Goal: Information Seeking & Learning: Learn about a topic

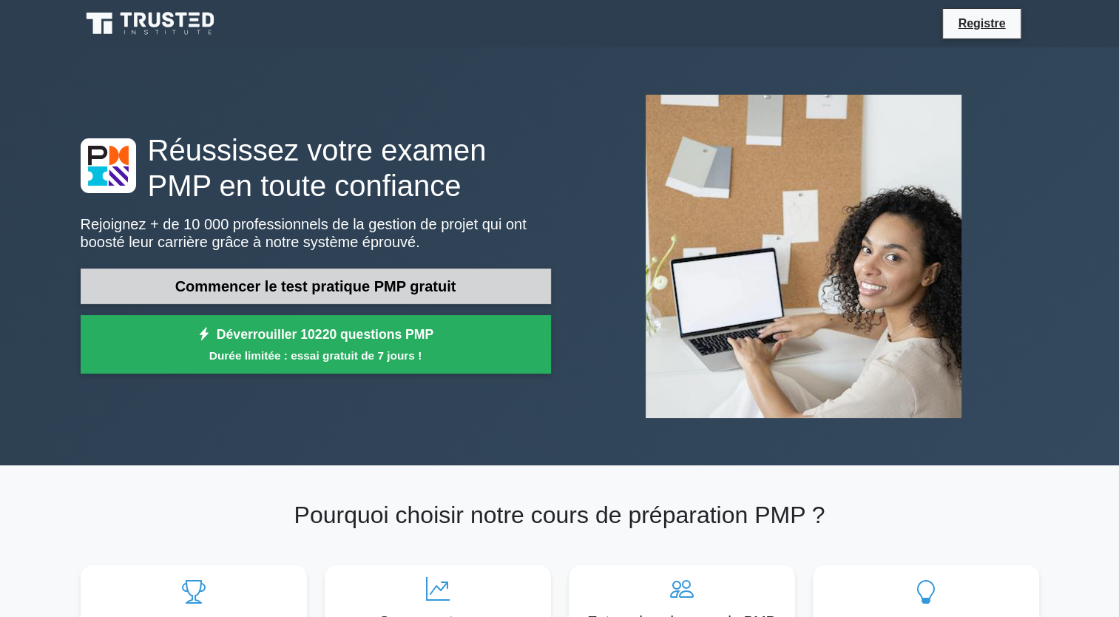
click at [417, 283] on link "Commencer le test pratique PMP gratuit" at bounding box center [316, 286] width 470 height 36
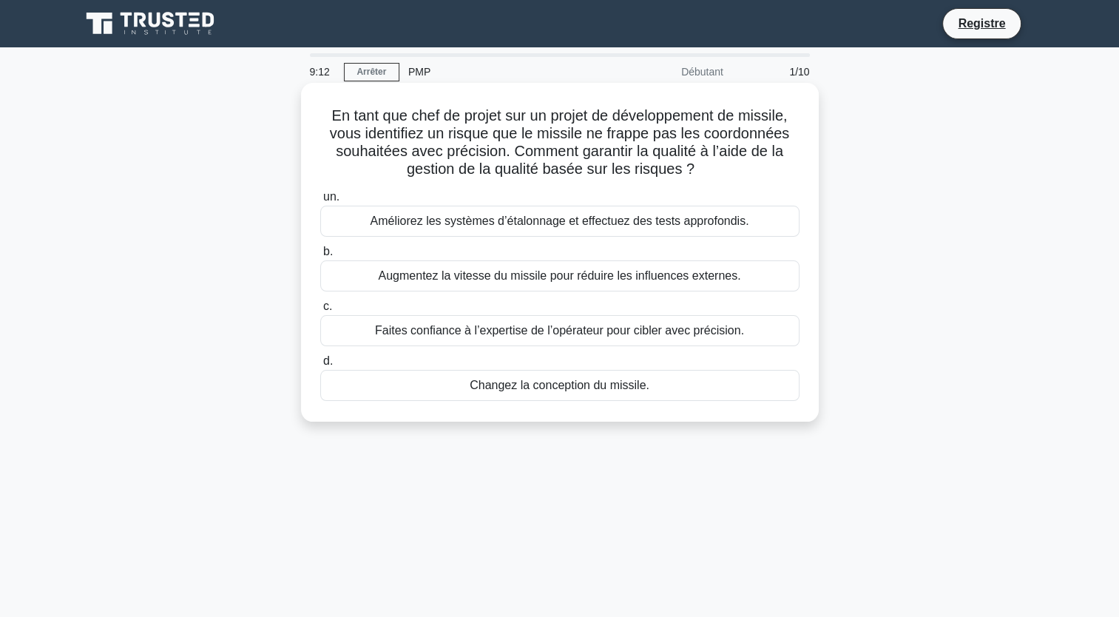
click at [525, 226] on div "Améliorez les systèmes d’étalonnage et effectuez des tests approfondis." at bounding box center [559, 221] width 479 height 31
click at [320, 202] on input "un. Améliorez les systèmes d’étalonnage et effectuez des tests approfondis." at bounding box center [320, 197] width 0 height 10
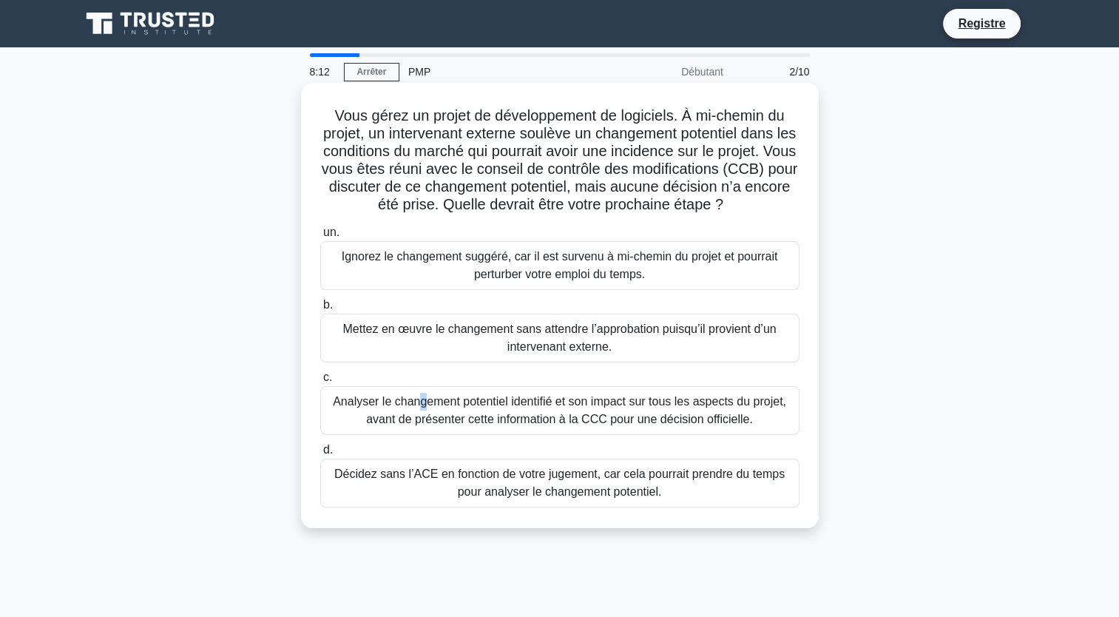
click at [418, 407] on div "Analyser le changement potentiel identifié et son impact sur tous les aspects d…" at bounding box center [559, 410] width 479 height 49
drag, startPoint x: 418, startPoint y: 407, endPoint x: 370, endPoint y: 412, distance: 48.4
click at [370, 412] on div "Analyser le changement potentiel identifié et son impact sur tous les aspects d…" at bounding box center [559, 410] width 479 height 49
click at [320, 382] on input "c. Analyser le changement potentiel identifié et son impact sur tous les aspect…" at bounding box center [320, 378] width 0 height 10
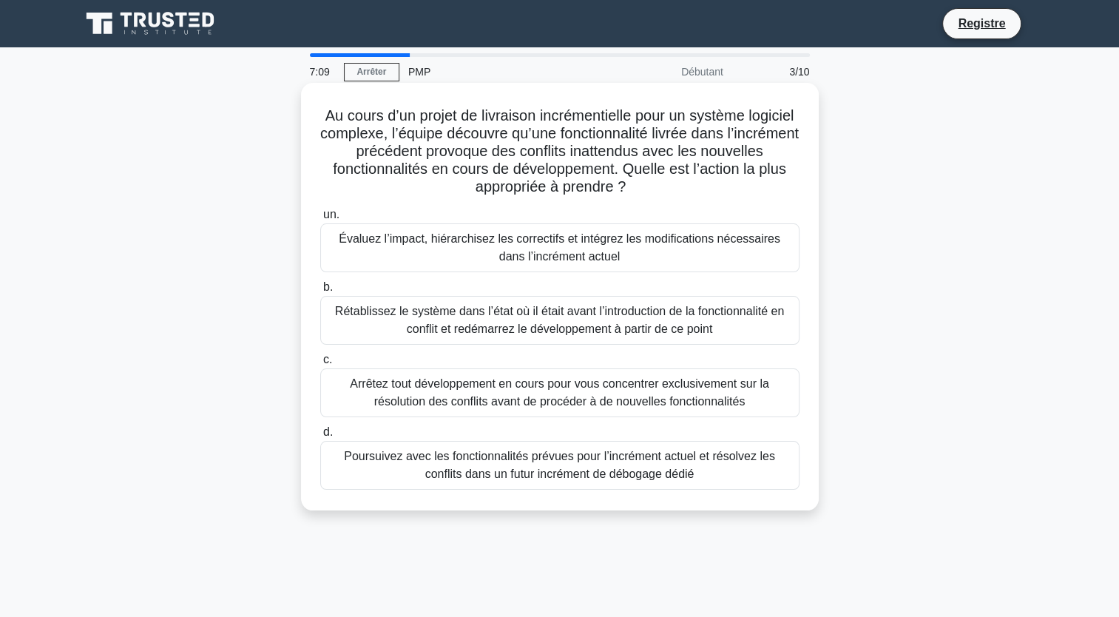
click at [551, 473] on div "Poursuivez avec les fonctionnalités prévues pour l’incrément actuel et résolvez…" at bounding box center [559, 465] width 479 height 49
click at [320, 437] on input "d. Poursuivez avec les fonctionnalités prévues pour l’incrément actuel et résol…" at bounding box center [320, 433] width 0 height 10
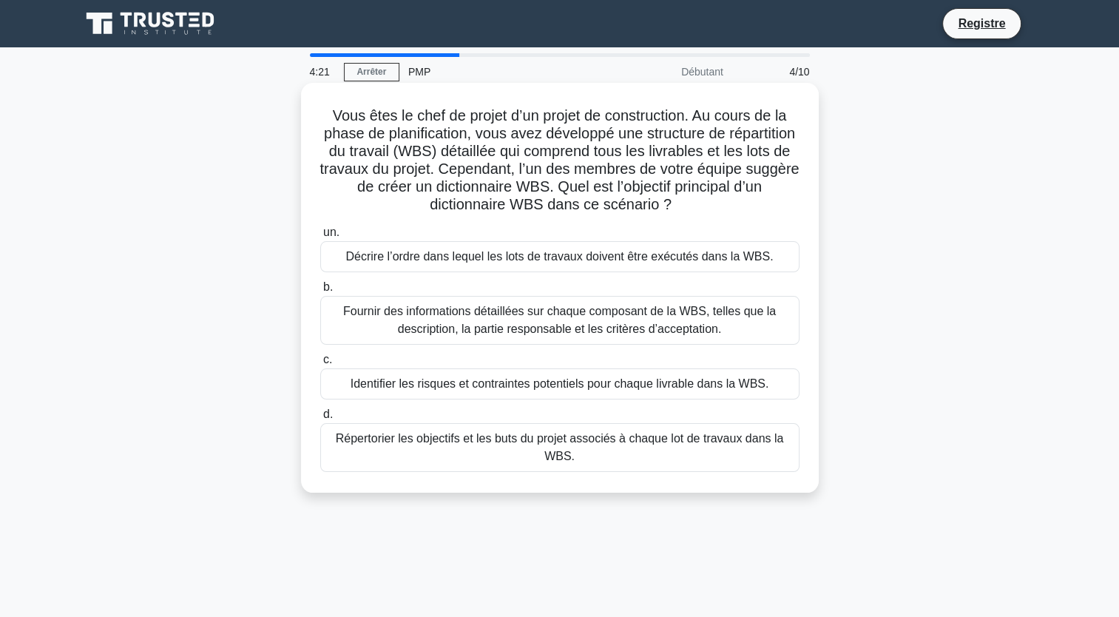
click at [485, 312] on div "Fournir des informations détaillées sur chaque composant de la WBS, telles que …" at bounding box center [559, 320] width 479 height 49
click at [320, 292] on input "b. Fournir des informations détaillées sur chaque composant de la WBS, telles q…" at bounding box center [320, 288] width 0 height 10
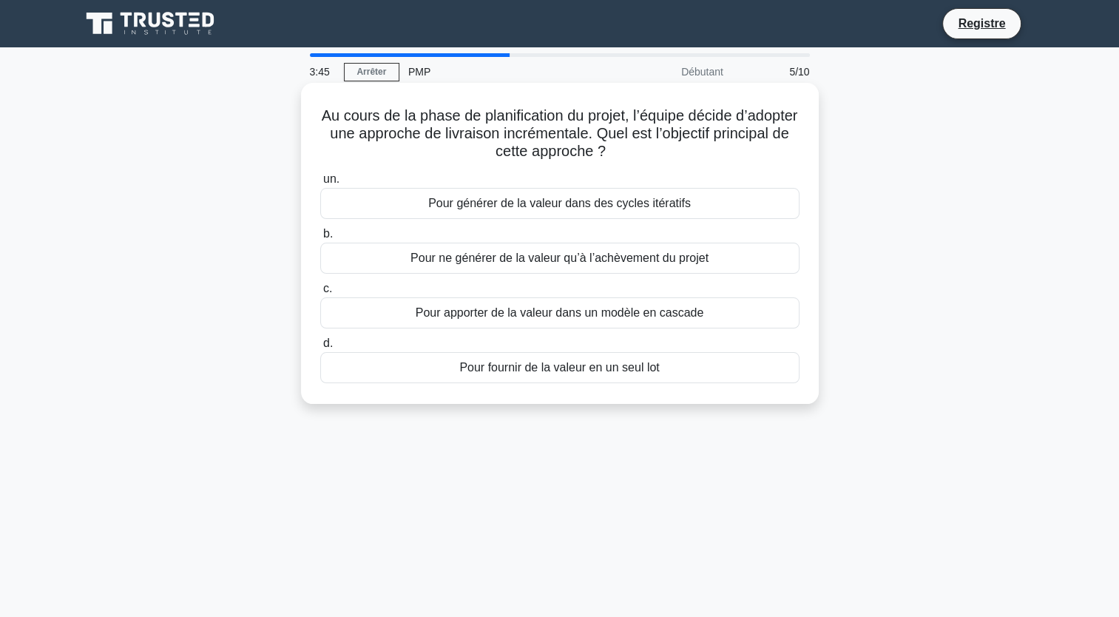
click at [638, 203] on div "Pour générer de la valeur dans des cycles itératifs" at bounding box center [559, 203] width 479 height 31
click at [320, 184] on input "un. Pour générer de la valeur dans des cycles itératifs" at bounding box center [320, 180] width 0 height 10
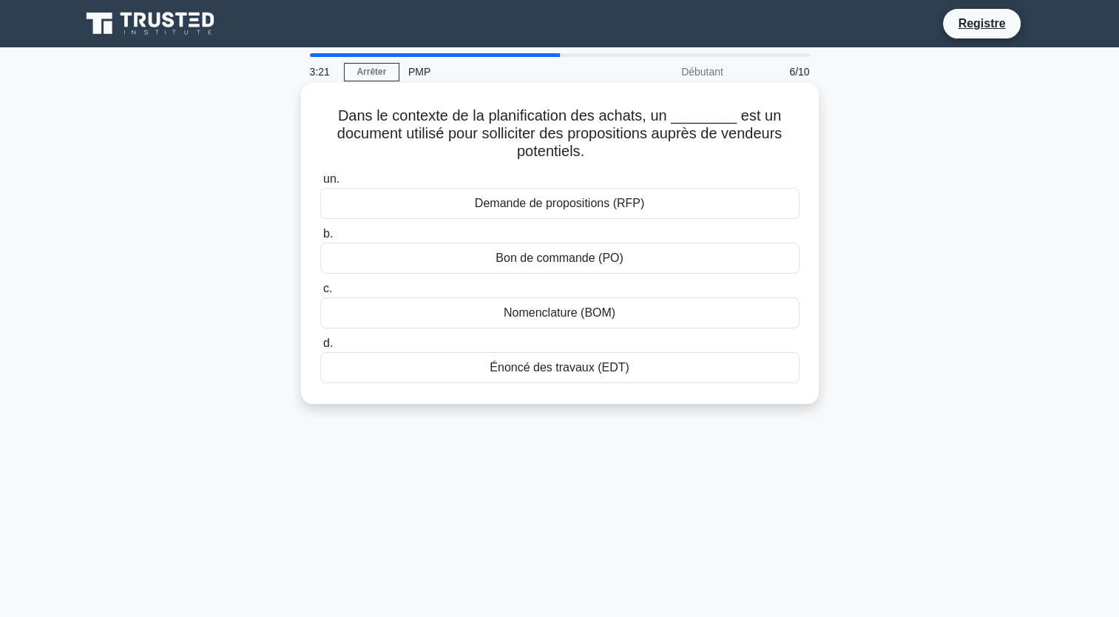
click at [545, 257] on div "Bon de commande (PO)" at bounding box center [559, 258] width 479 height 31
click at [320, 239] on input "b. Bon de commande (PO)" at bounding box center [320, 234] width 0 height 10
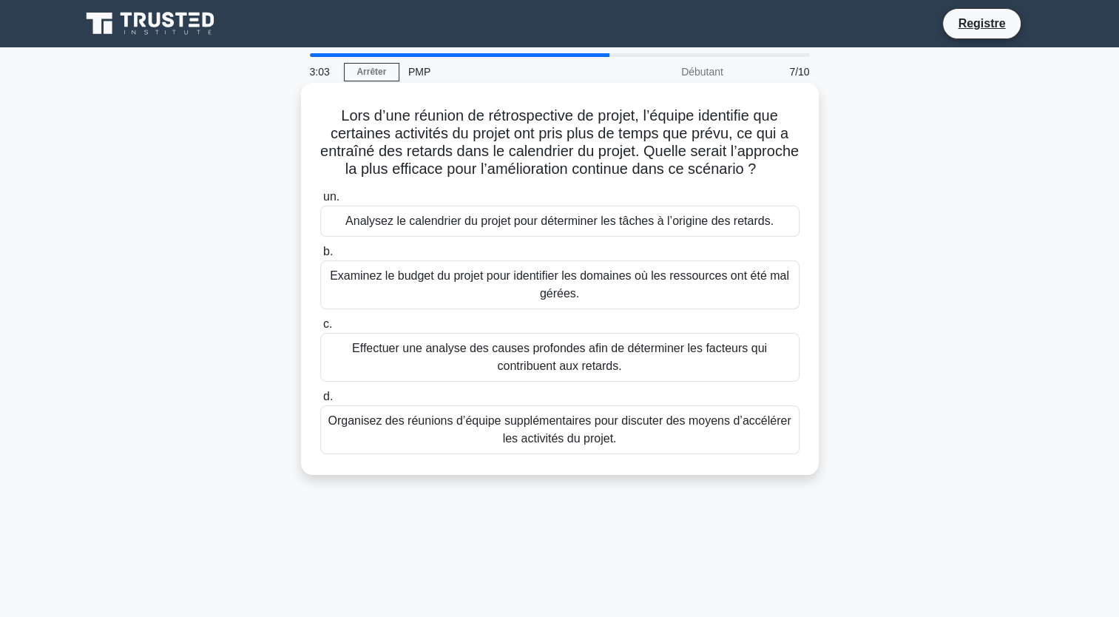
click at [493, 379] on div "Effectuer une analyse des causes profondes afin de déterminer les facteurs qui …" at bounding box center [559, 357] width 479 height 49
click at [320, 329] on input "c. Effectuer une analyse des causes profondes afin de déterminer les facteurs q…" at bounding box center [320, 325] width 0 height 10
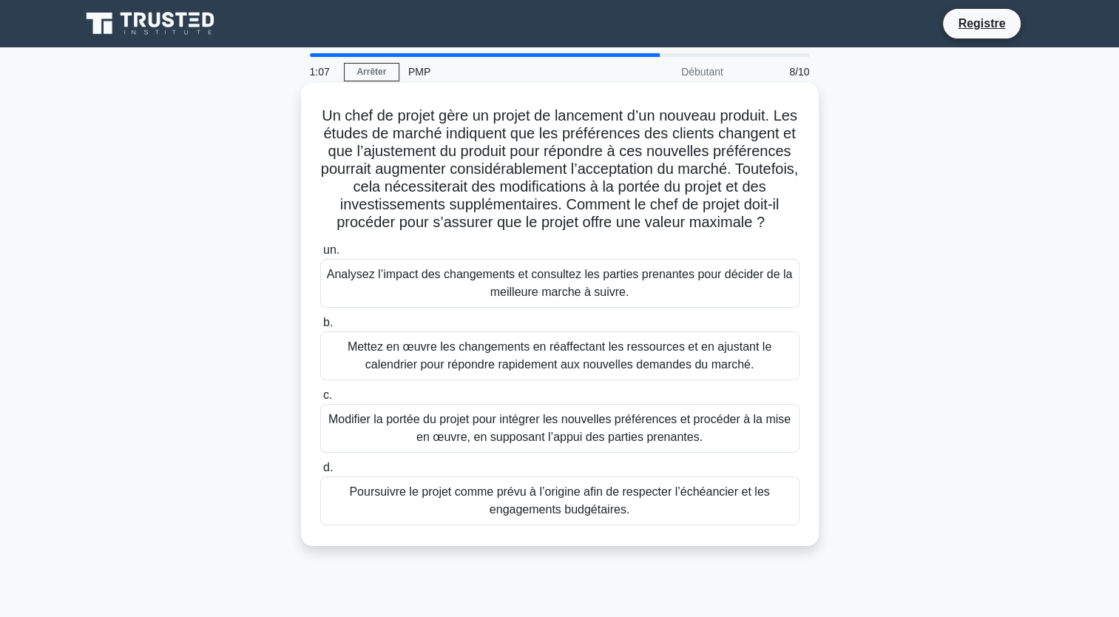
click at [558, 300] on div "Analysez l’impact des changements et consultez les parties prenantes pour décid…" at bounding box center [559, 283] width 479 height 49
click at [320, 255] on input "un. Analysez l’impact des changements et consultez les parties prenantes pour d…" at bounding box center [320, 251] width 0 height 10
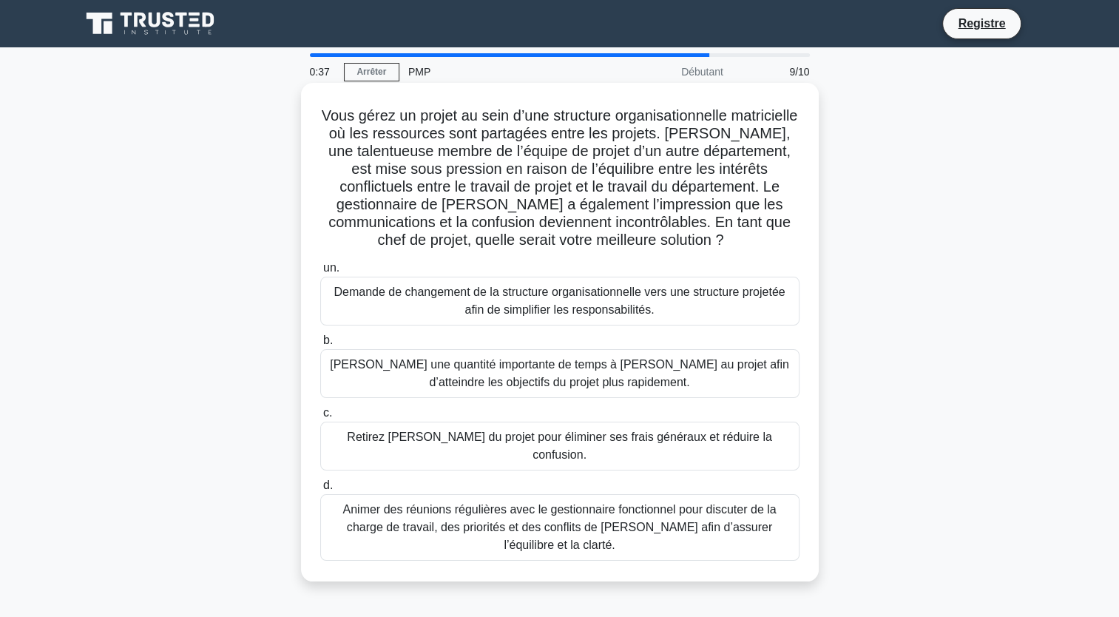
click at [646, 501] on div "Animer des réunions régulières avec le gestionnaire fonctionnel pour discuter d…" at bounding box center [559, 527] width 479 height 67
click at [320, 490] on input "d. Animer des réunions régulières avec le gestionnaire fonctionnel pour discute…" at bounding box center [320, 486] width 0 height 10
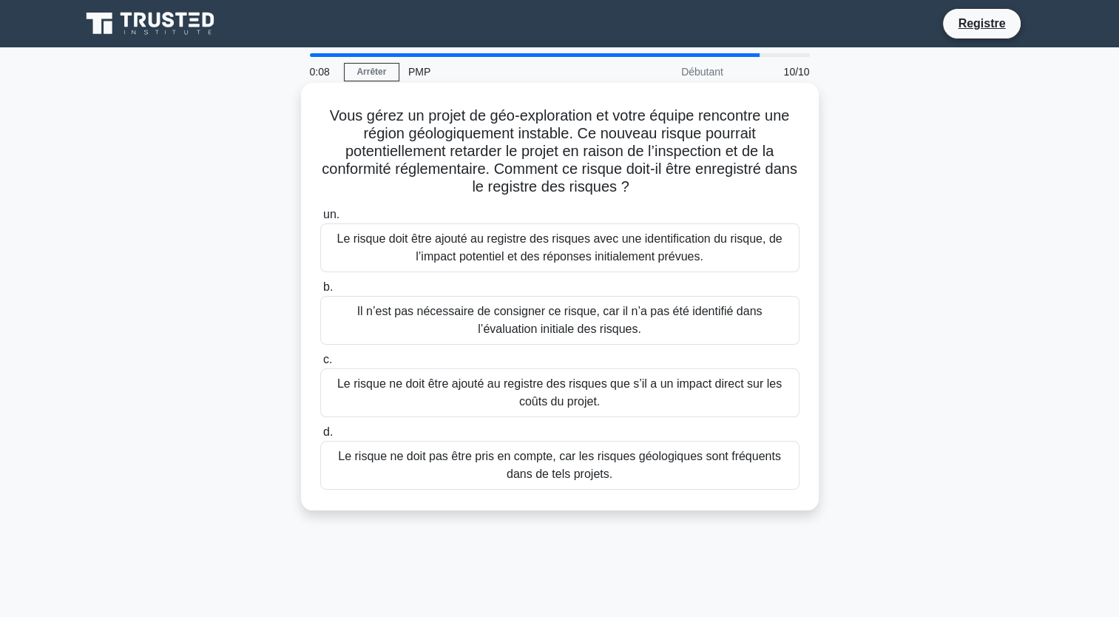
click at [435, 244] on div "Le risque doit être ajouté au registre des risques avec une identification du r…" at bounding box center [559, 247] width 479 height 49
click at [320, 220] on input "un. Le risque doit être ajouté au registre des risques avec une identification …" at bounding box center [320, 215] width 0 height 10
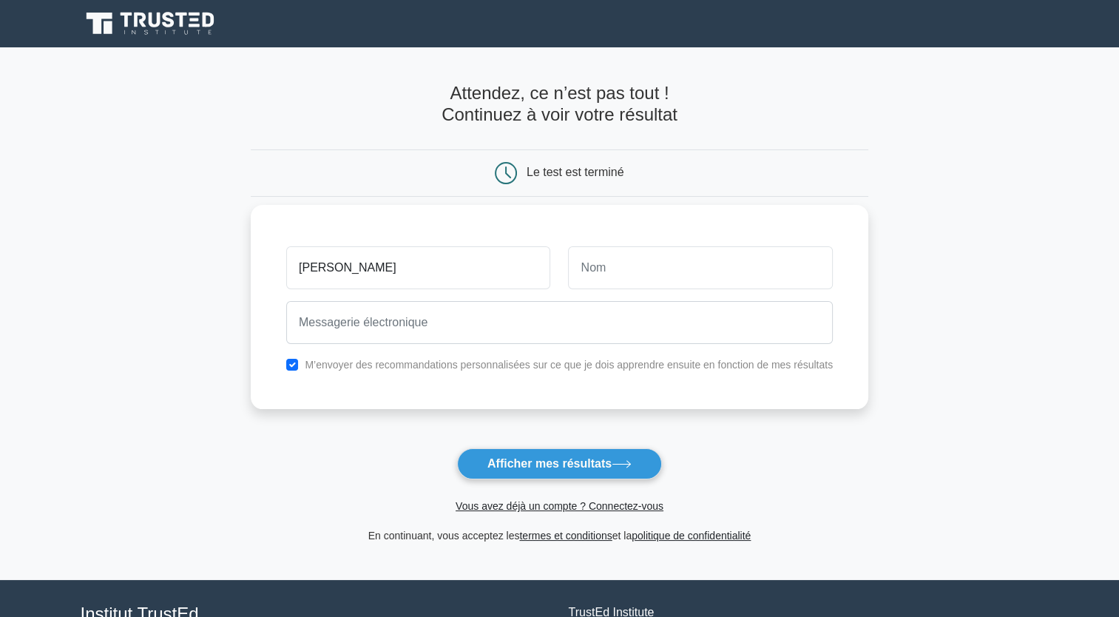
type input "annabelle"
type input "kouamé"
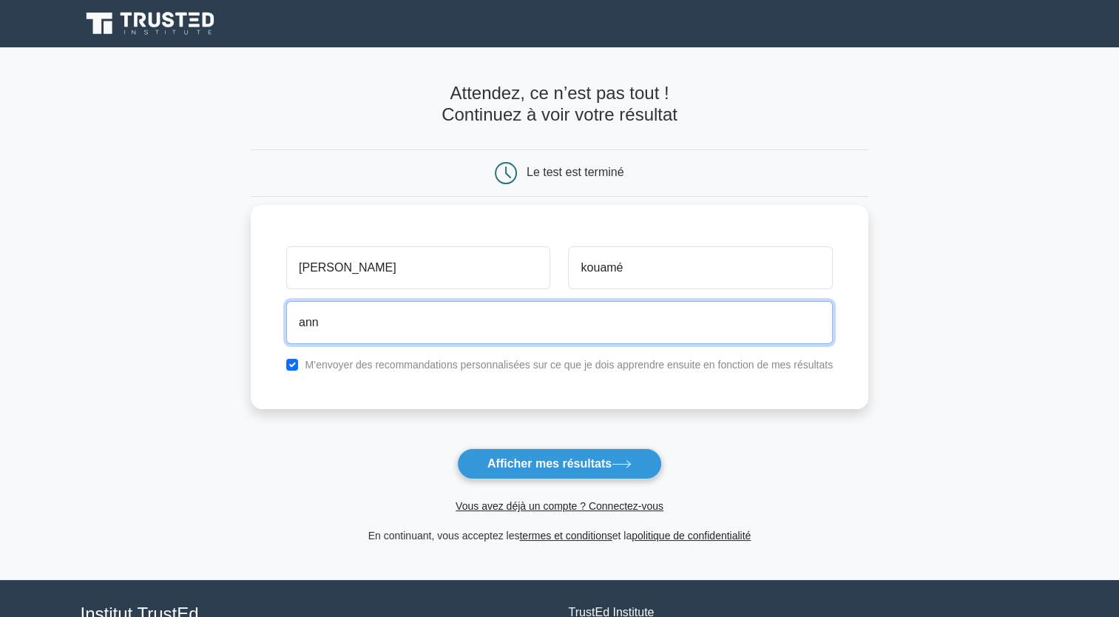
type input "annabellekouame88@gmail.com"
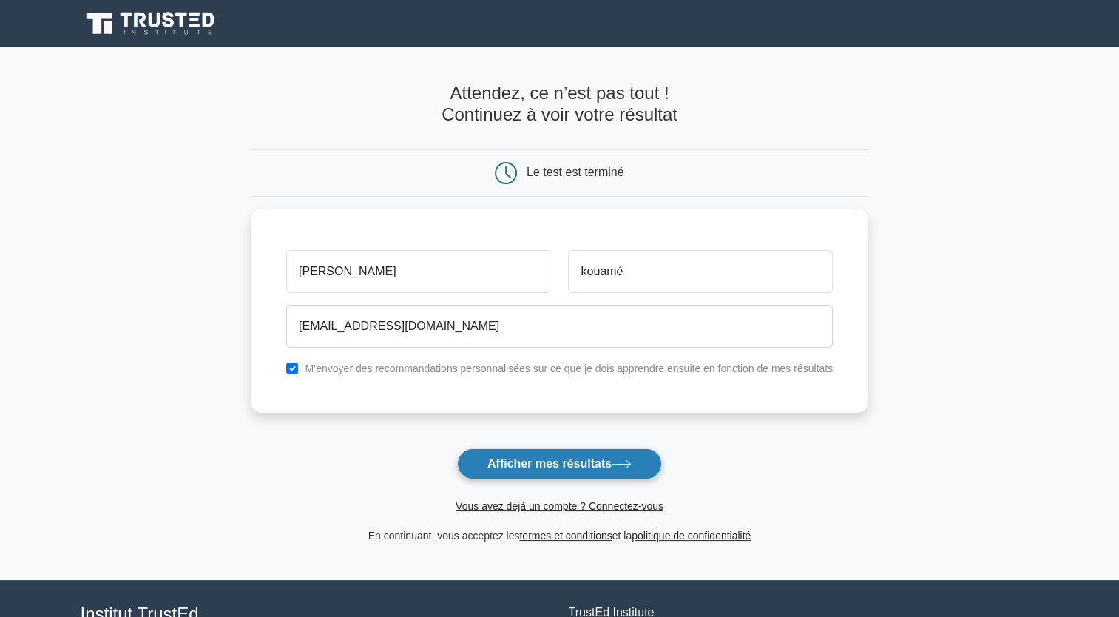
click at [539, 465] on font "Afficher mes résultats" at bounding box center [549, 463] width 124 height 13
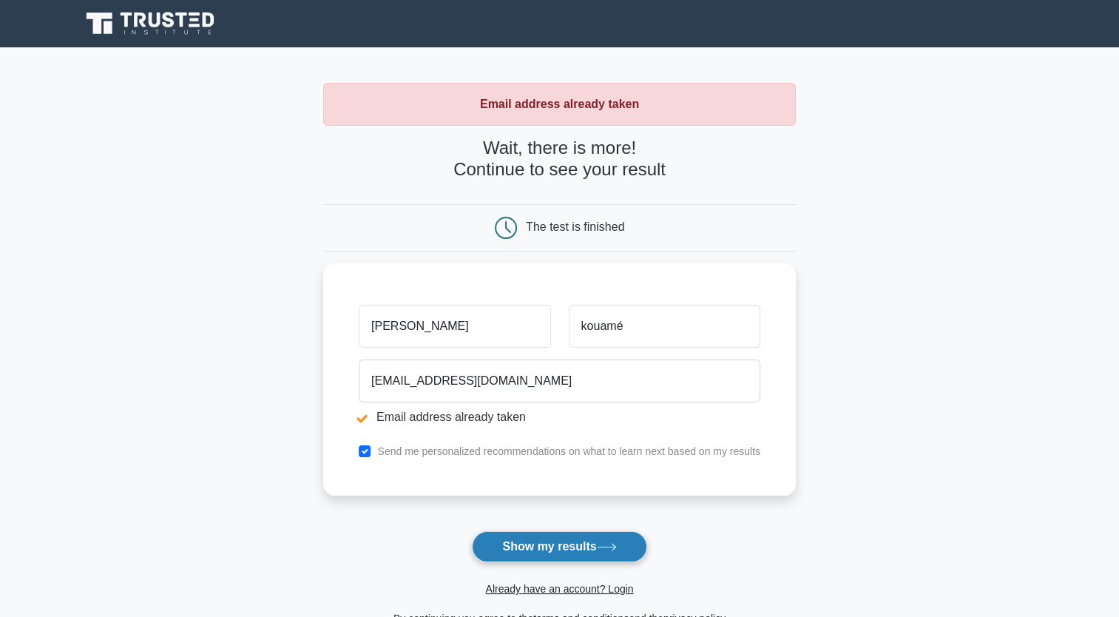
click at [524, 551] on button "Show my results" at bounding box center [559, 546] width 175 height 31
click at [544, 229] on div "The test is finished" at bounding box center [575, 226] width 98 height 13
click at [512, 226] on icon at bounding box center [506, 228] width 22 height 22
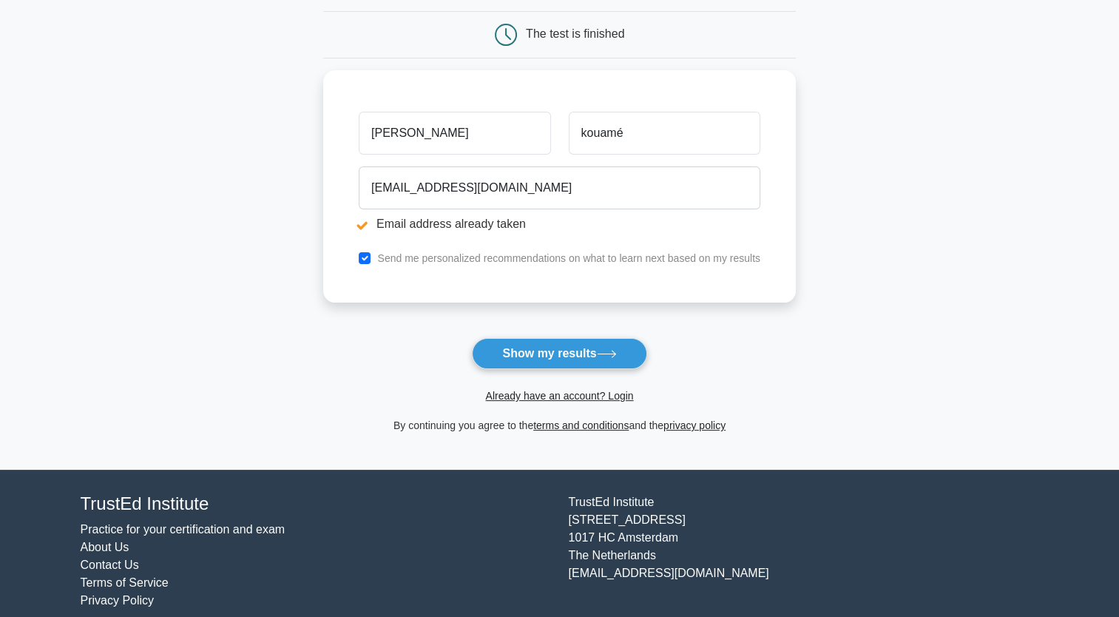
scroll to position [208, 0]
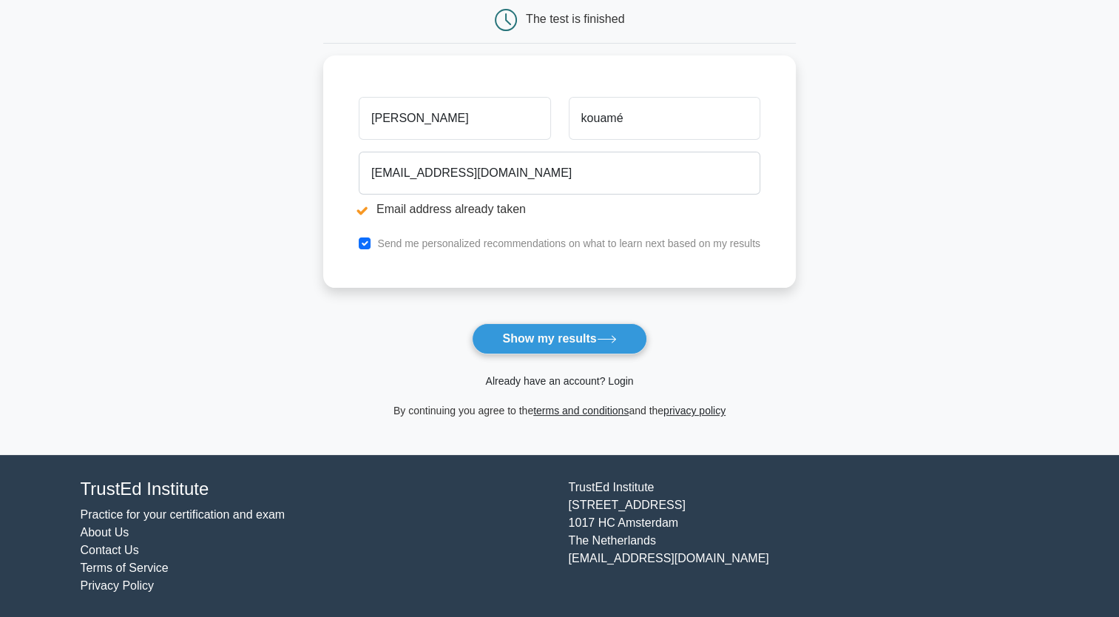
click at [562, 380] on link "Already have an account? Login" at bounding box center [559, 381] width 148 height 12
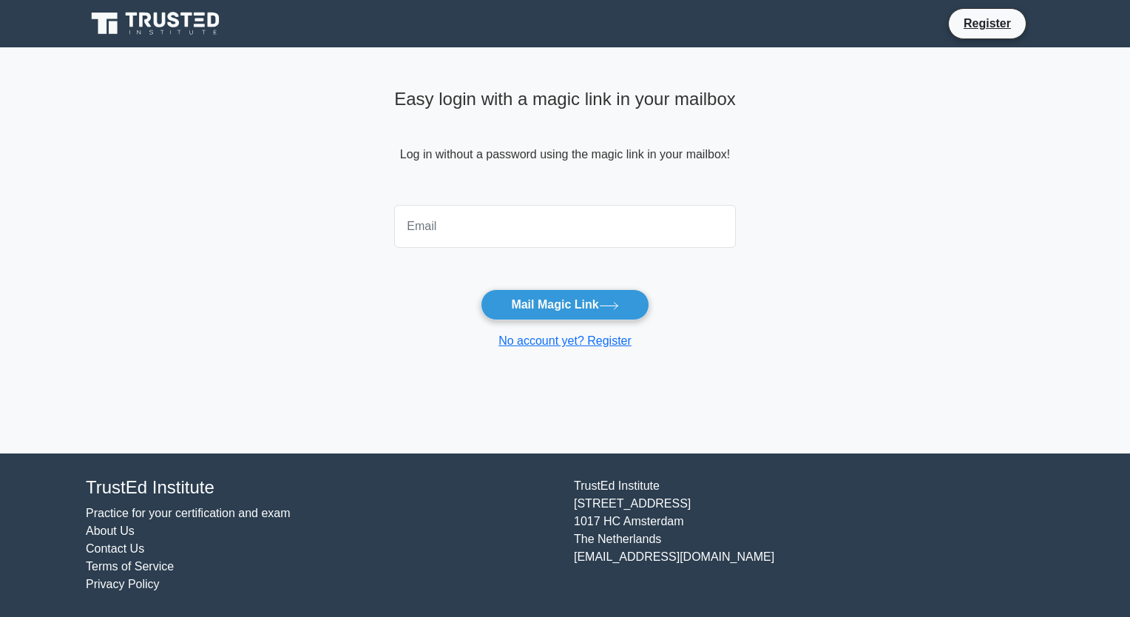
click at [407, 222] on input "email" at bounding box center [565, 226] width 342 height 43
type input "[EMAIL_ADDRESS][DOMAIN_NAME]"
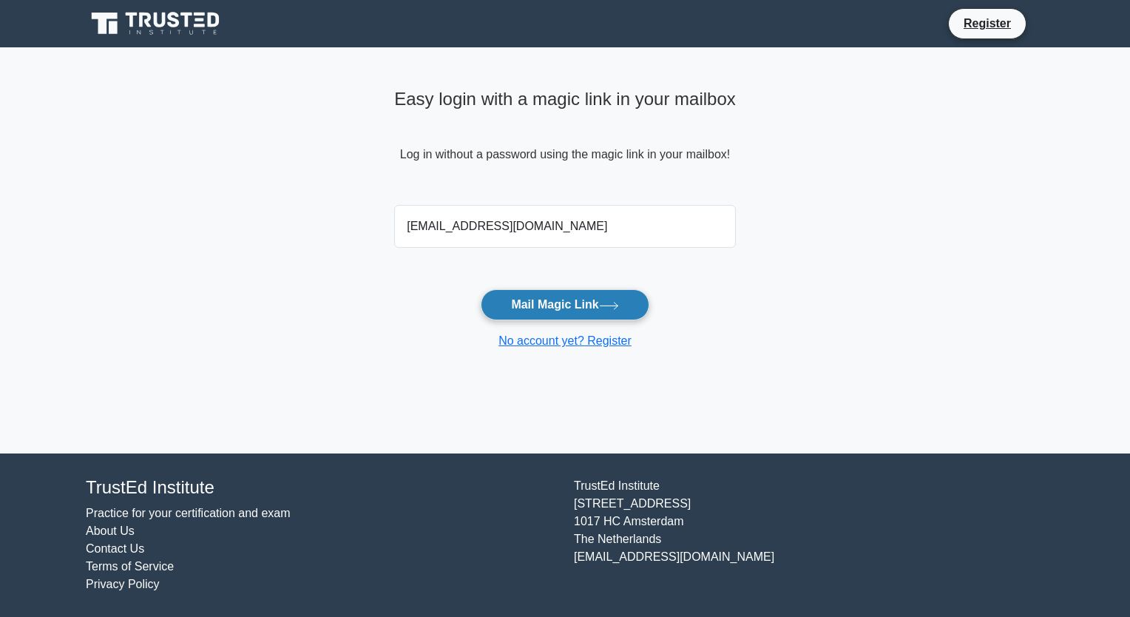
click at [555, 309] on button "Mail Magic Link" at bounding box center [565, 304] width 168 height 31
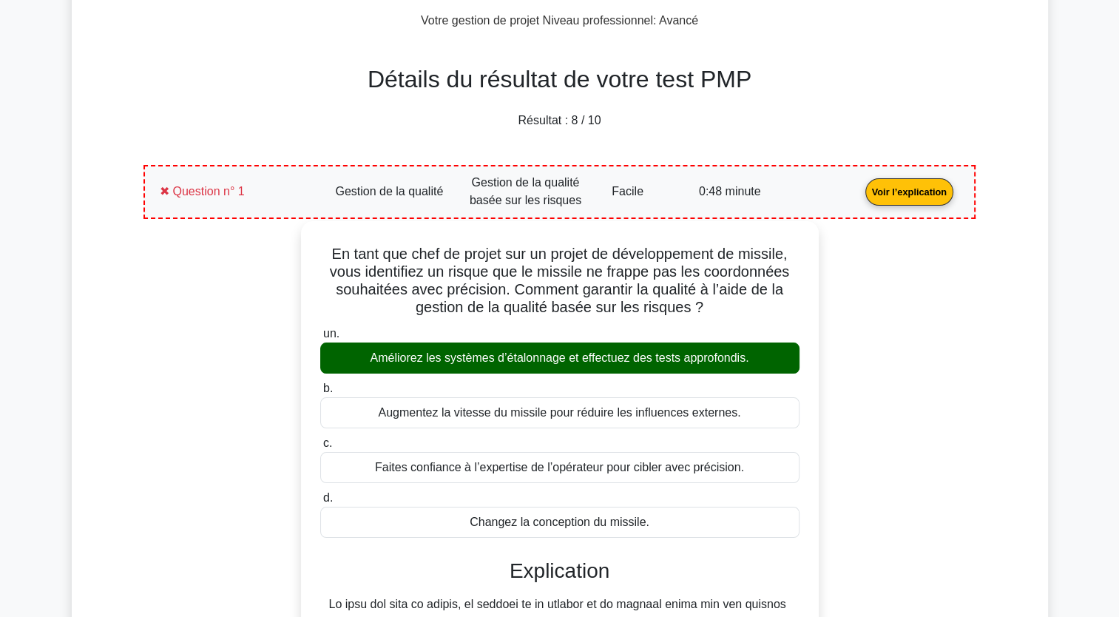
scroll to position [74, 0]
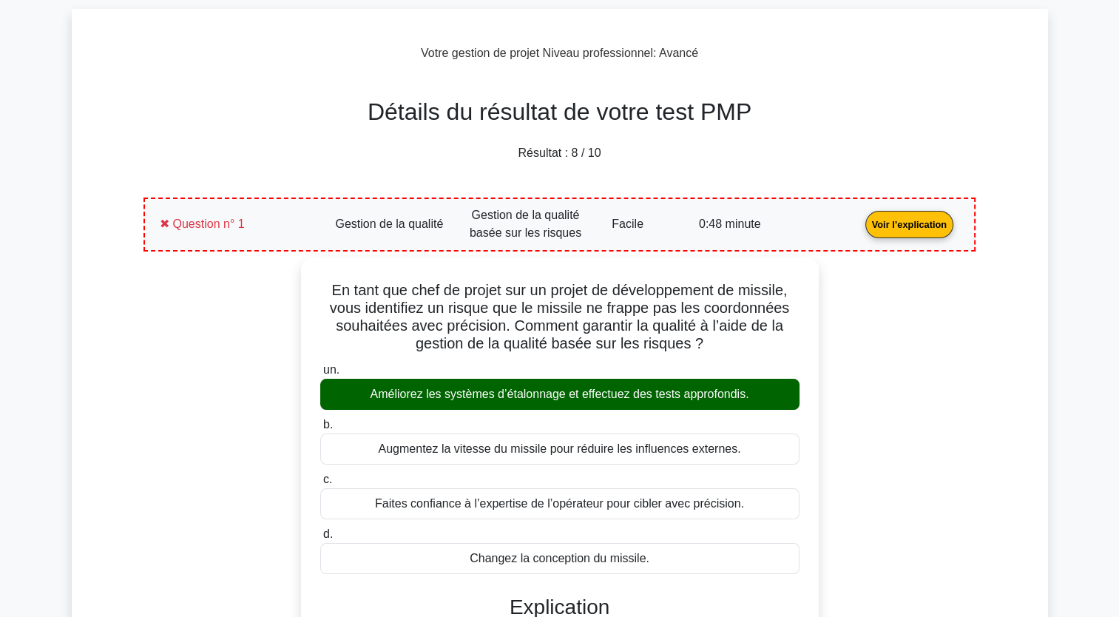
click at [919, 225] on link "Voir l’explication" at bounding box center [909, 223] width 100 height 13
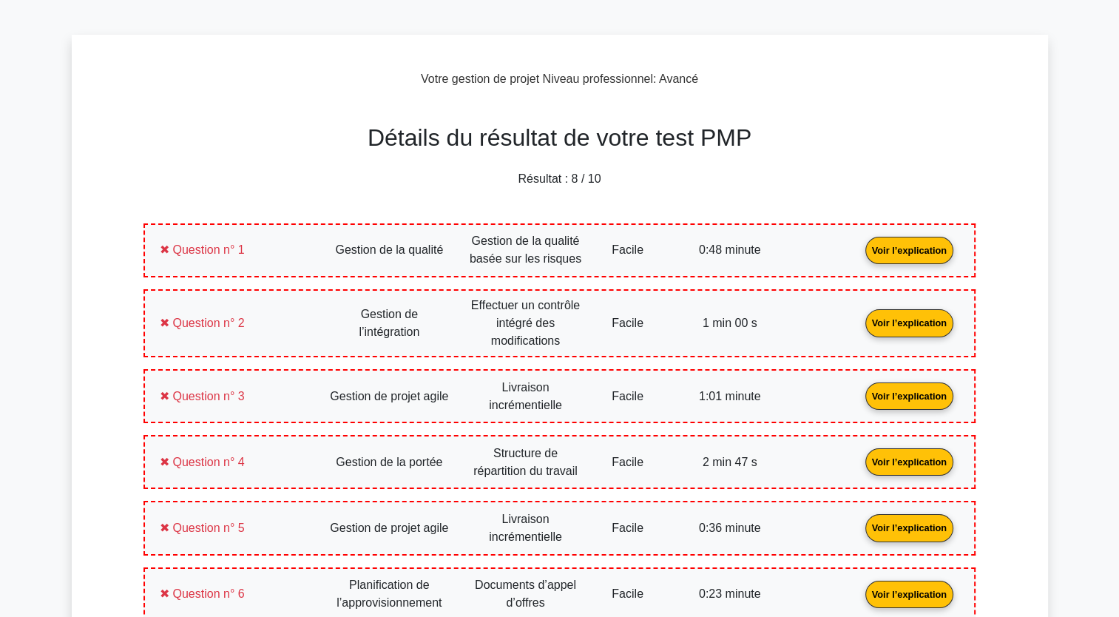
scroll to position [0, 0]
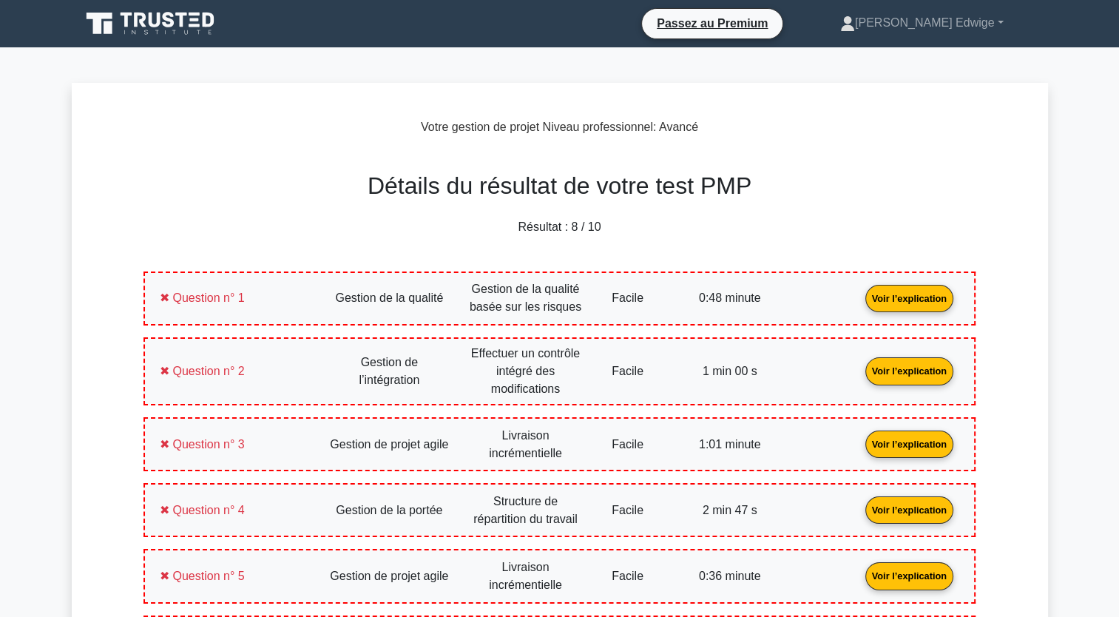
click at [911, 368] on link "Voir l’explication" at bounding box center [909, 370] width 100 height 13
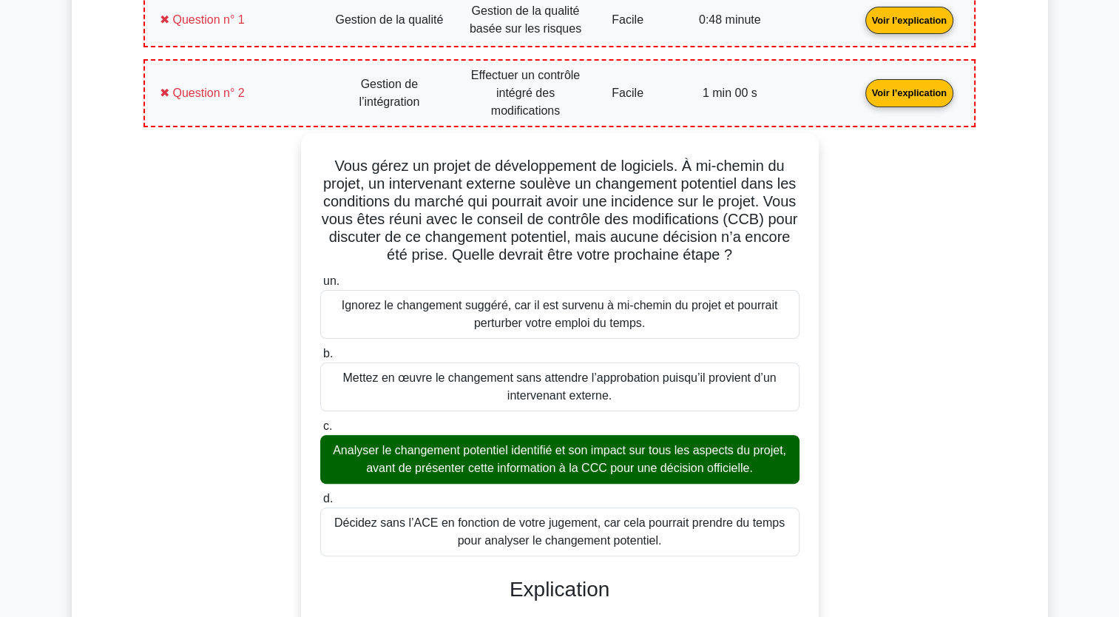
scroll to position [222, 0]
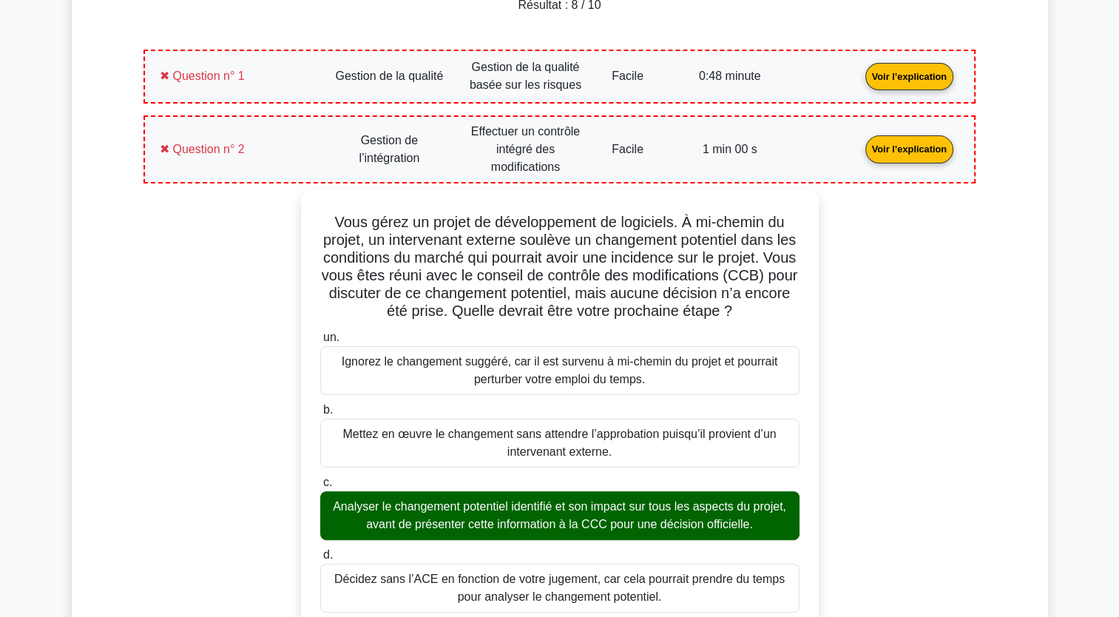
click at [905, 149] on link "Voir l’explication" at bounding box center [909, 148] width 100 height 13
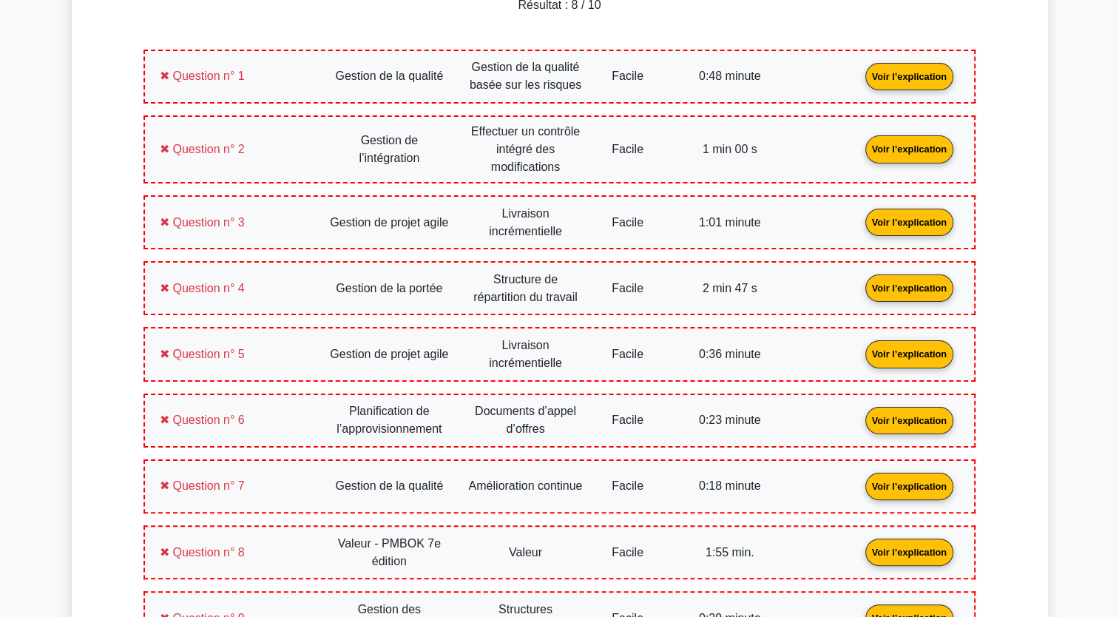
click at [902, 223] on link "Voir l’explication" at bounding box center [909, 221] width 100 height 13
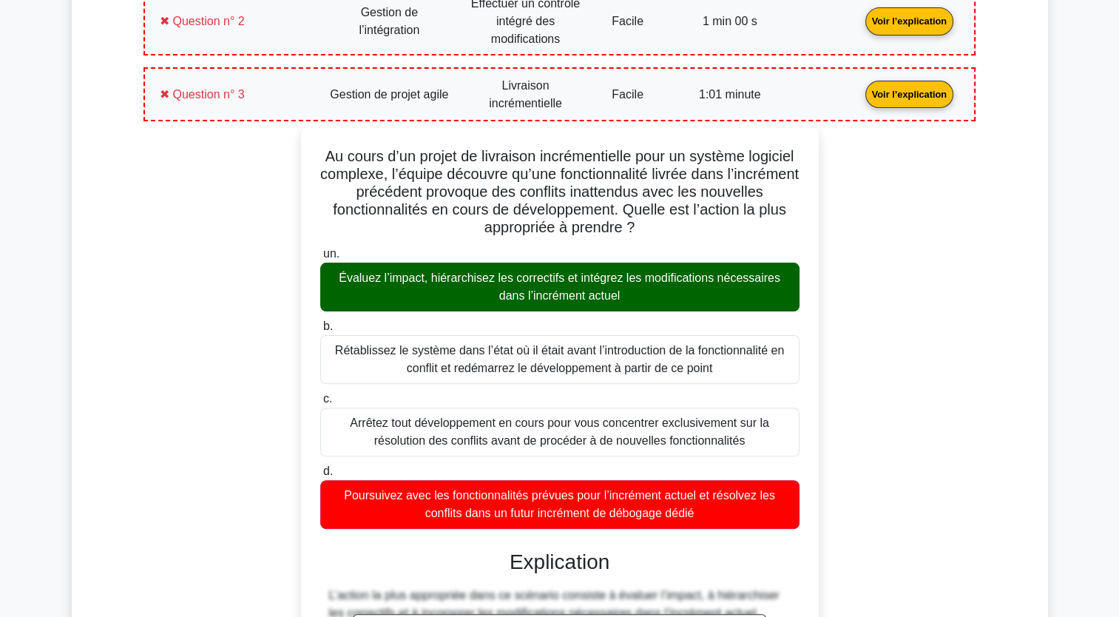
scroll to position [296, 0]
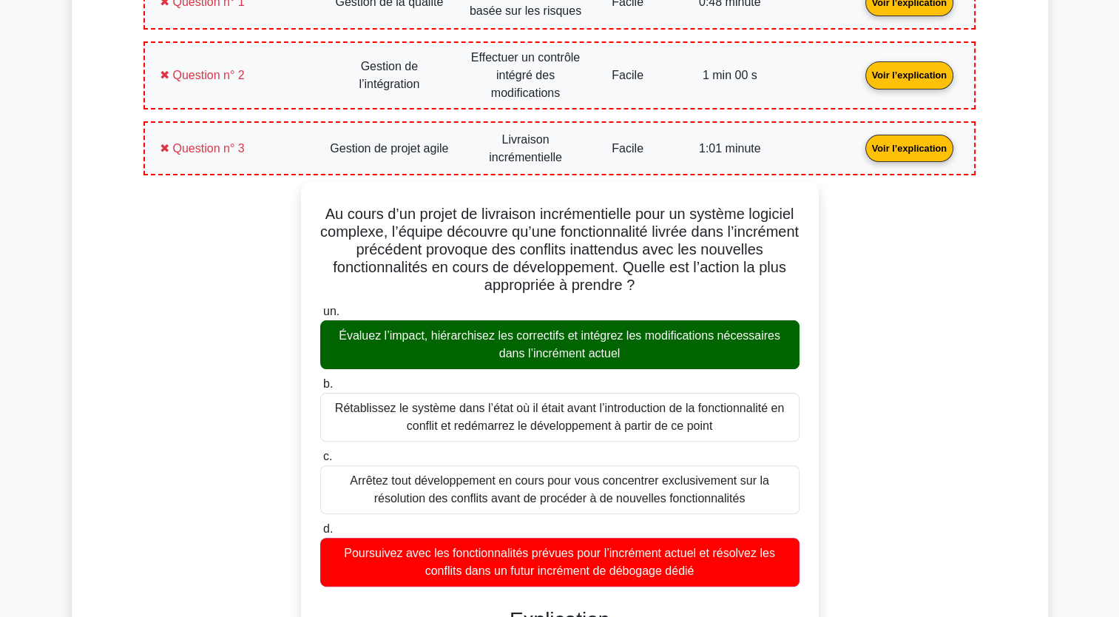
click at [916, 141] on link "Voir l’explication" at bounding box center [909, 147] width 100 height 13
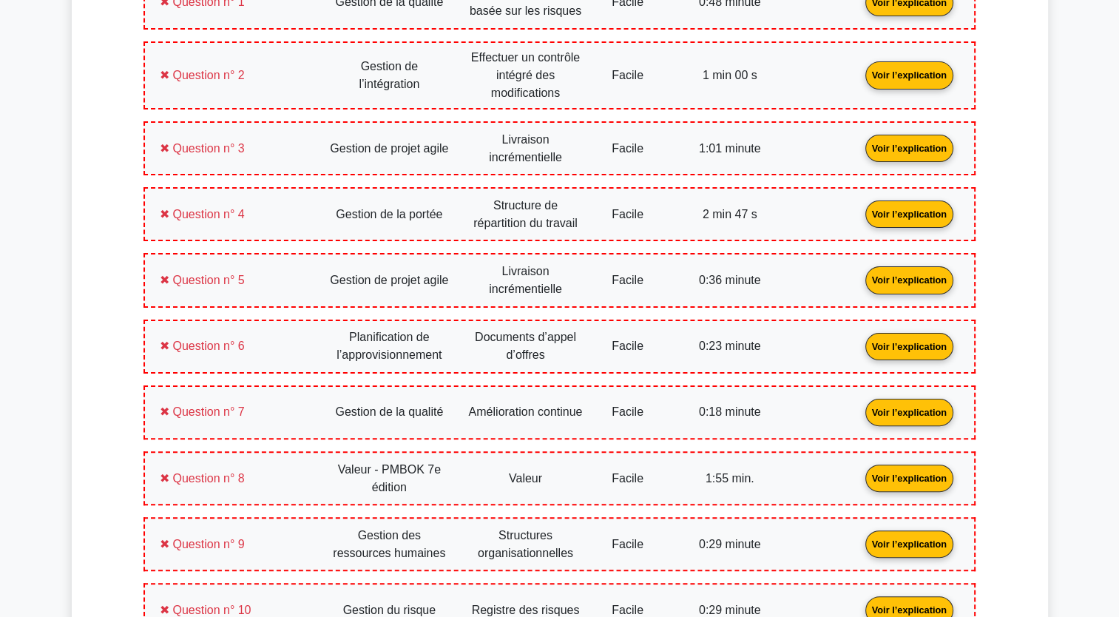
click at [896, 212] on link "Voir l’explication" at bounding box center [909, 213] width 100 height 13
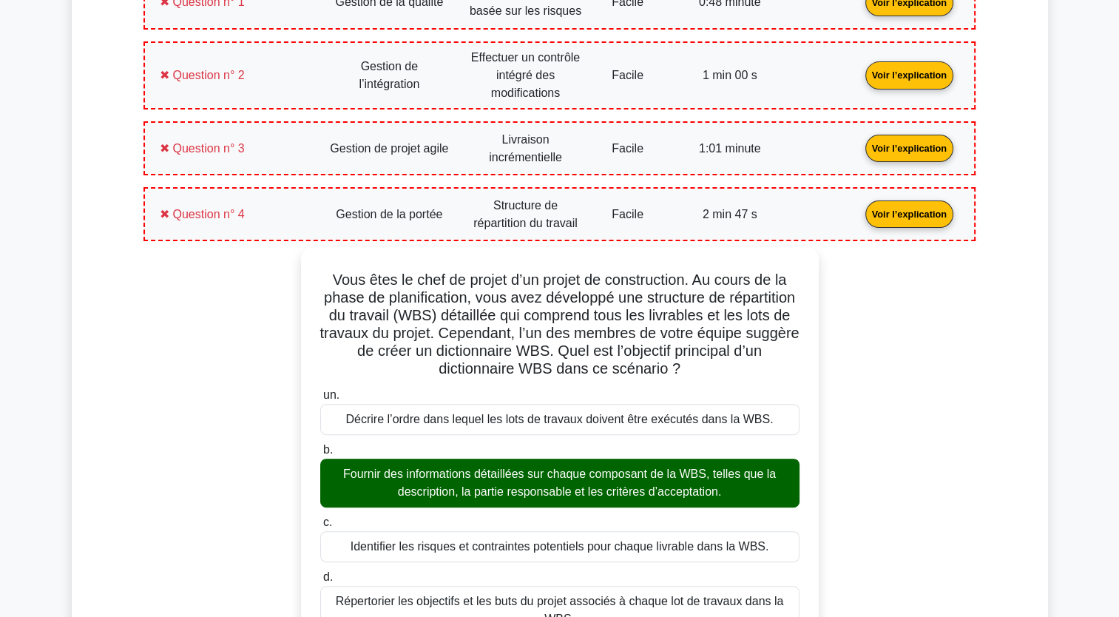
click at [913, 213] on link "Voir l’explication" at bounding box center [909, 213] width 100 height 13
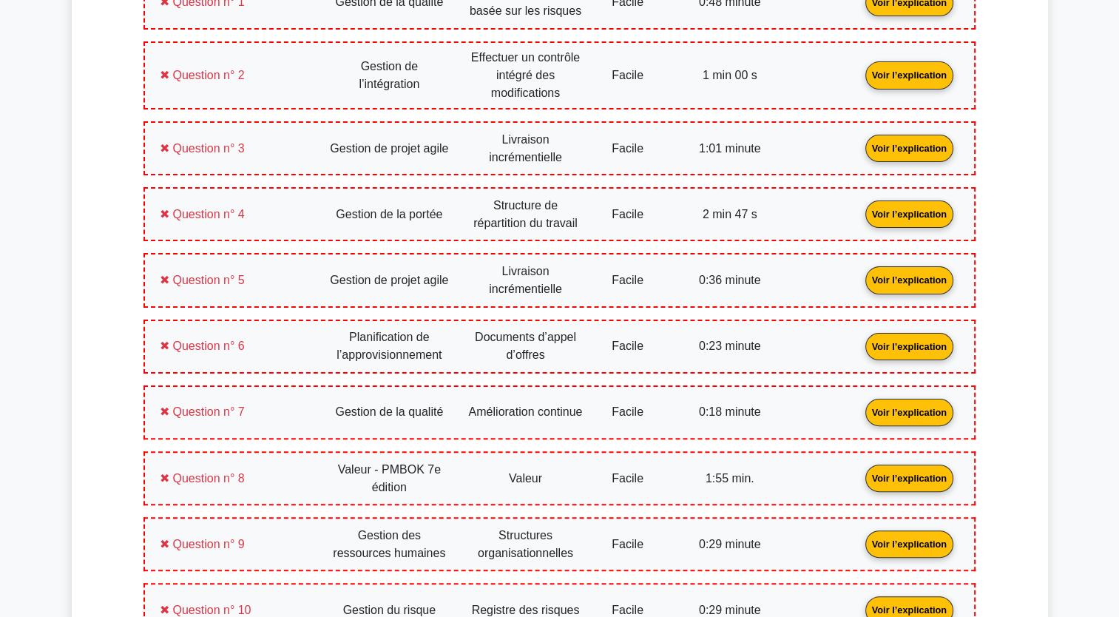
click at [916, 286] on link "Voir l’explication" at bounding box center [909, 279] width 100 height 13
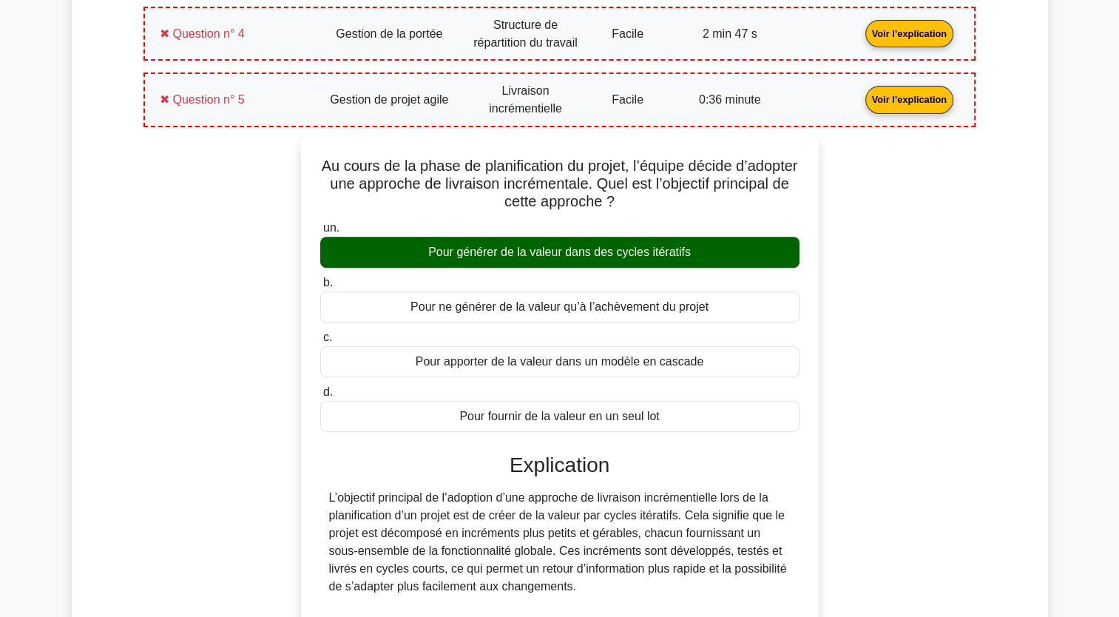
scroll to position [444, 0]
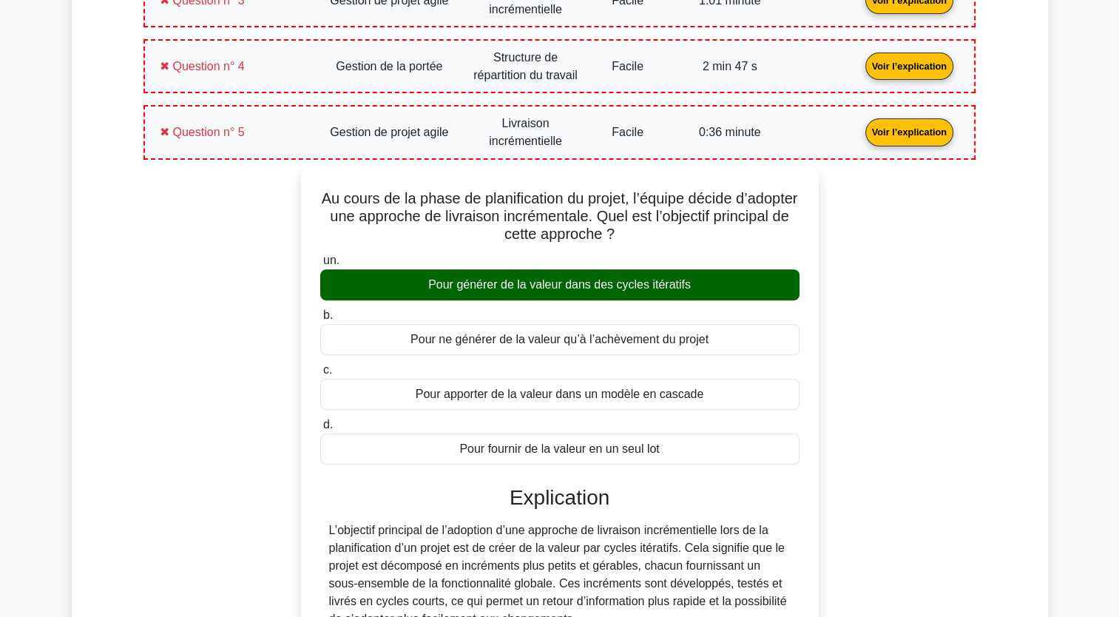
click at [927, 126] on link "Voir l’explication" at bounding box center [909, 131] width 100 height 13
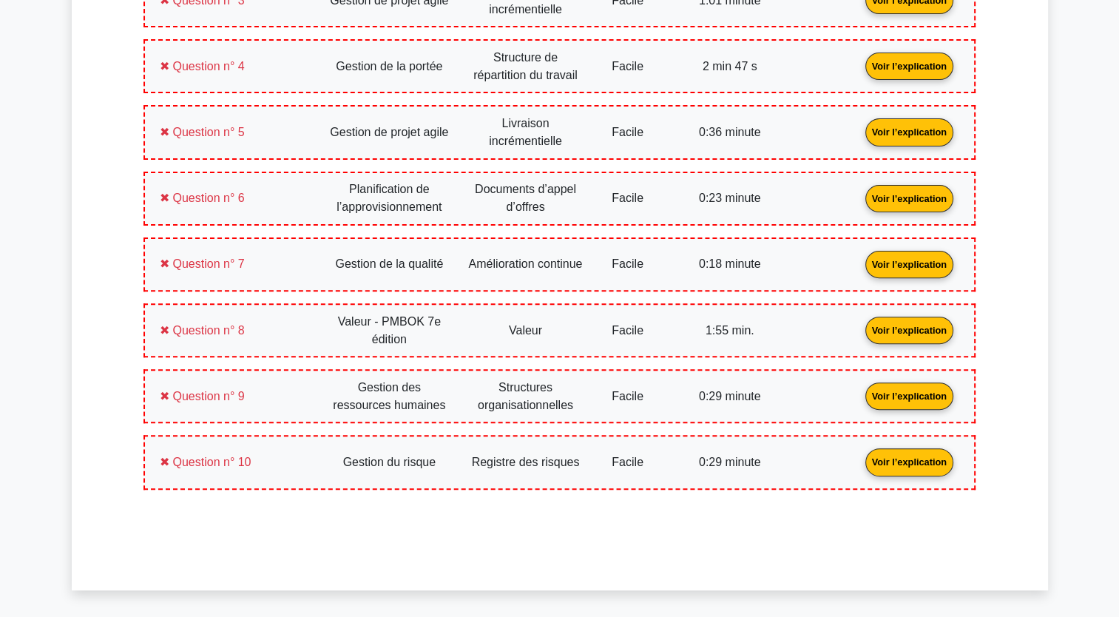
click at [909, 199] on link "Voir l’explication" at bounding box center [909, 197] width 100 height 13
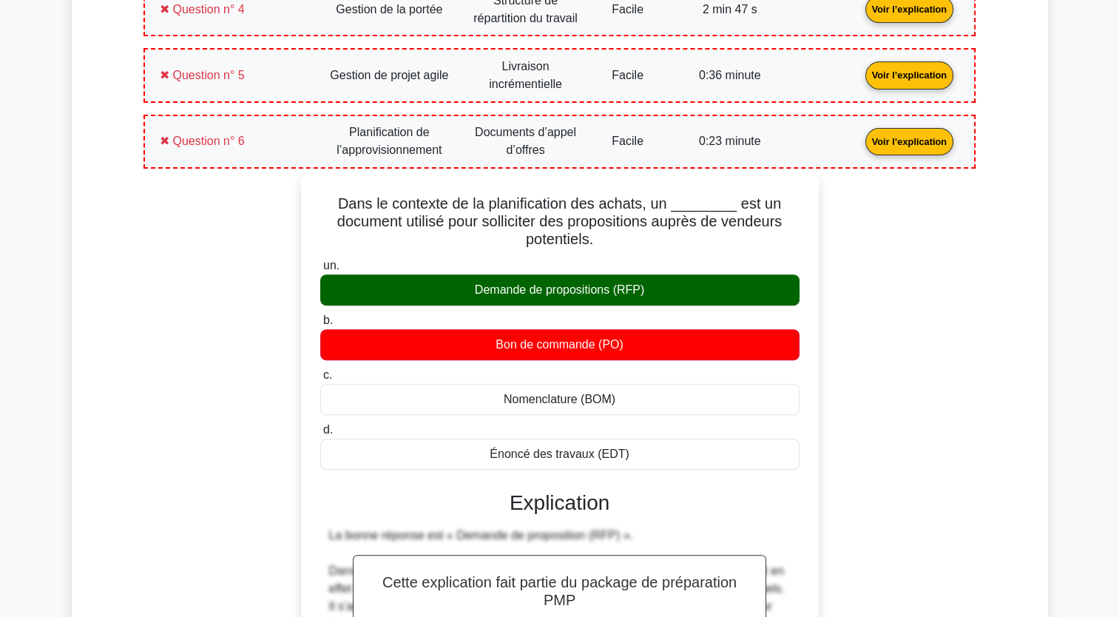
scroll to position [518, 0]
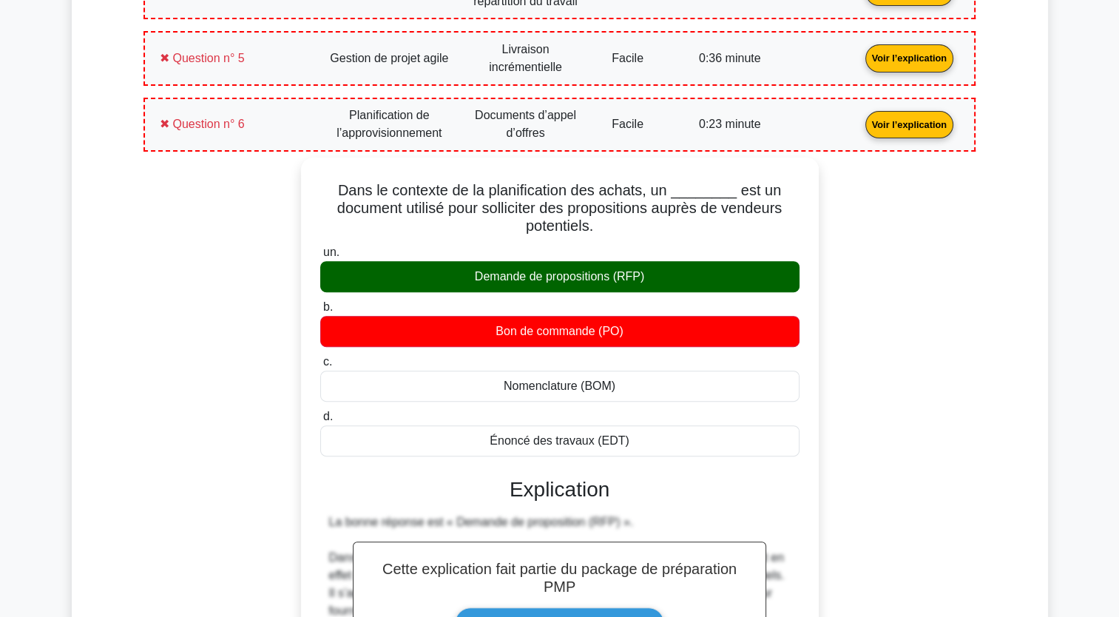
click at [905, 125] on link "Voir l’explication" at bounding box center [909, 123] width 100 height 13
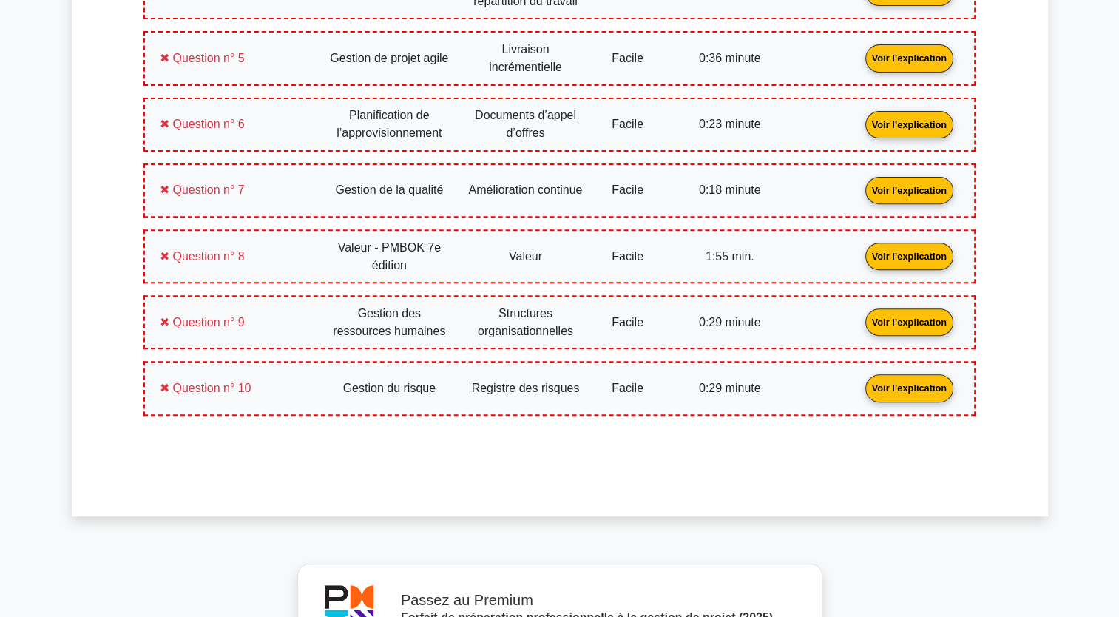
click at [908, 186] on link "Voir l’explication" at bounding box center [909, 189] width 100 height 13
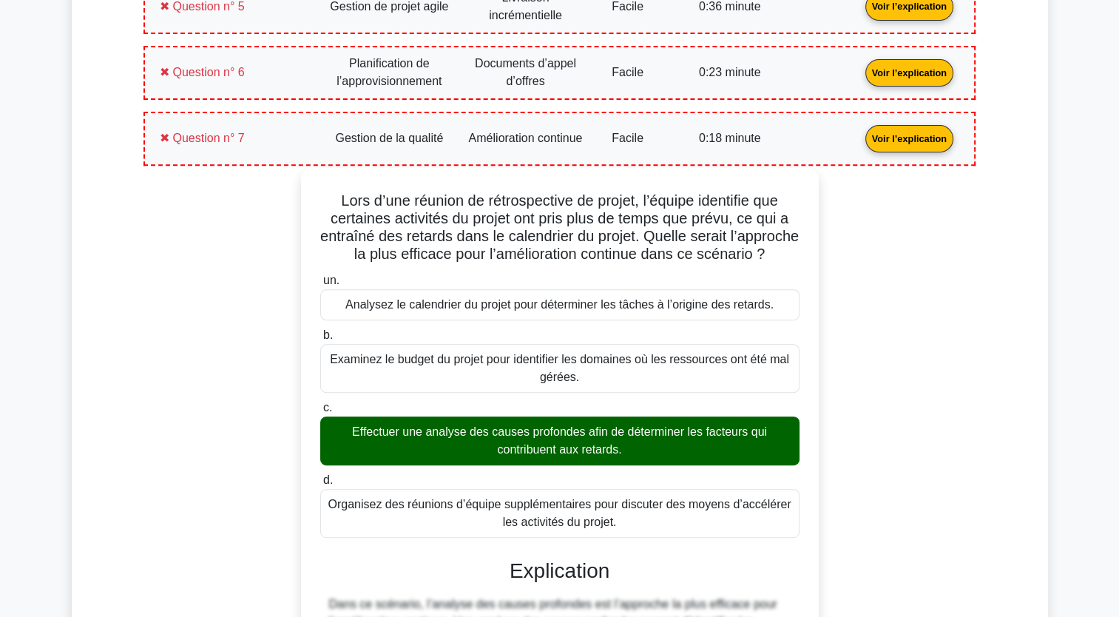
scroll to position [592, 0]
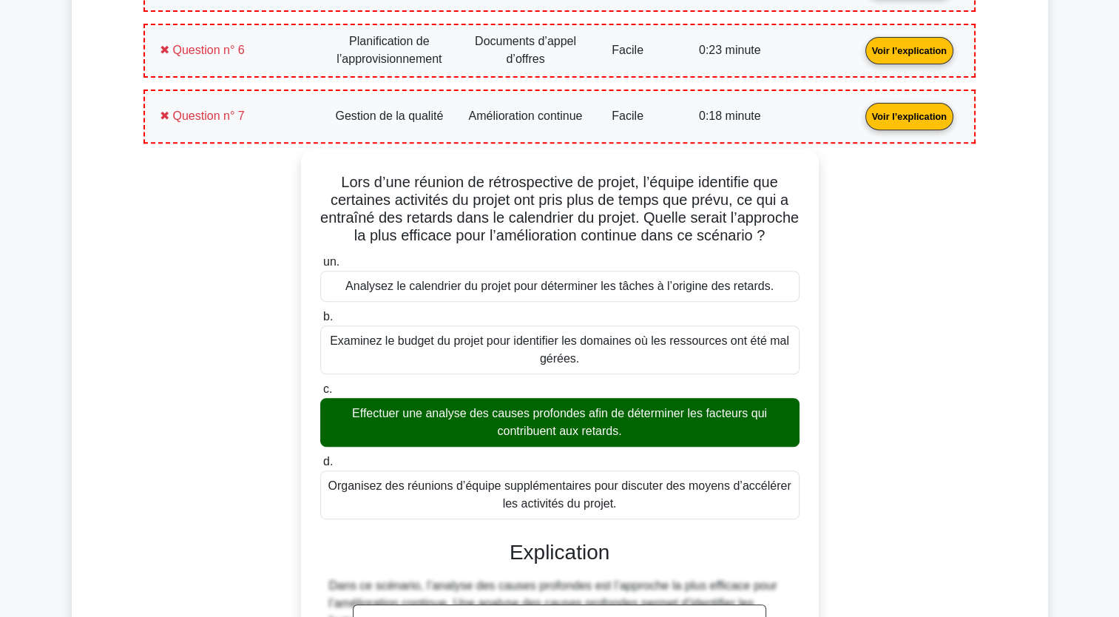
click at [908, 109] on link "Voir l’explication" at bounding box center [909, 115] width 100 height 13
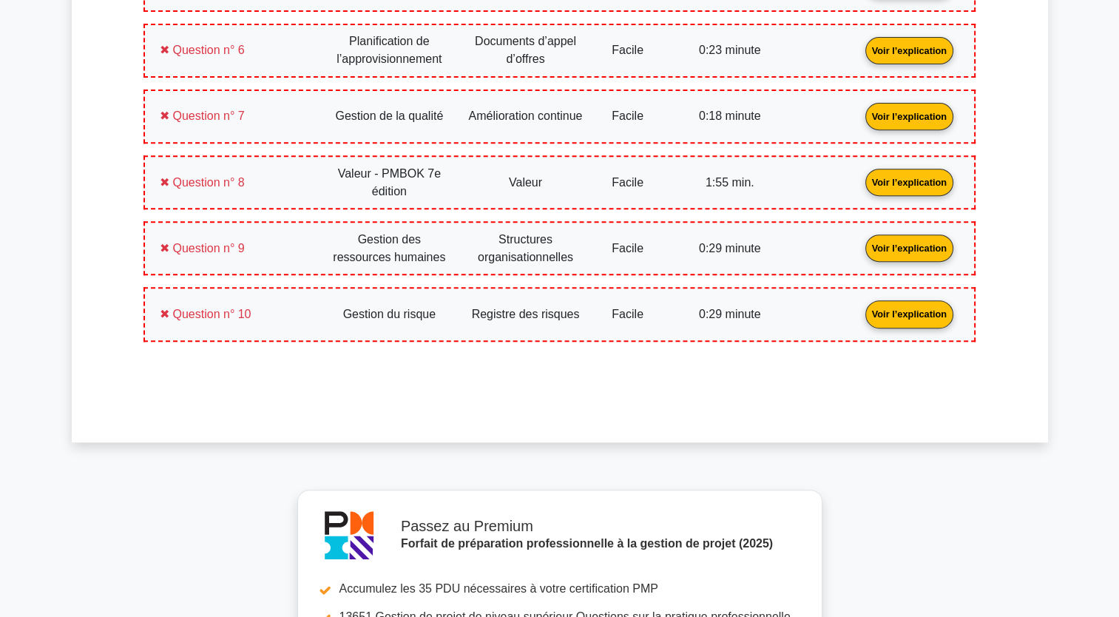
click at [901, 178] on link "Voir l’explication" at bounding box center [909, 181] width 100 height 13
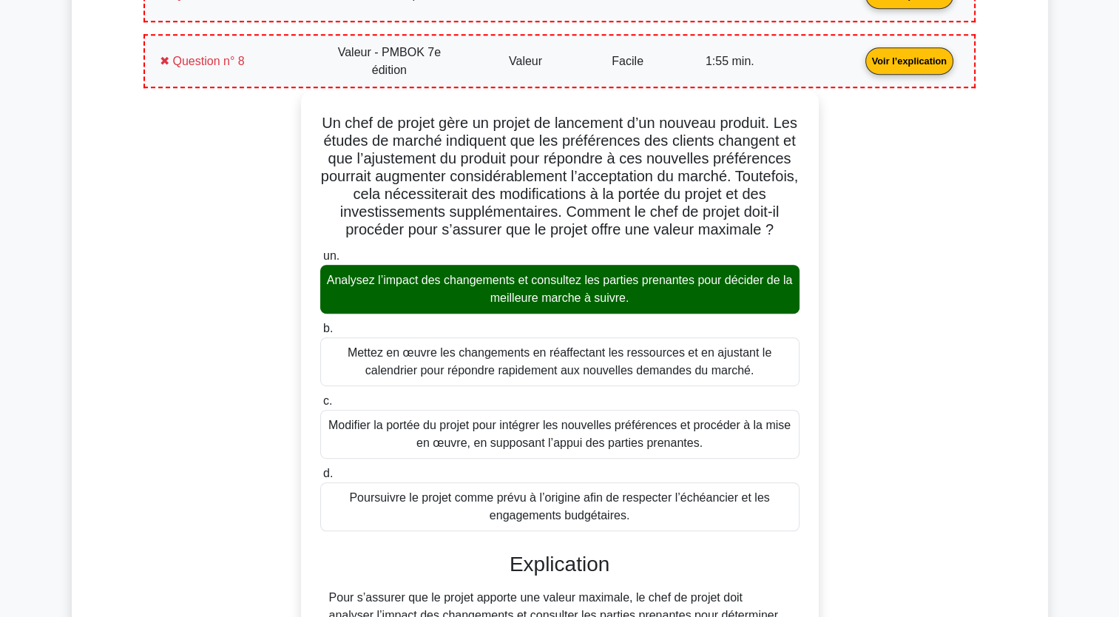
scroll to position [740, 0]
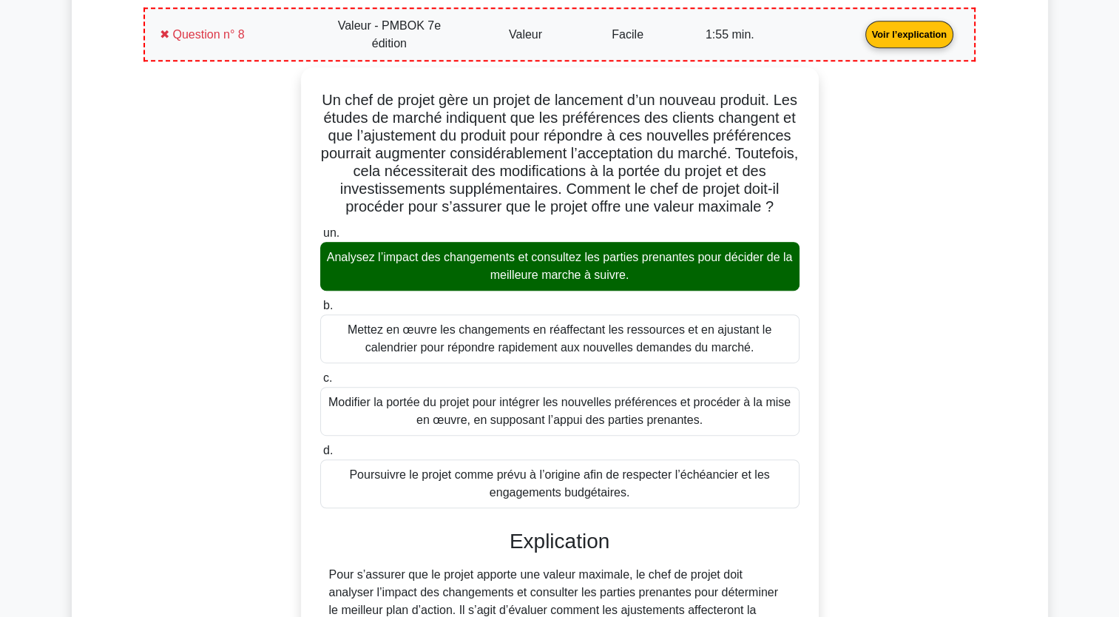
click at [913, 30] on link "Voir l’explication" at bounding box center [909, 33] width 100 height 13
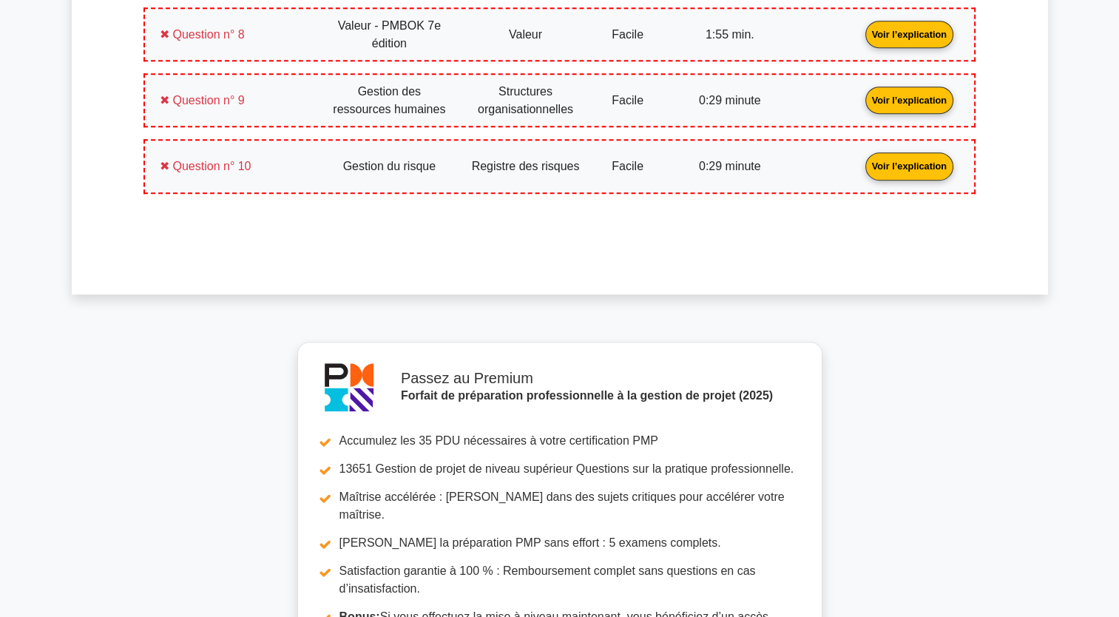
click at [894, 95] on link "Voir l’explication" at bounding box center [909, 99] width 100 height 13
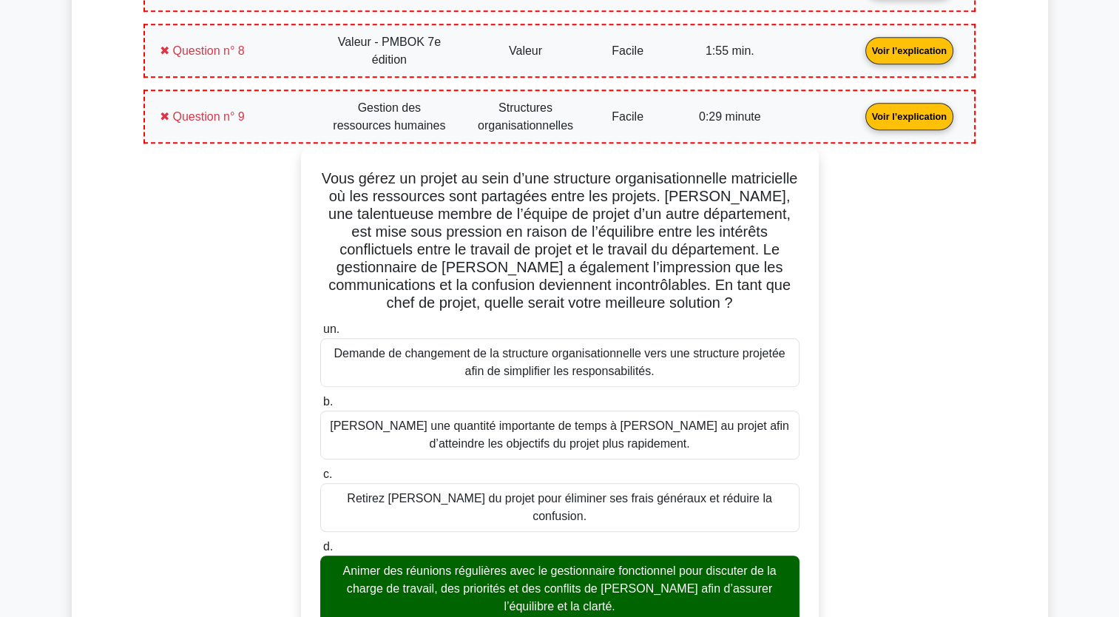
scroll to position [666, 0]
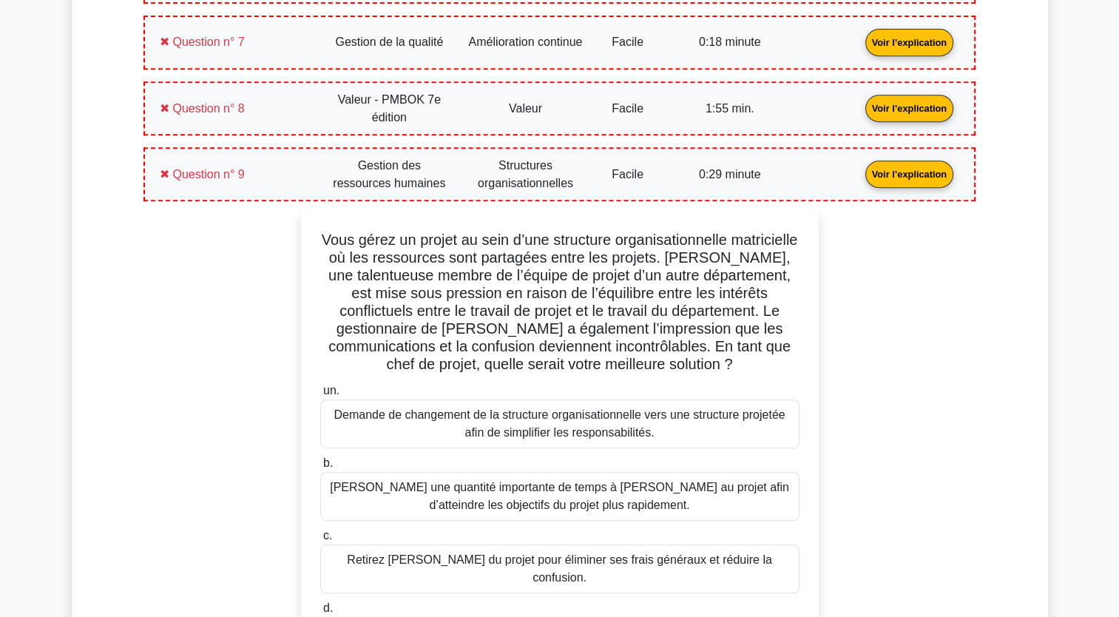
click at [911, 170] on link "Voir l’explication" at bounding box center [909, 173] width 100 height 13
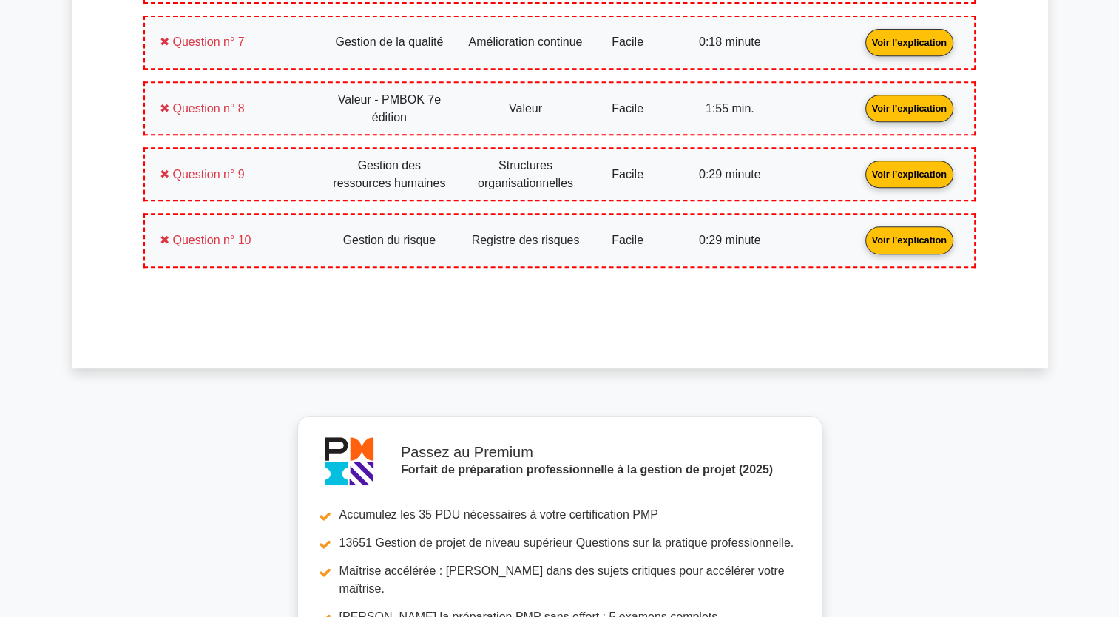
click at [911, 233] on link "Voir l’explication" at bounding box center [909, 239] width 100 height 13
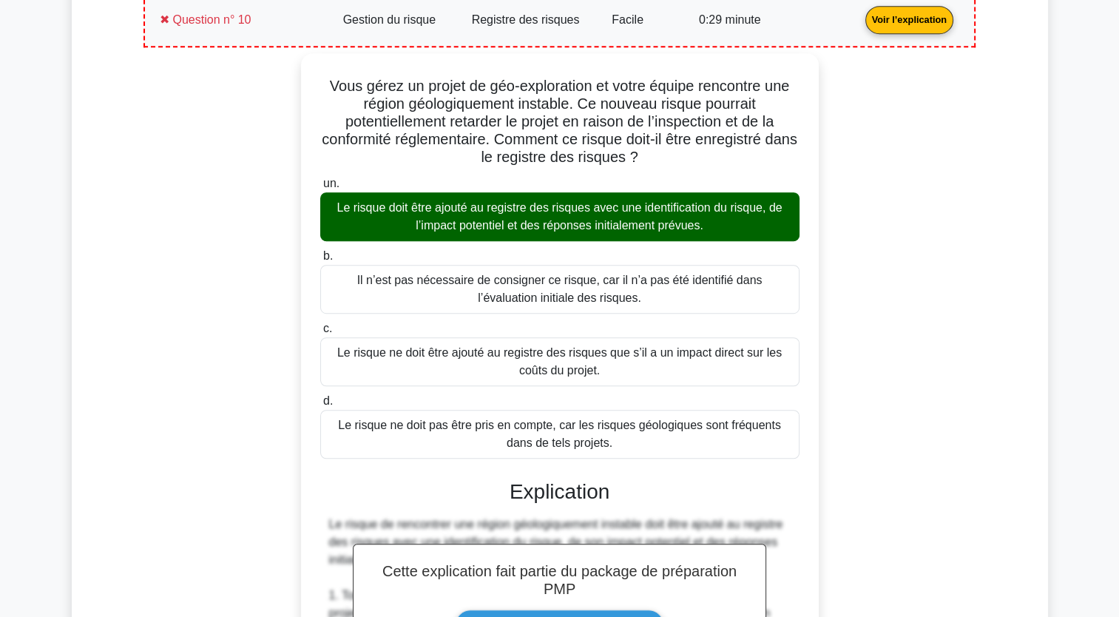
scroll to position [740, 0]
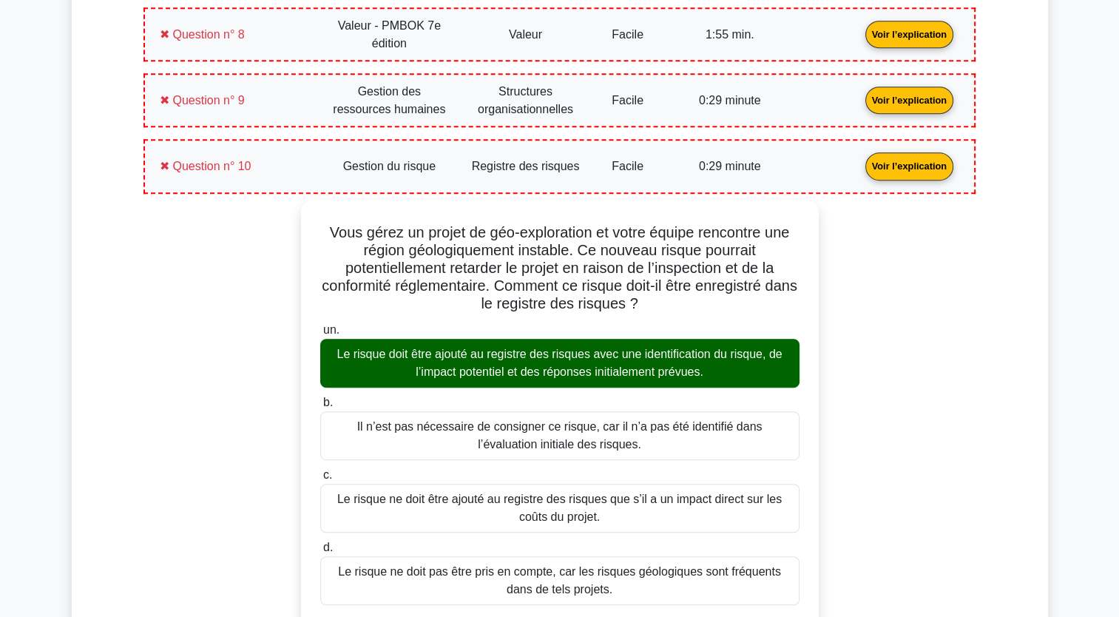
click at [913, 159] on link "Voir l’explication" at bounding box center [909, 165] width 100 height 13
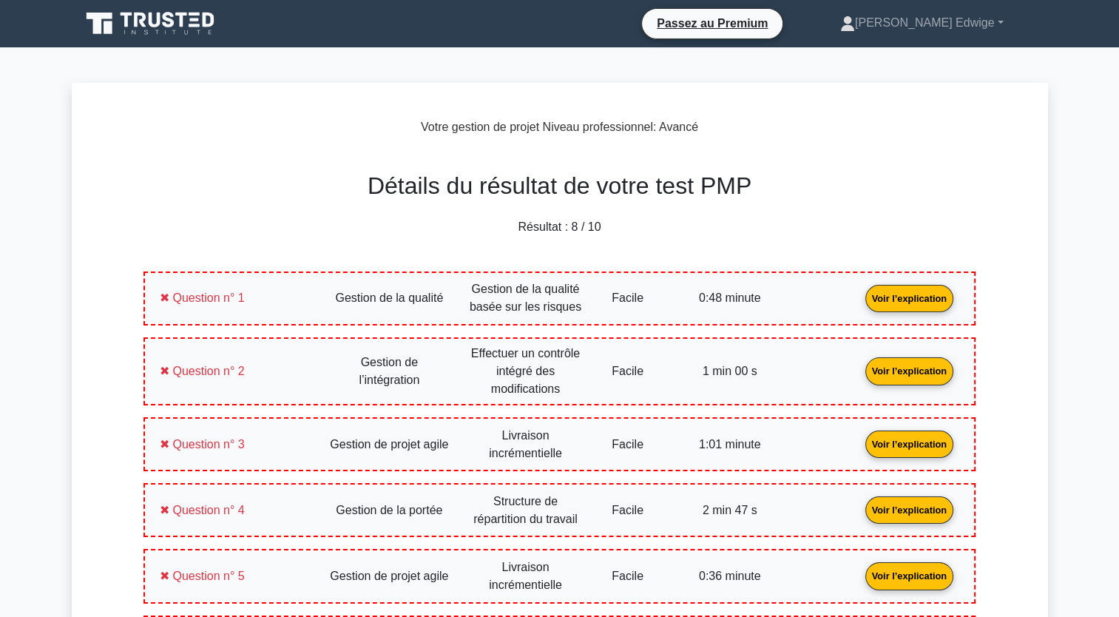
scroll to position [74, 0]
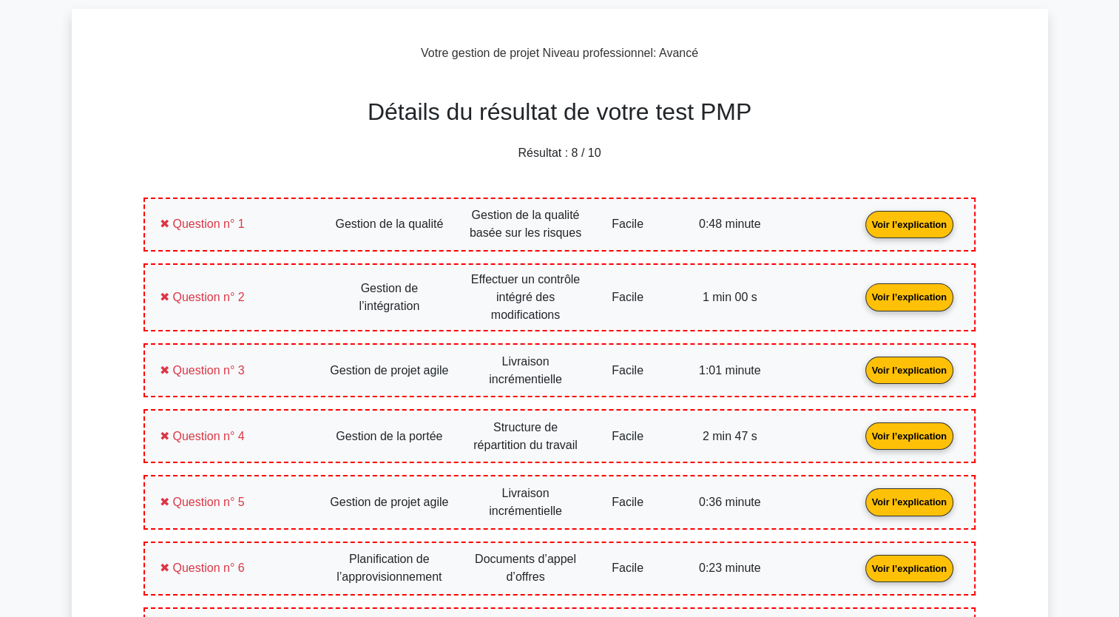
click at [859, 363] on link "Voir l’explication" at bounding box center [909, 369] width 100 height 13
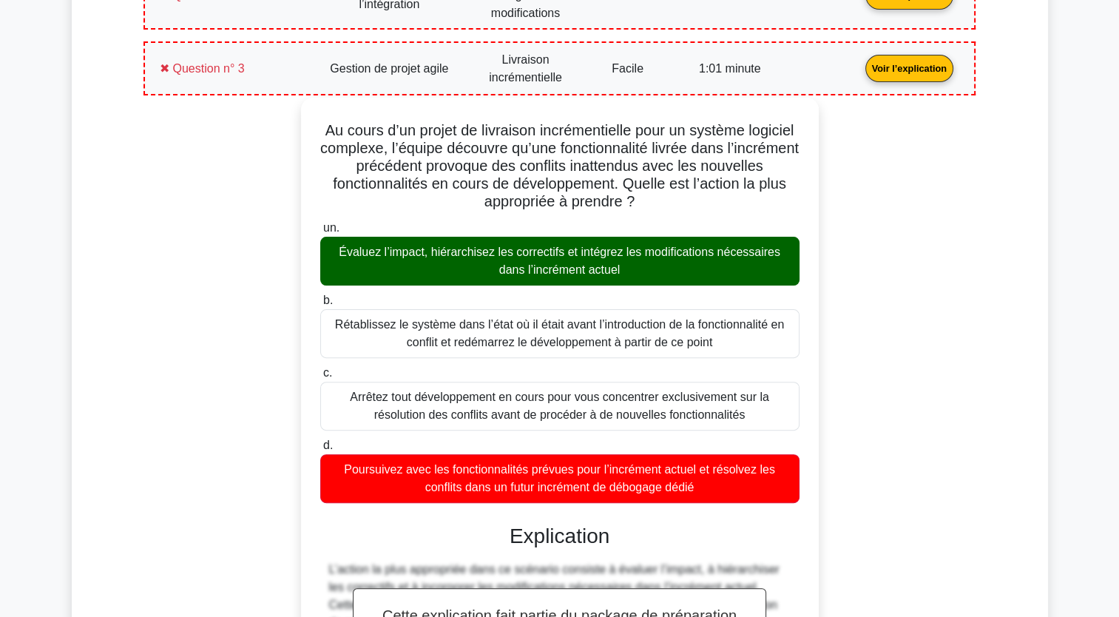
scroll to position [370, 0]
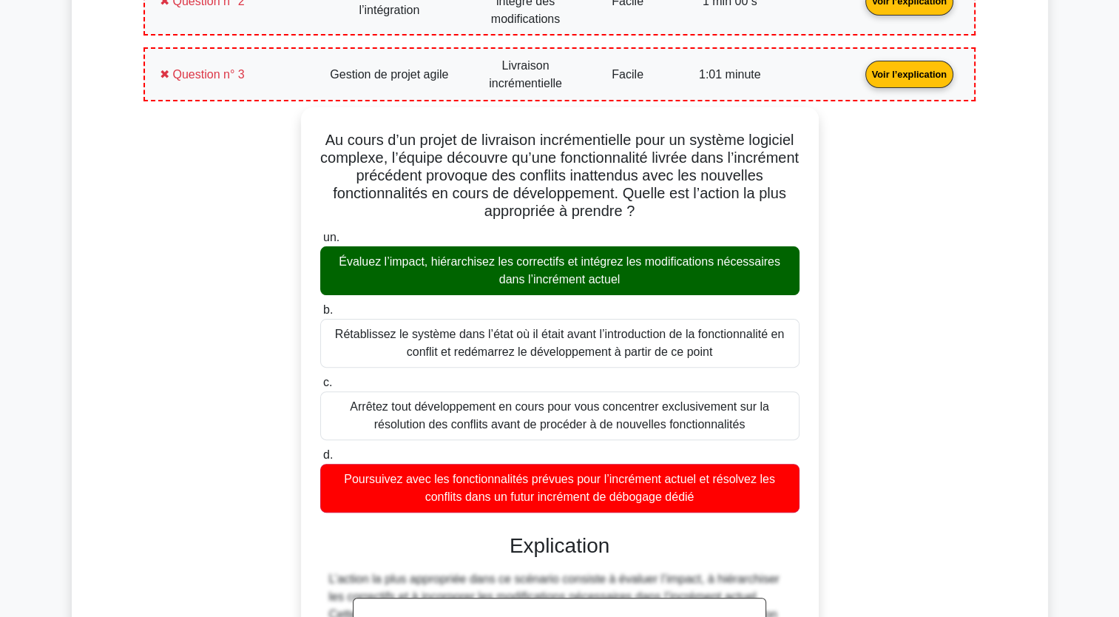
click at [898, 76] on link "Voir l’explication" at bounding box center [909, 73] width 100 height 13
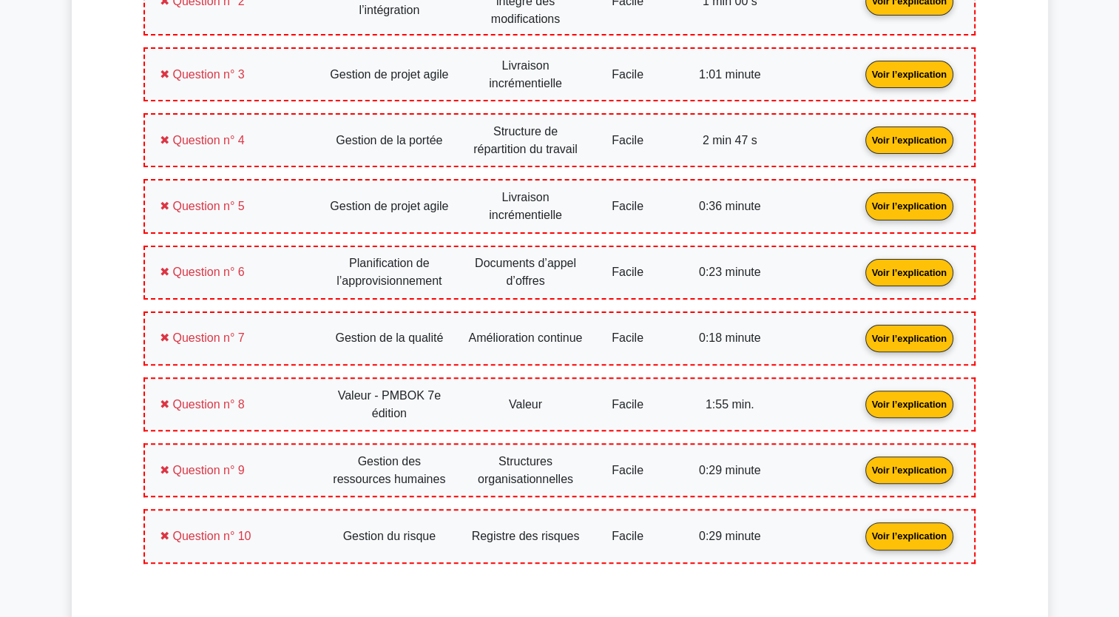
click at [913, 199] on link "Voir l’explication" at bounding box center [909, 205] width 100 height 13
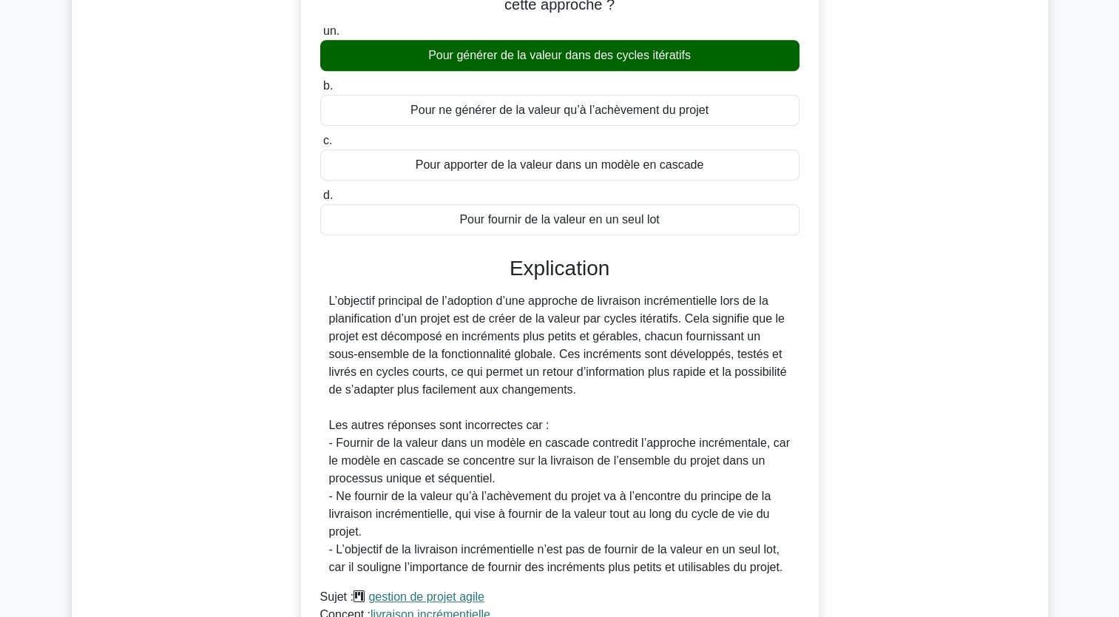
scroll to position [1036, 0]
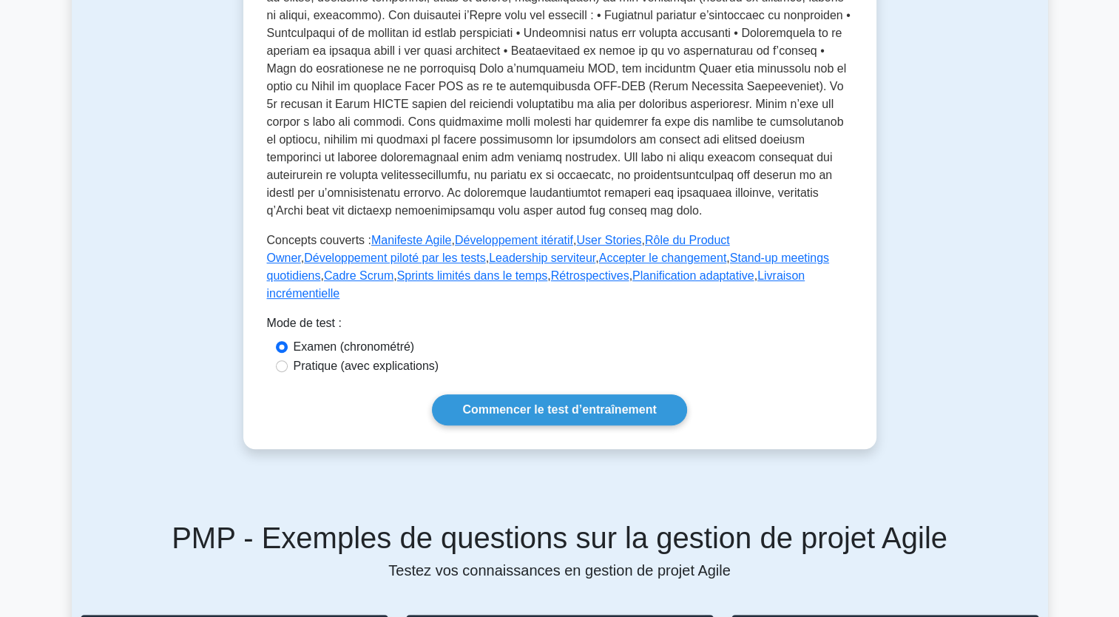
scroll to position [518, 0]
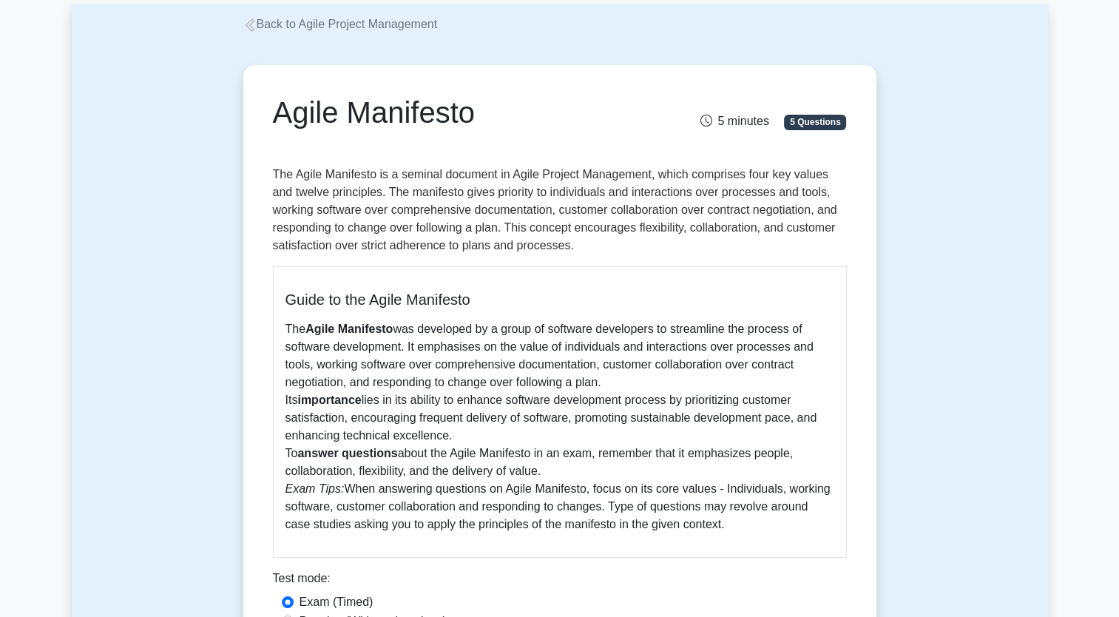
scroll to position [74, 0]
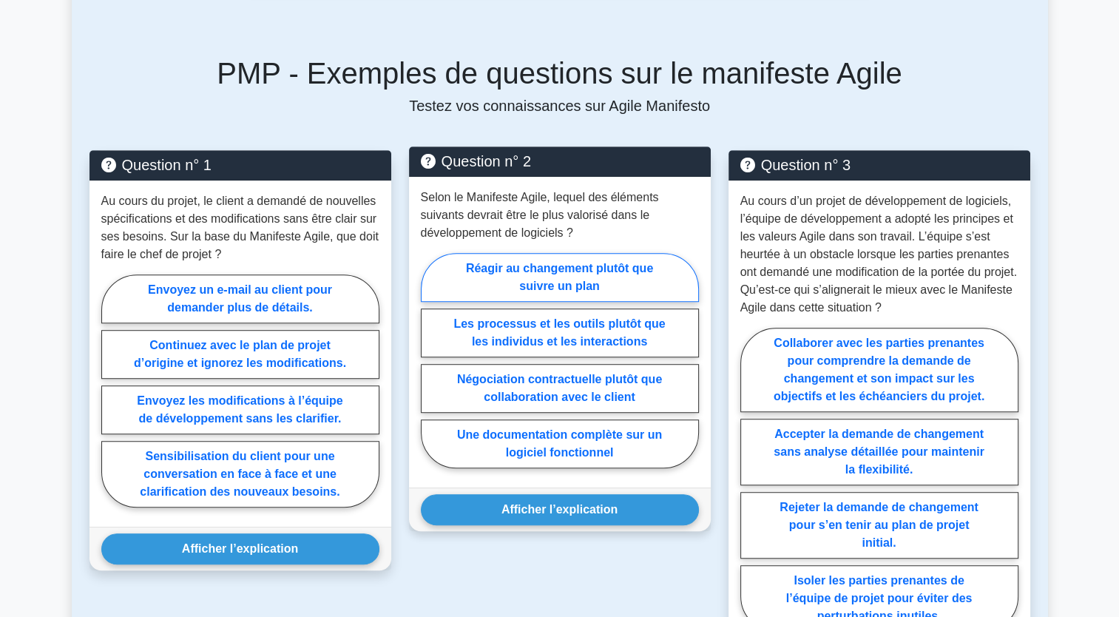
scroll to position [888, 0]
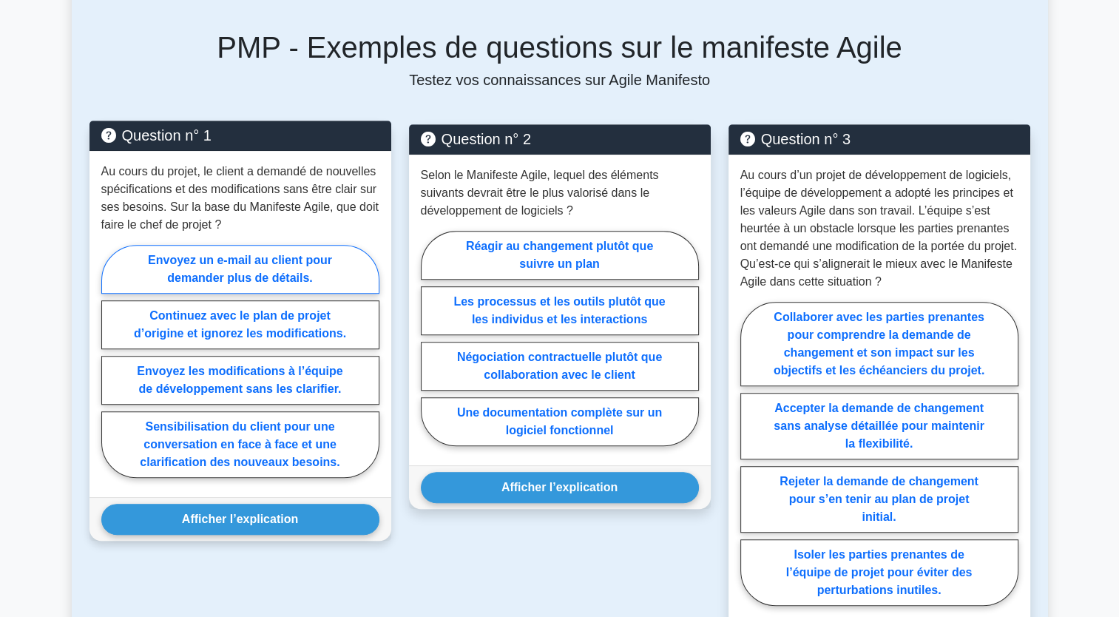
click at [201, 267] on label "Envoyez un e-mail au client pour demander plus de détails." at bounding box center [240, 269] width 278 height 49
click at [111, 361] on input "Envoyez un e-mail au client pour demander plus de détails." at bounding box center [106, 366] width 10 height 10
radio input "true"
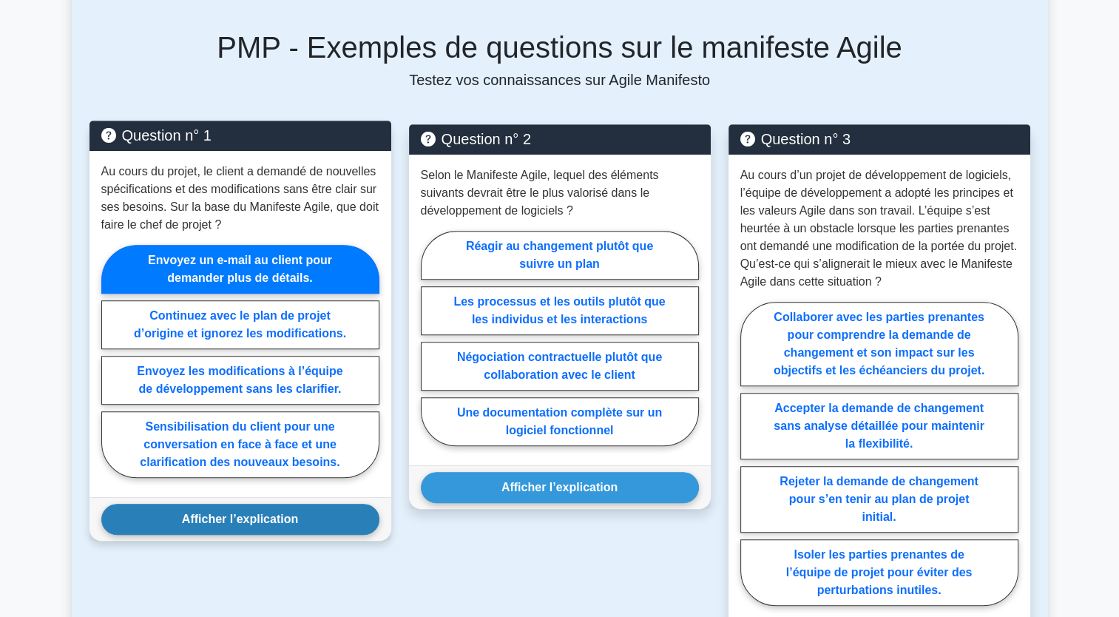
click at [229, 516] on button "Afficher l’explication" at bounding box center [240, 519] width 278 height 31
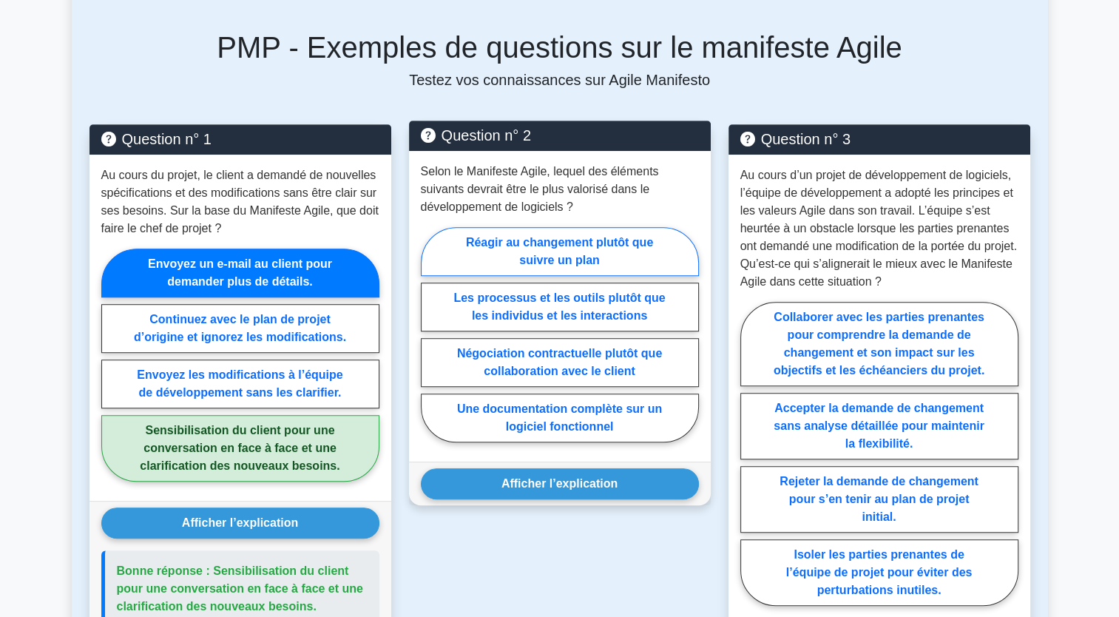
click at [592, 244] on label "Réagir au changement plutôt que suivre un plan" at bounding box center [560, 251] width 278 height 49
click at [430, 334] on input "Réagir au changement plutôt que suivre un plan" at bounding box center [426, 339] width 10 height 10
radio input "true"
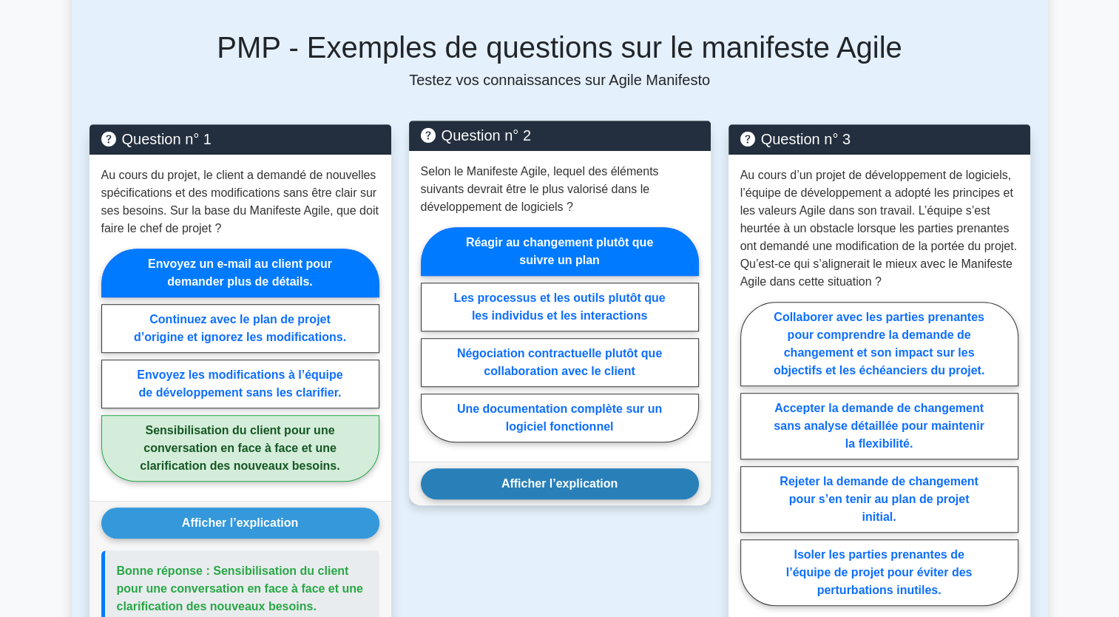
click at [574, 484] on button "Afficher l’explication" at bounding box center [560, 483] width 278 height 31
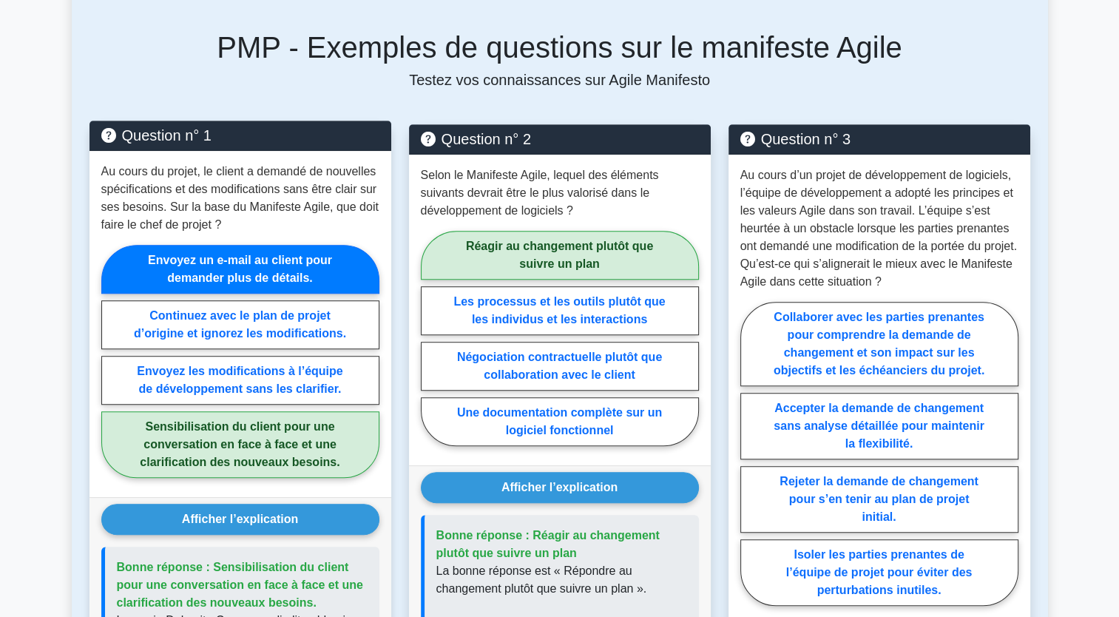
drag, startPoint x: 486, startPoint y: 247, endPoint x: 357, endPoint y: 179, distance: 146.2
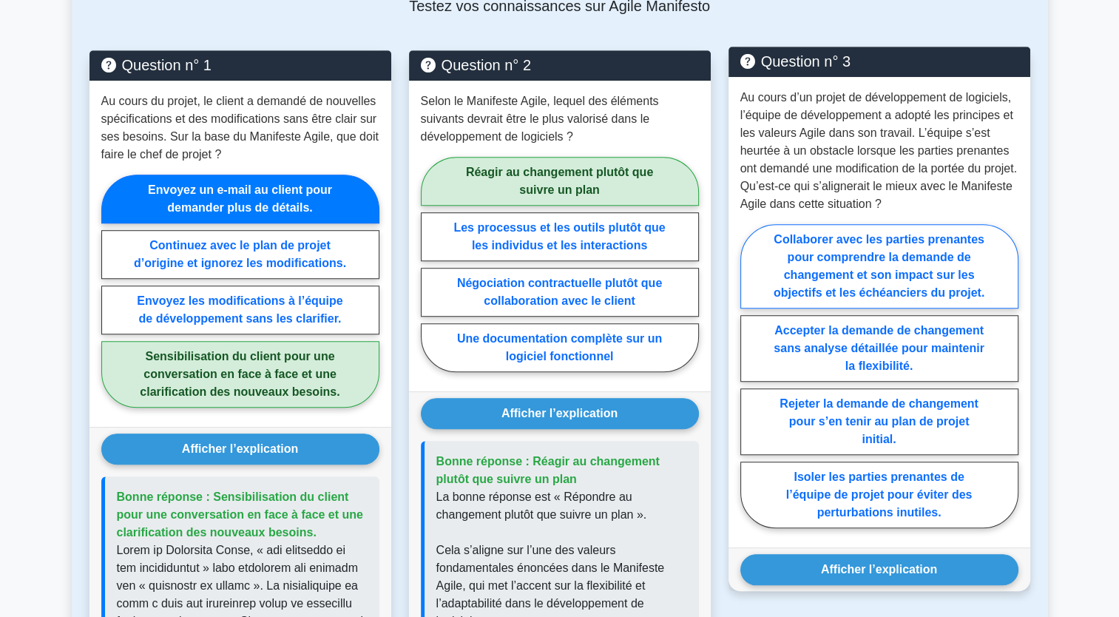
scroll to position [1036, 0]
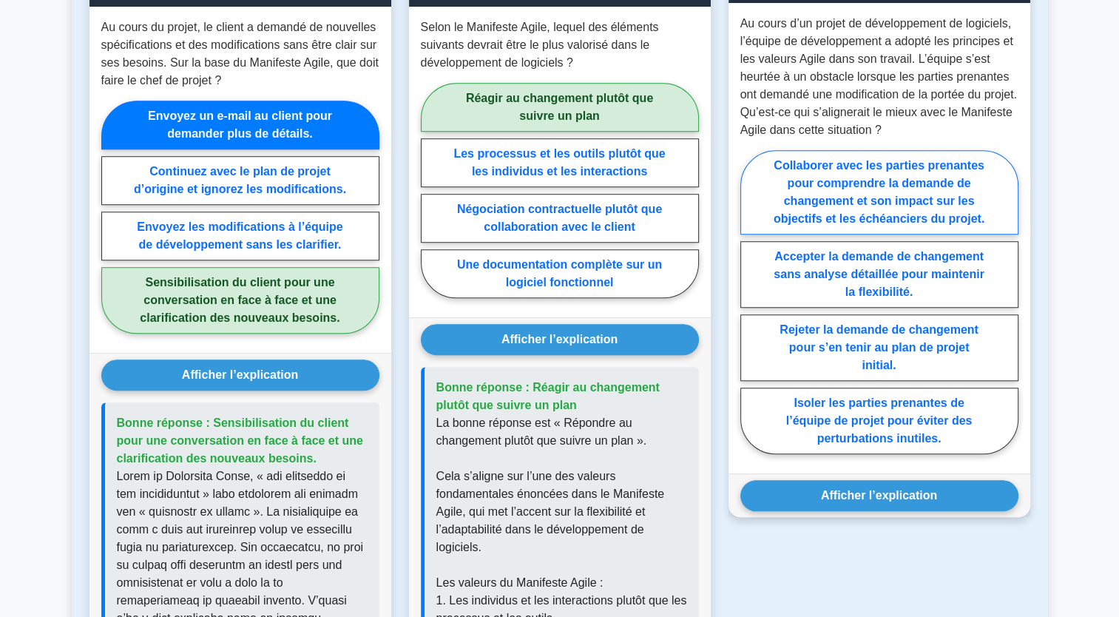
click at [857, 199] on label "Collaborer avec les parties prenantes pour comprendre la demande de changement …" at bounding box center [879, 192] width 278 height 84
click at [750, 302] on input "Collaborer avec les parties prenantes pour comprendre la demande de changement …" at bounding box center [745, 307] width 10 height 10
radio input "true"
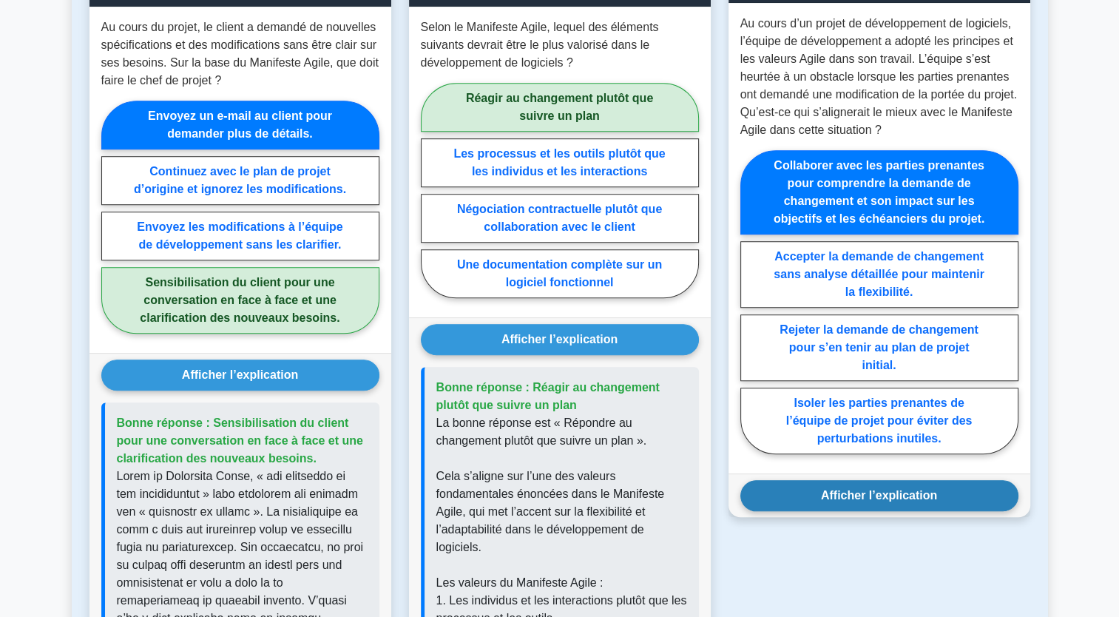
click at [766, 492] on div "Afficher l’explication Correct Answer: Collaborating with the stakeholders to u…" at bounding box center [880, 495] width 302 height 44
click at [772, 480] on button "Afficher l’explication" at bounding box center [879, 495] width 278 height 31
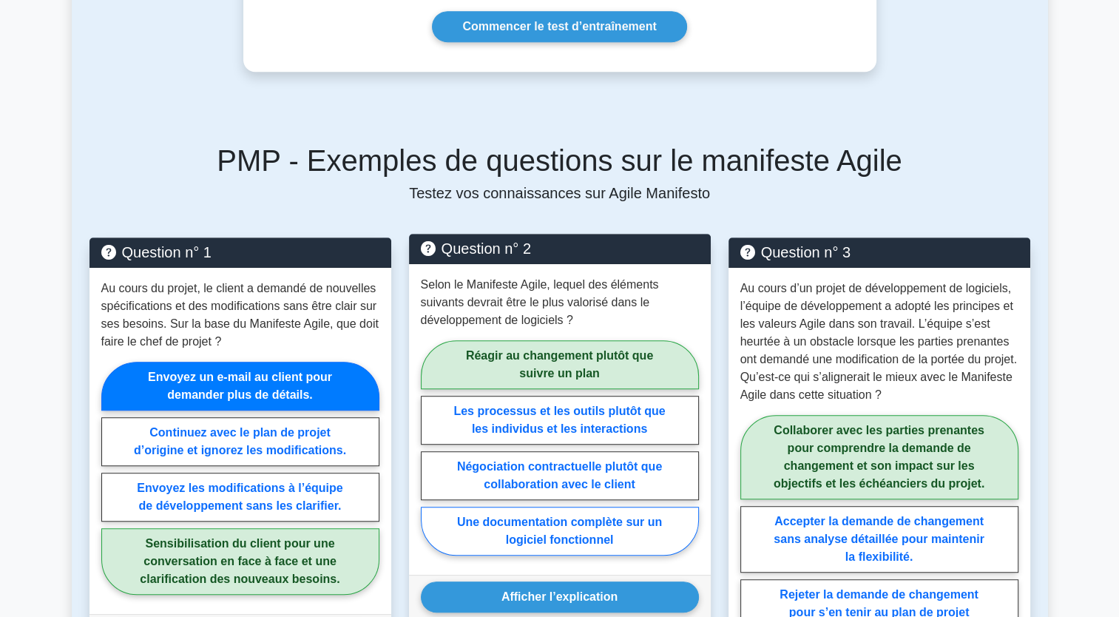
scroll to position [679, 0]
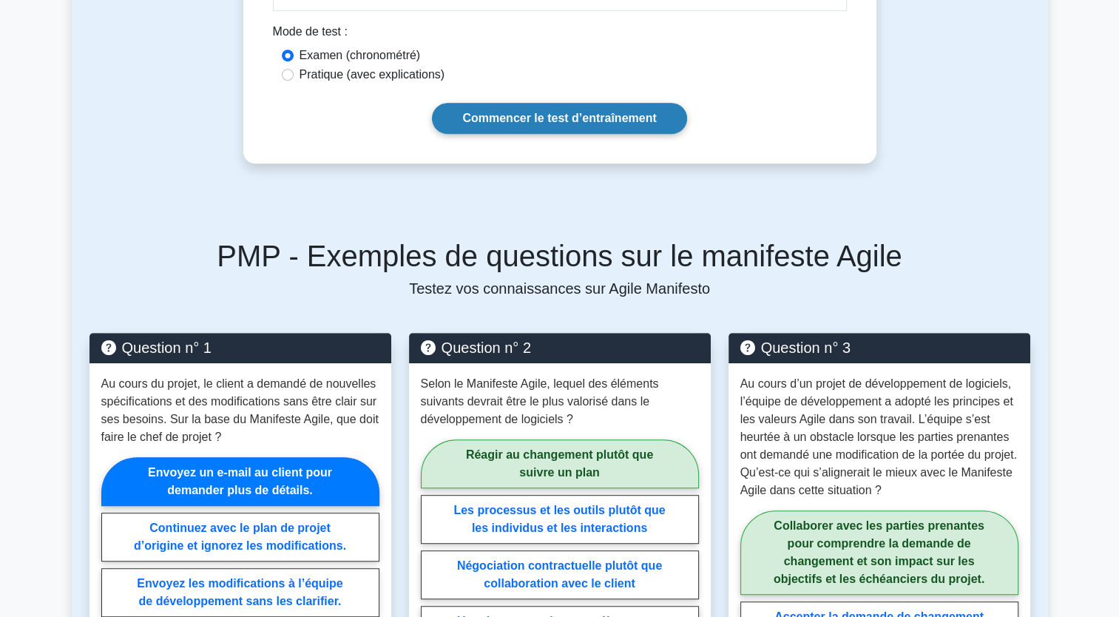
click at [571, 127] on link "Commencer le test d’entraînement" at bounding box center [559, 118] width 254 height 31
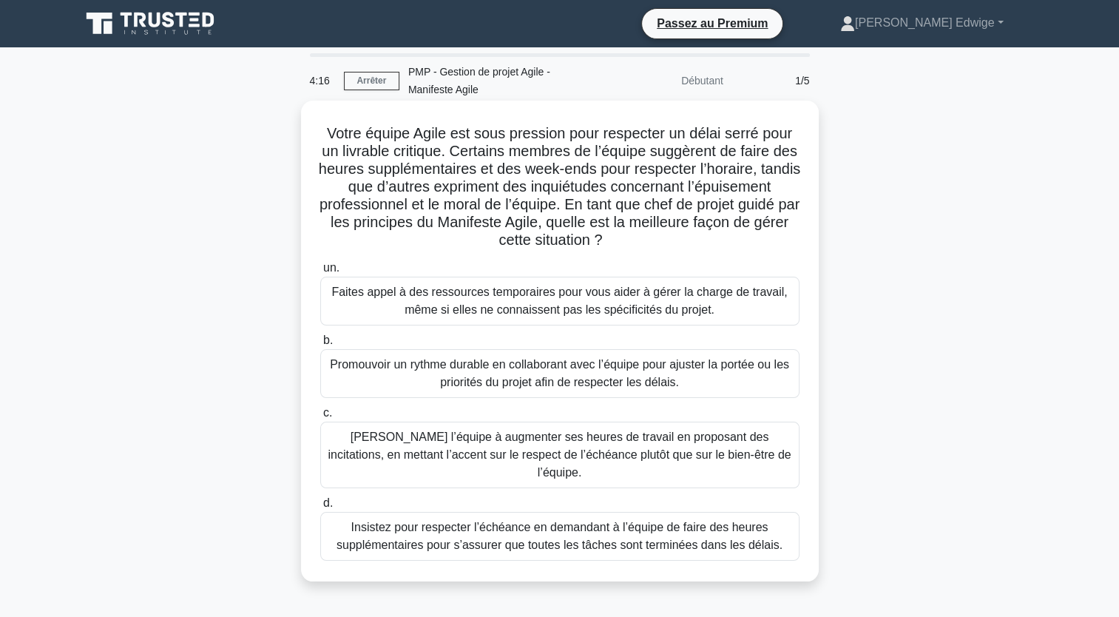
click at [423, 376] on div "Promouvoir un rythme durable en collaborant avec l’équipe pour ajuster la porté…" at bounding box center [559, 373] width 479 height 49
click at [320, 345] on input "b. Promouvoir un rythme durable en collaborant avec l’équipe pour ajuster la po…" at bounding box center [320, 341] width 0 height 10
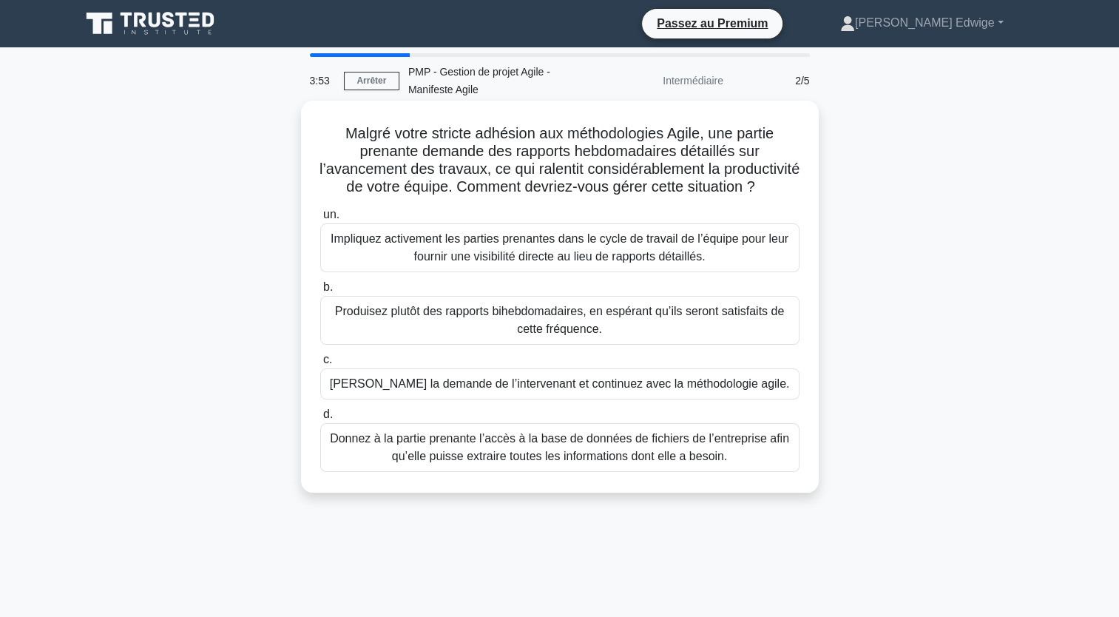
click at [541, 263] on div "Impliquez activement les parties prenantes dans le cycle de travail de l’équipe…" at bounding box center [559, 247] width 479 height 49
click at [320, 220] on input "un. Impliquez activement les parties prenantes dans le cycle de travail de l’éq…" at bounding box center [320, 215] width 0 height 10
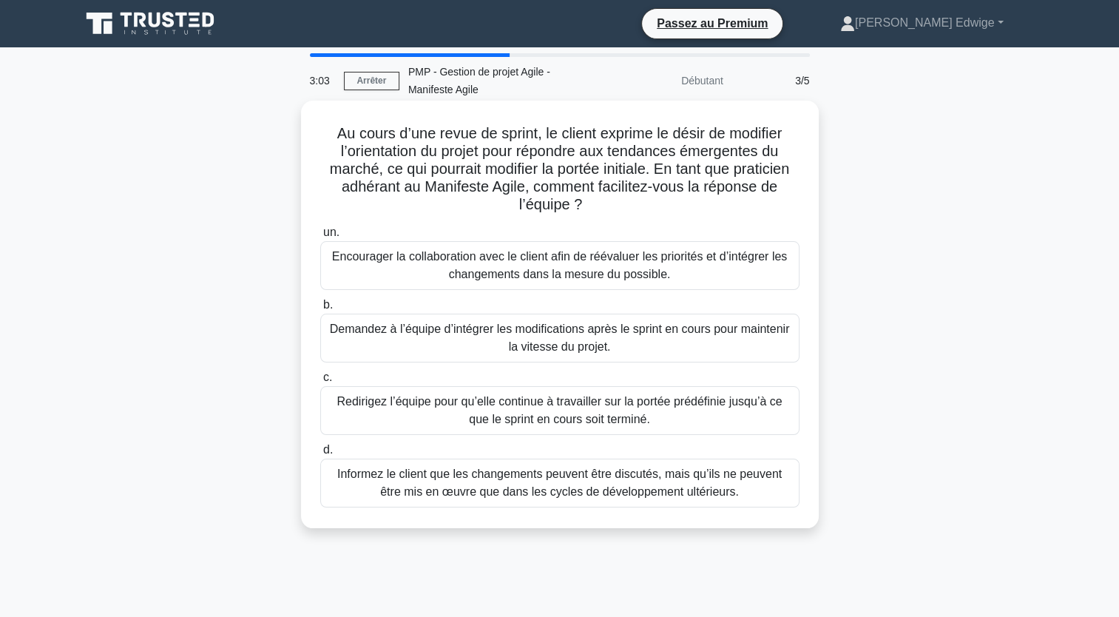
click at [495, 267] on div "Encourager la collaboration avec le client afin de réévaluer les priorités et d…" at bounding box center [559, 265] width 479 height 49
click at [320, 237] on input "un. Encourager la collaboration avec le client afin de réévaluer les priorités …" at bounding box center [320, 233] width 0 height 10
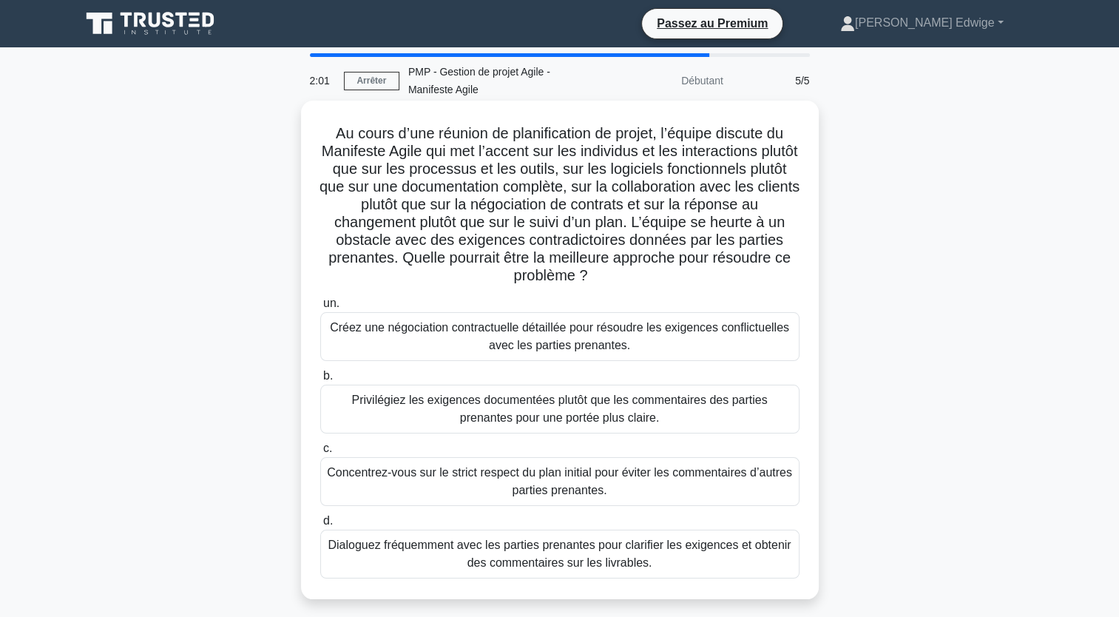
click at [485, 558] on div "Dialoguez fréquemment avec les parties prenantes pour clarifier les exigences e…" at bounding box center [559, 554] width 479 height 49
click at [320, 526] on input "d. Dialoguez fréquemment avec les parties prenantes pour clarifier les exigence…" at bounding box center [320, 521] width 0 height 10
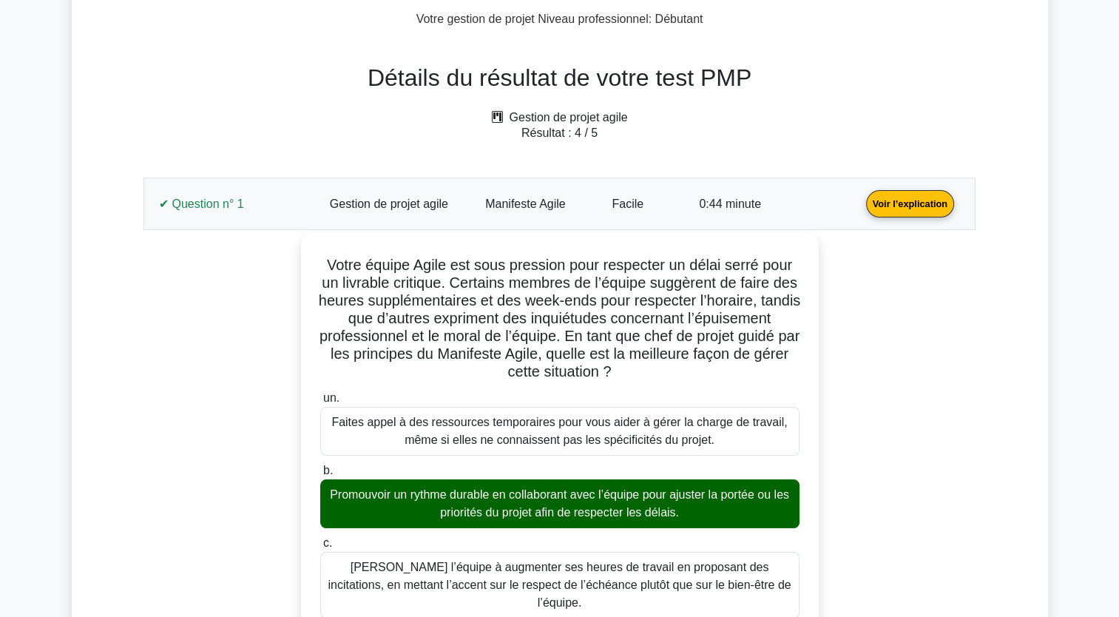
scroll to position [74, 0]
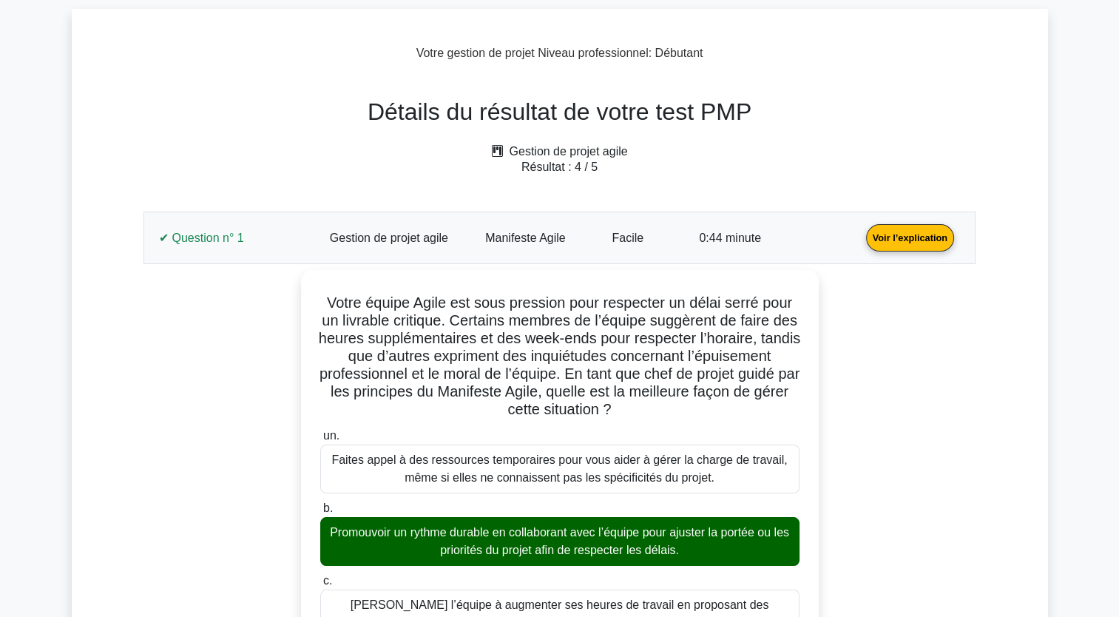
click at [917, 237] on link "Voir l’explication" at bounding box center [910, 237] width 100 height 13
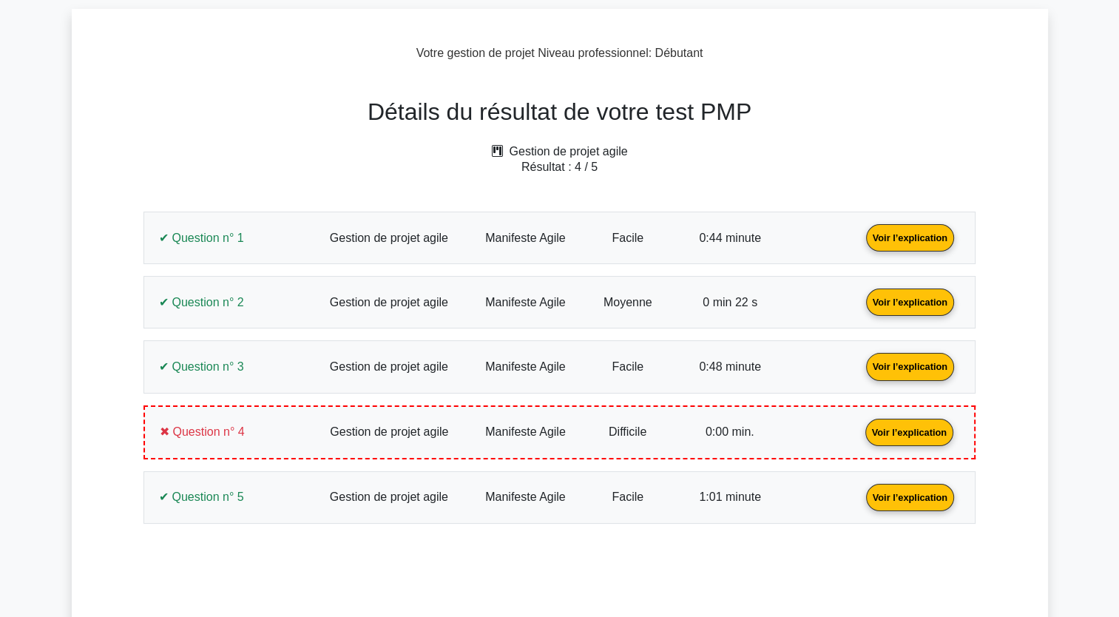
click at [914, 301] on link "Voir l’explication" at bounding box center [910, 301] width 100 height 13
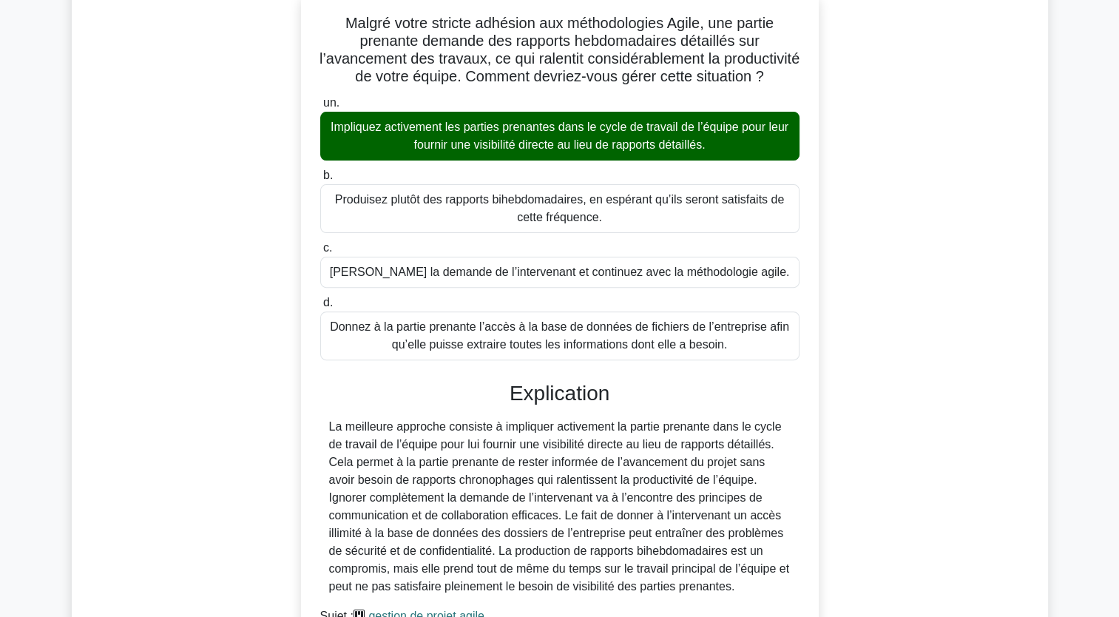
scroll to position [222, 0]
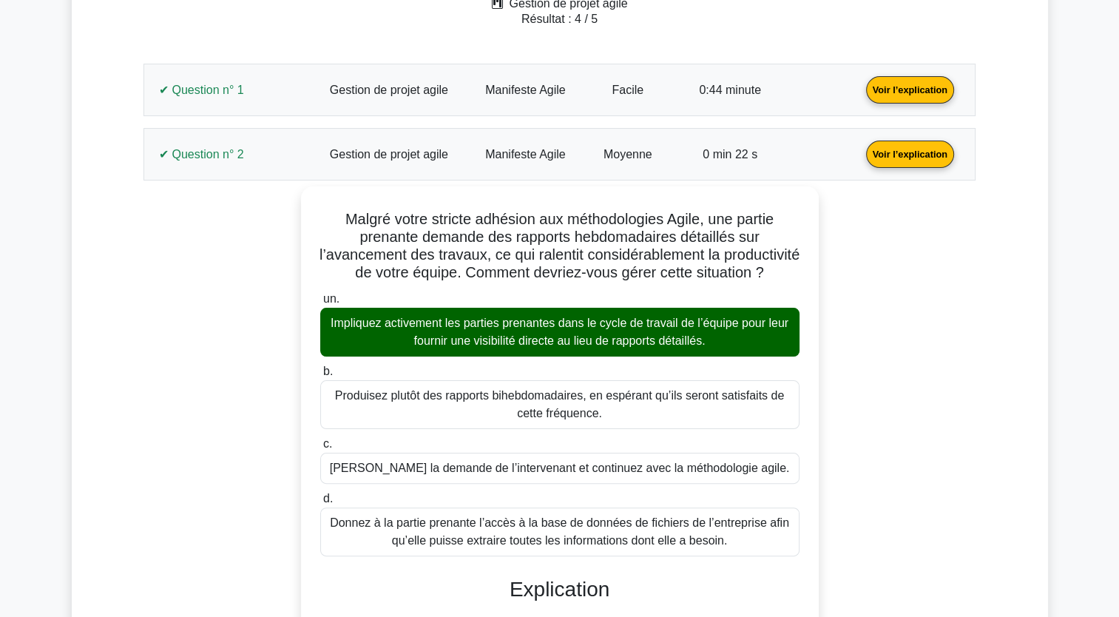
click at [909, 155] on link "Voir l’explication" at bounding box center [910, 153] width 100 height 13
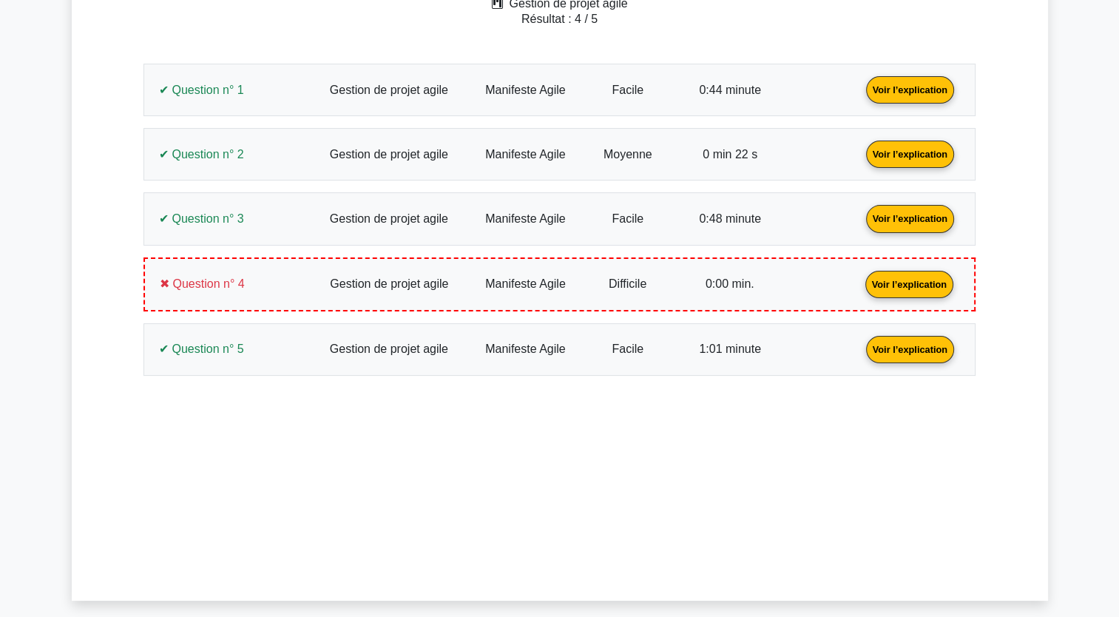
click at [902, 217] on link "Voir l’explication" at bounding box center [910, 218] width 100 height 13
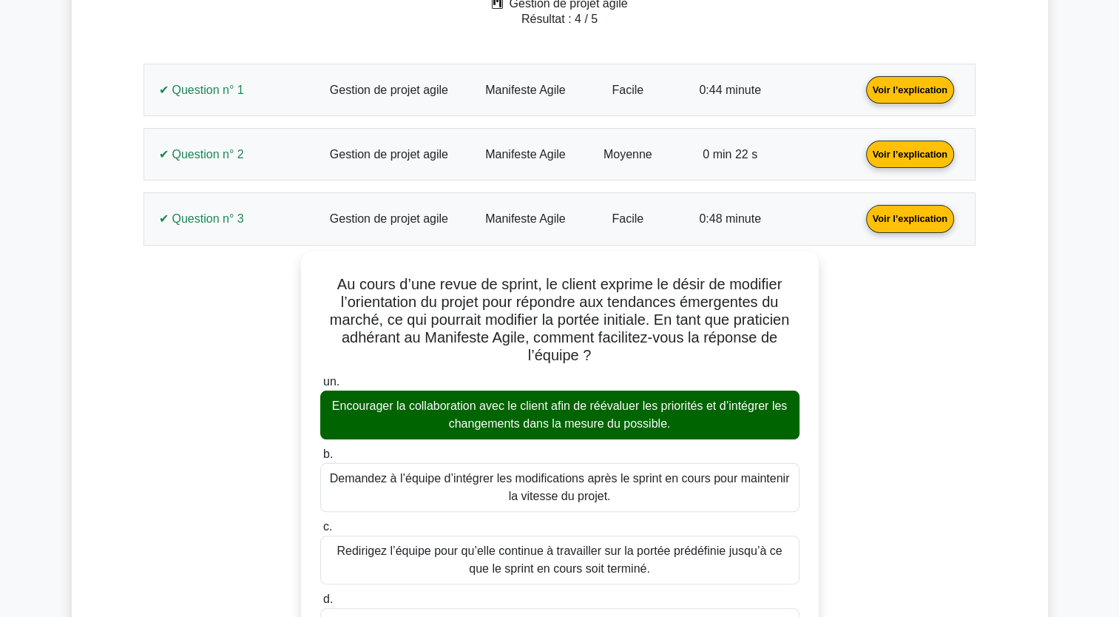
drag, startPoint x: 912, startPoint y: 221, endPoint x: 877, endPoint y: 229, distance: 36.3
click at [912, 220] on link "Voir l’explication" at bounding box center [910, 218] width 100 height 13
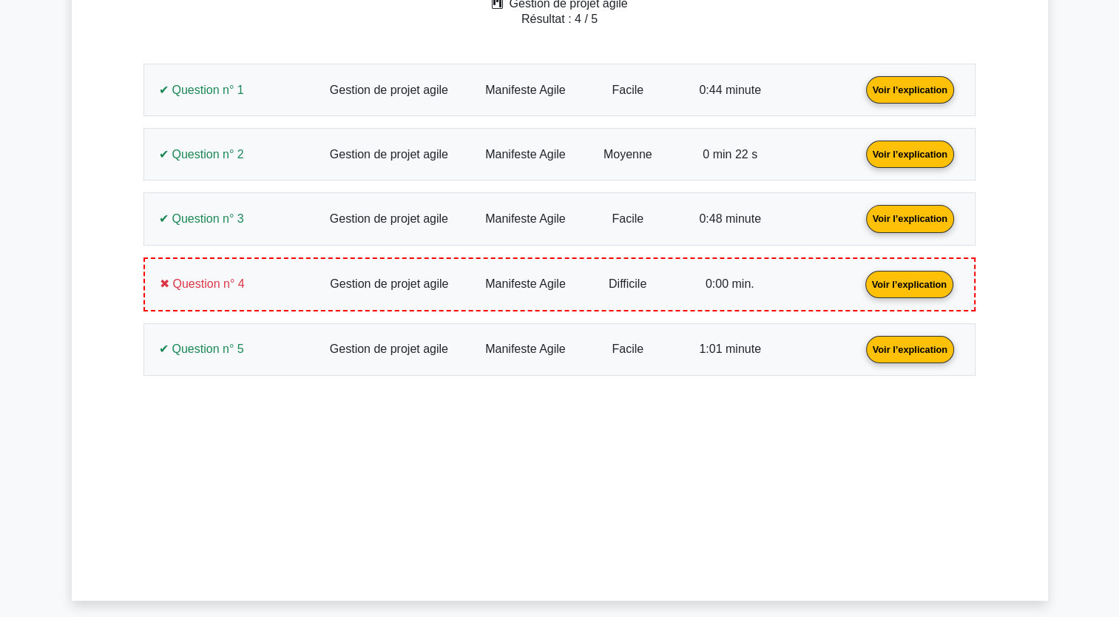
click at [899, 277] on link "Voir l’explication" at bounding box center [909, 283] width 100 height 13
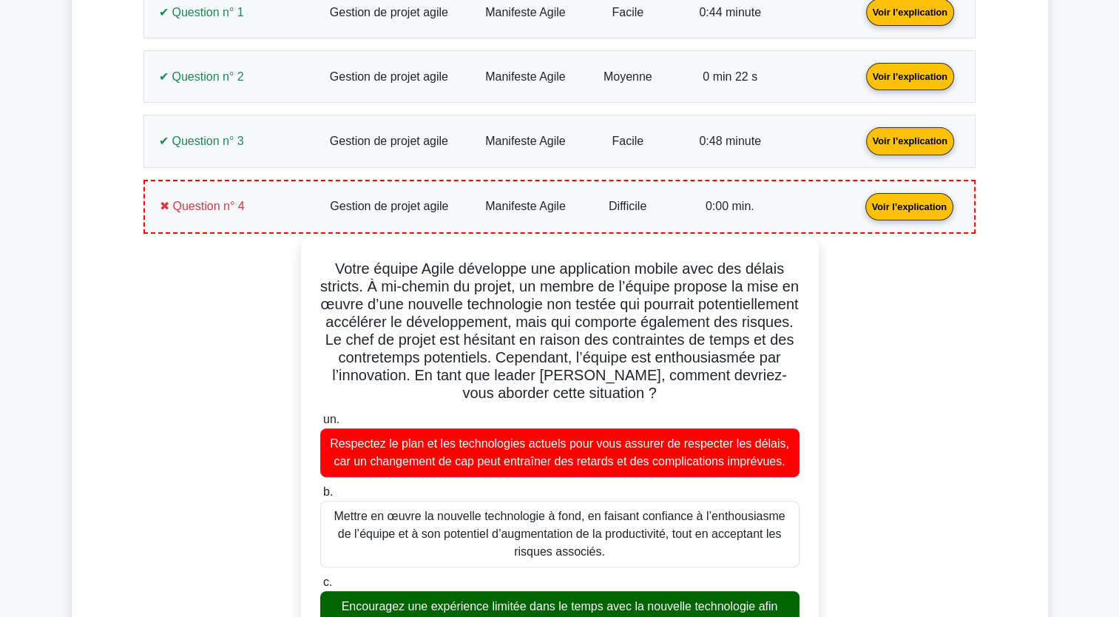
scroll to position [296, 0]
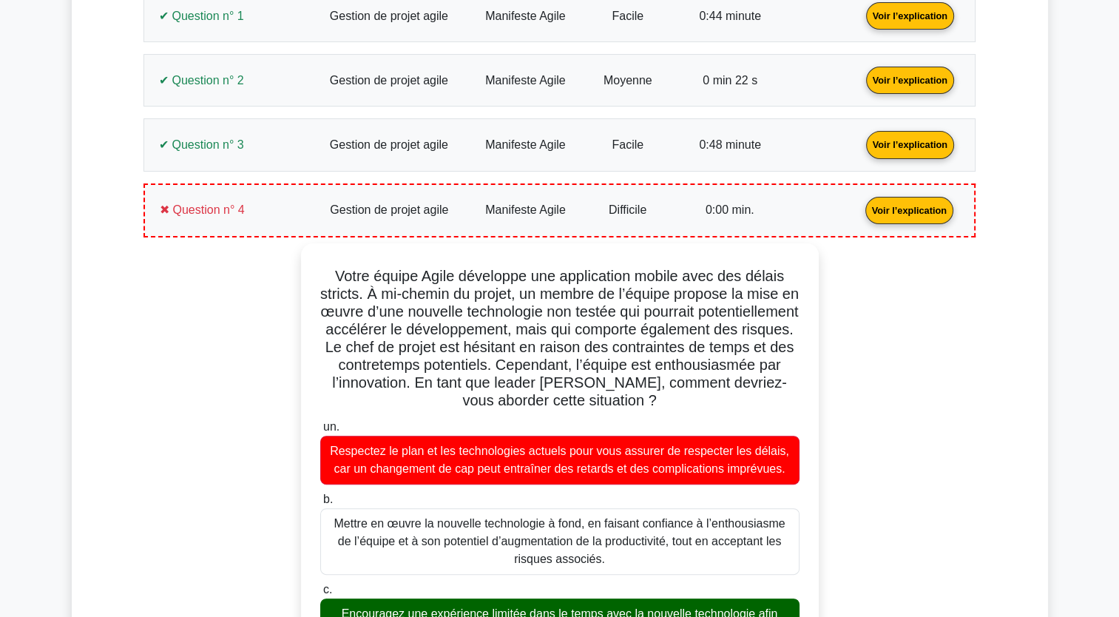
click at [923, 209] on link "Voir l’explication" at bounding box center [909, 209] width 100 height 13
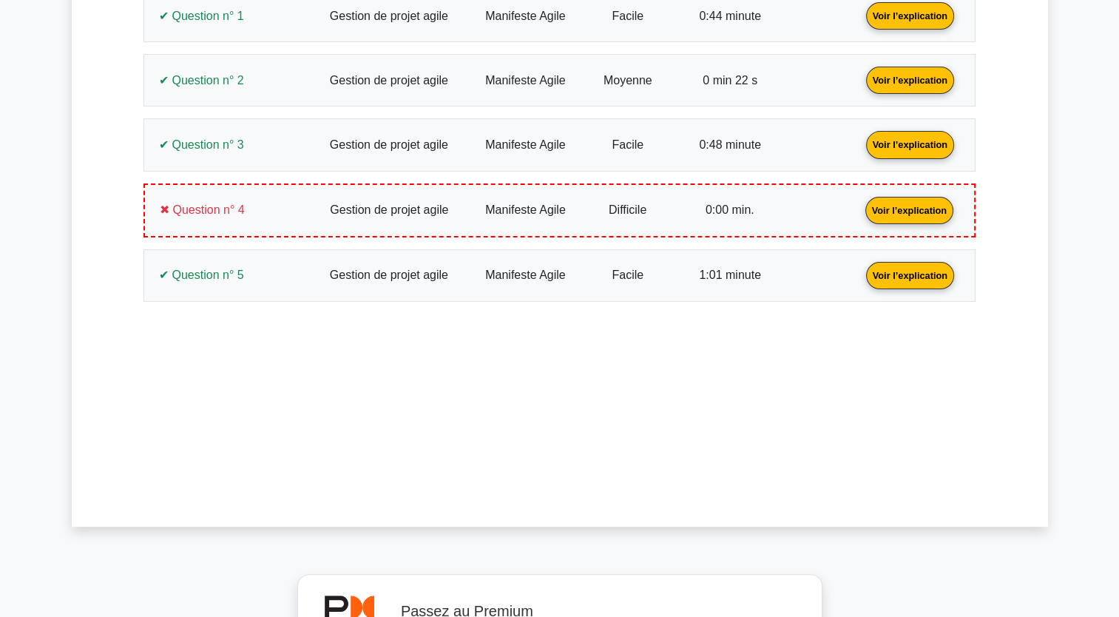
scroll to position [370, 0]
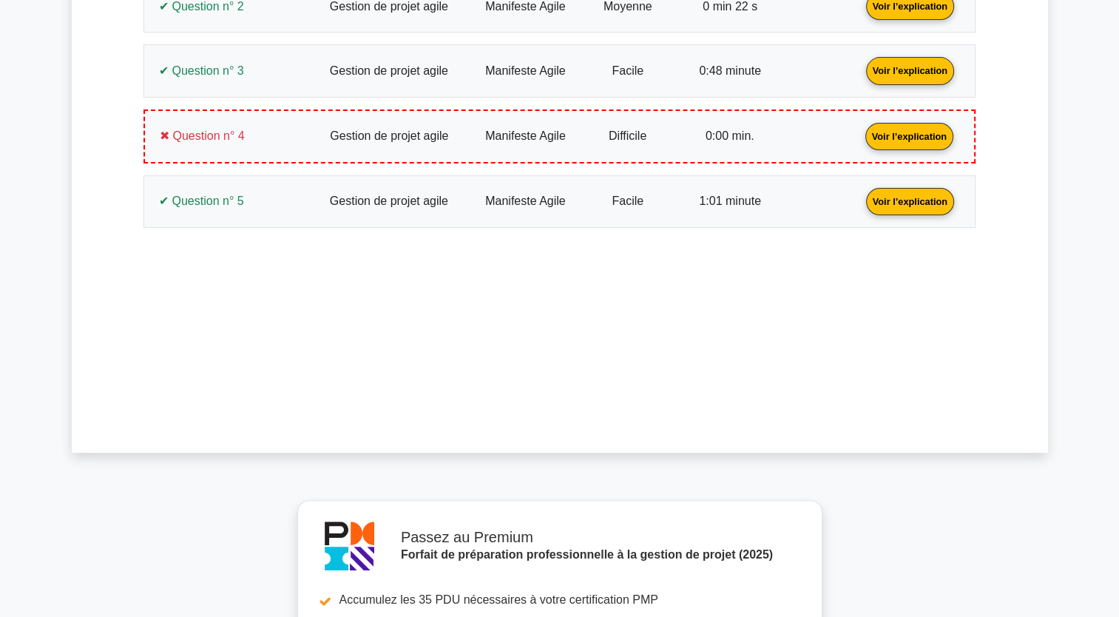
click at [920, 195] on link "Voir l’explication" at bounding box center [910, 201] width 100 height 13
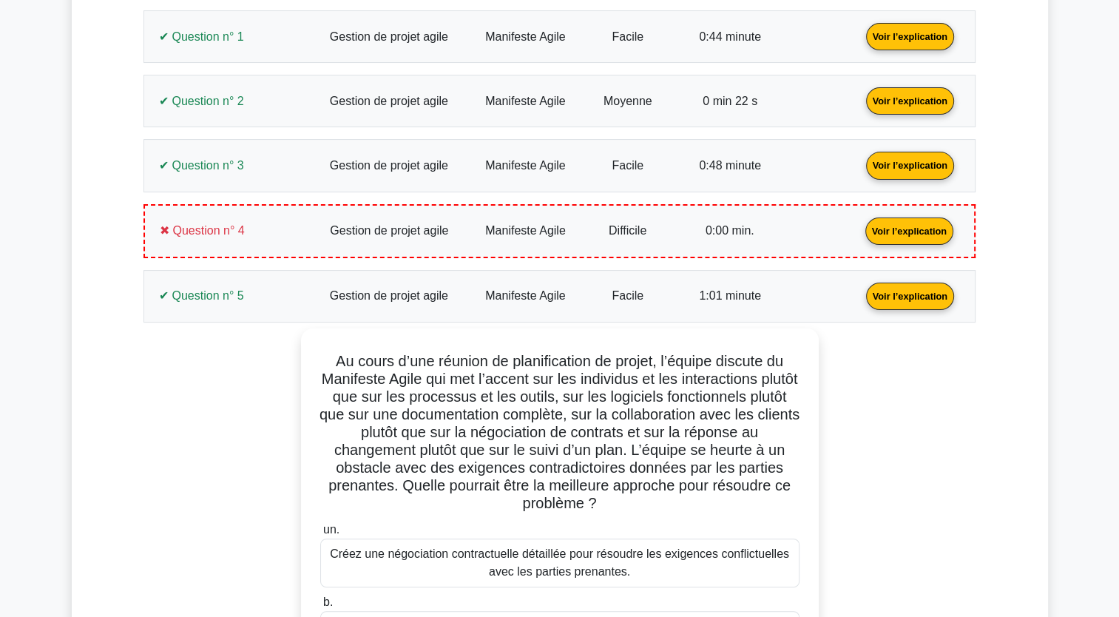
scroll to position [74, 0]
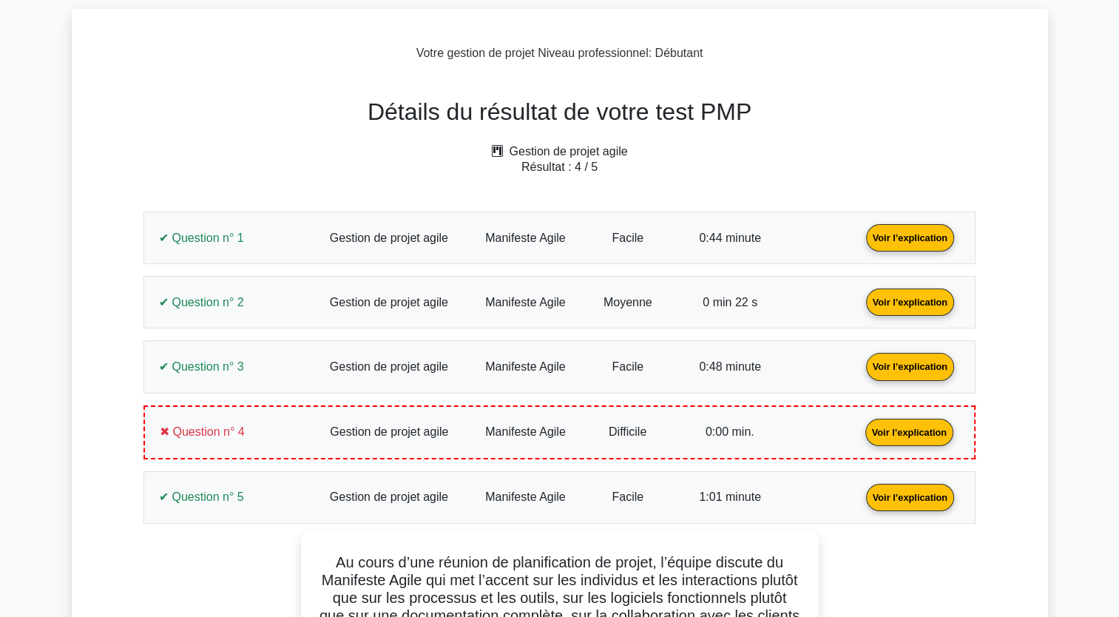
click at [911, 490] on link "Voir l’explication" at bounding box center [910, 496] width 100 height 13
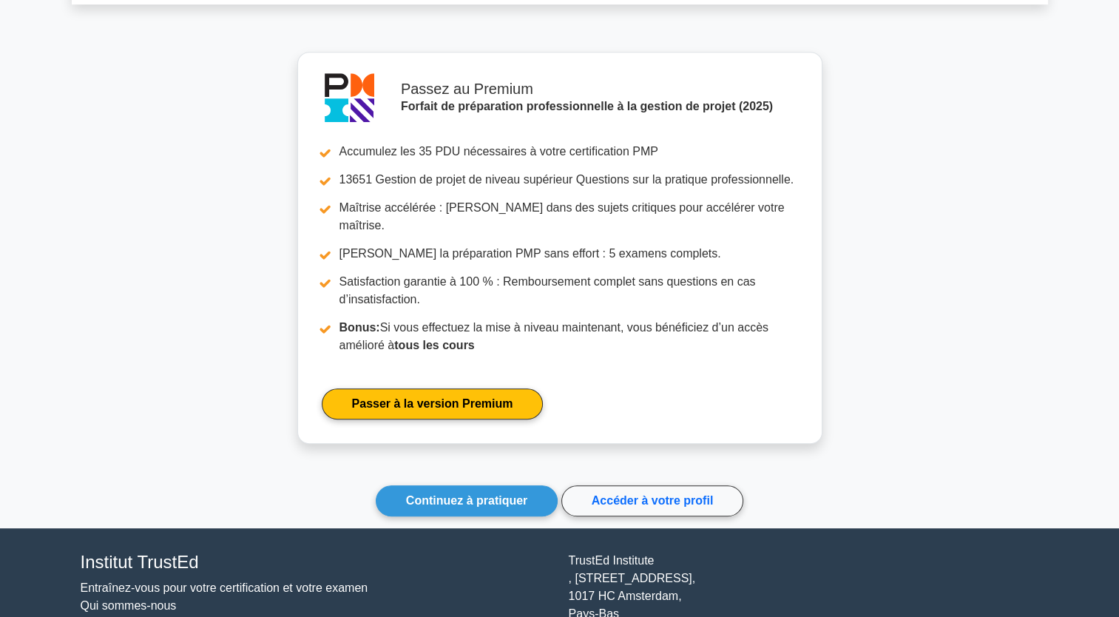
scroll to position [874, 0]
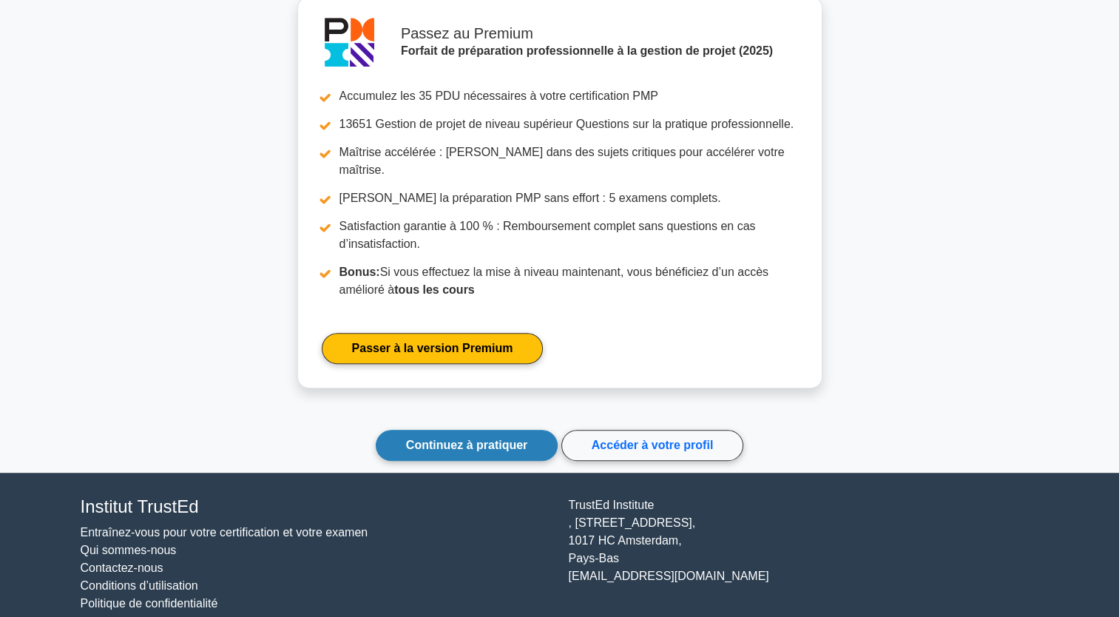
click at [476, 432] on link "Continuez à pratiquer" at bounding box center [467, 445] width 182 height 31
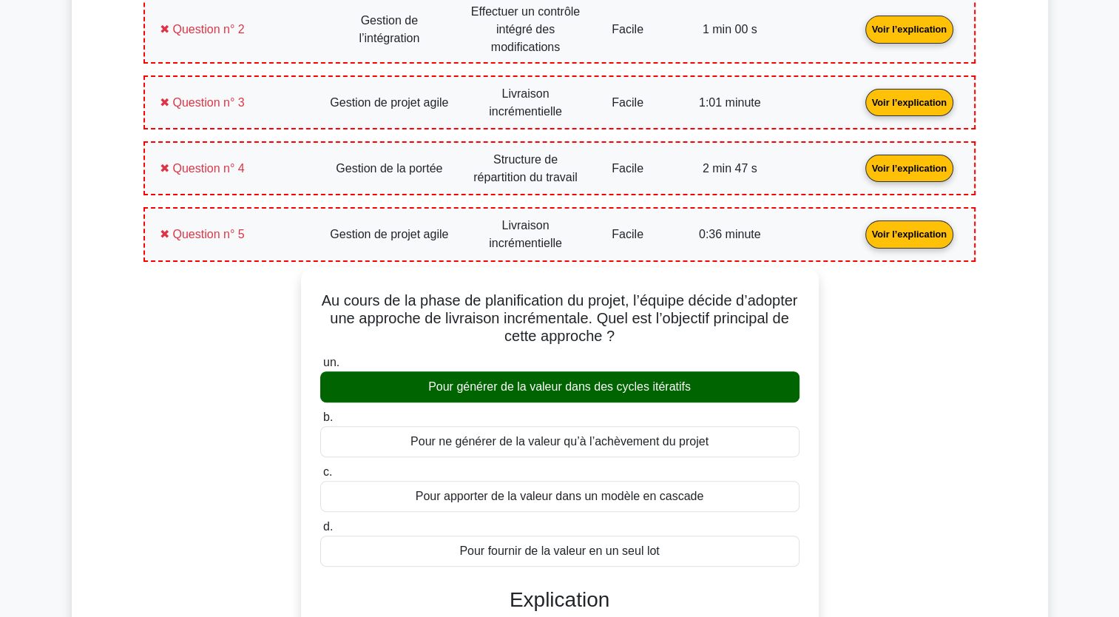
scroll to position [296, 0]
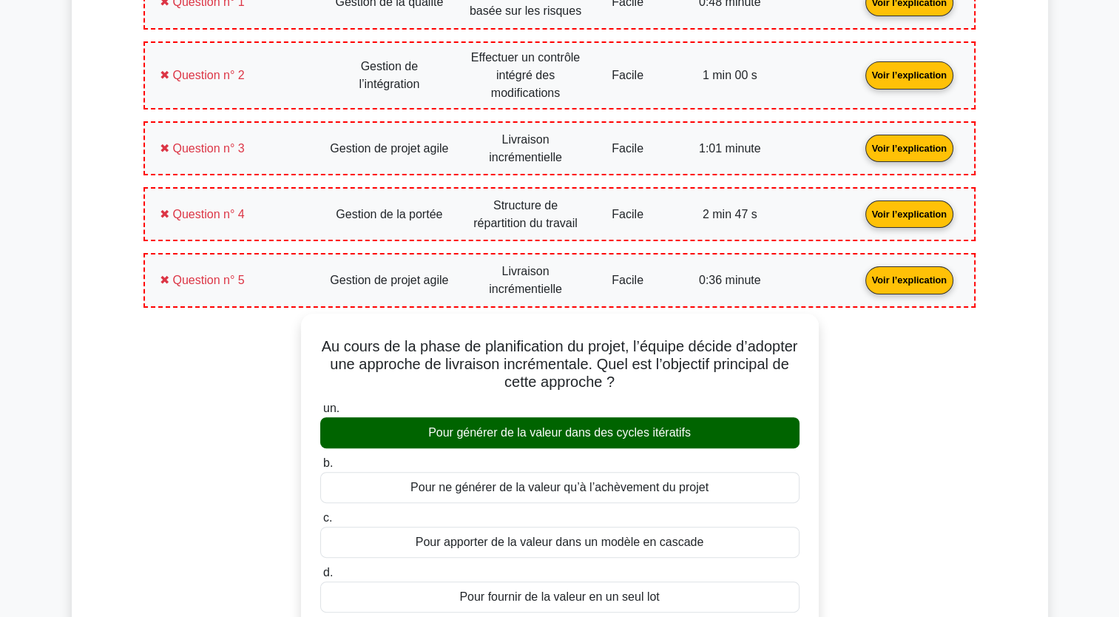
click at [922, 273] on link "Voir l’explication" at bounding box center [909, 279] width 100 height 13
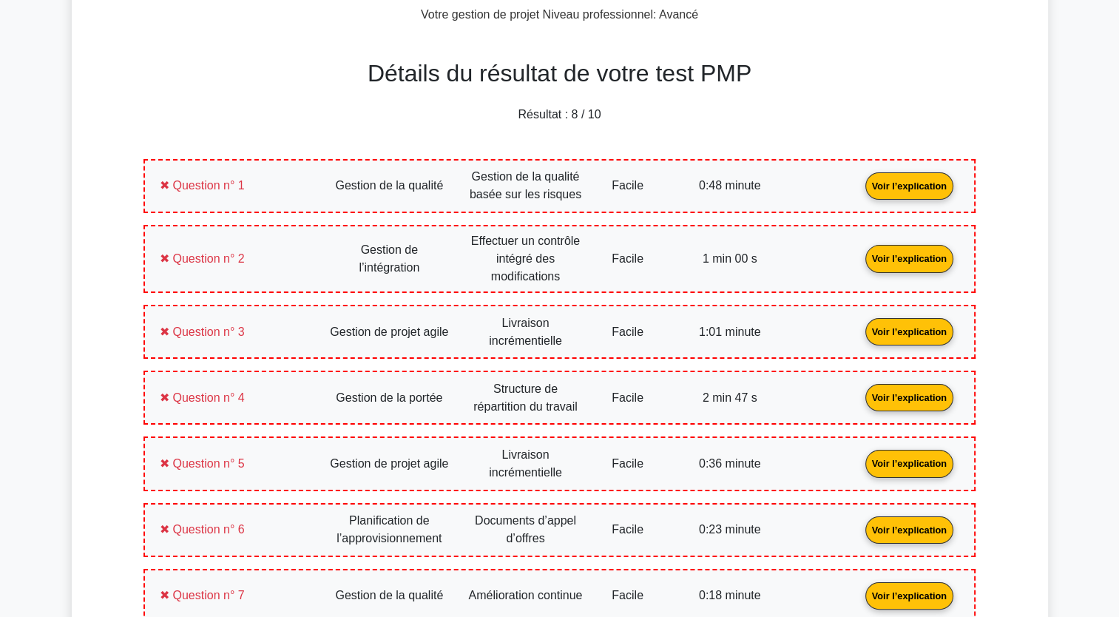
scroll to position [0, 0]
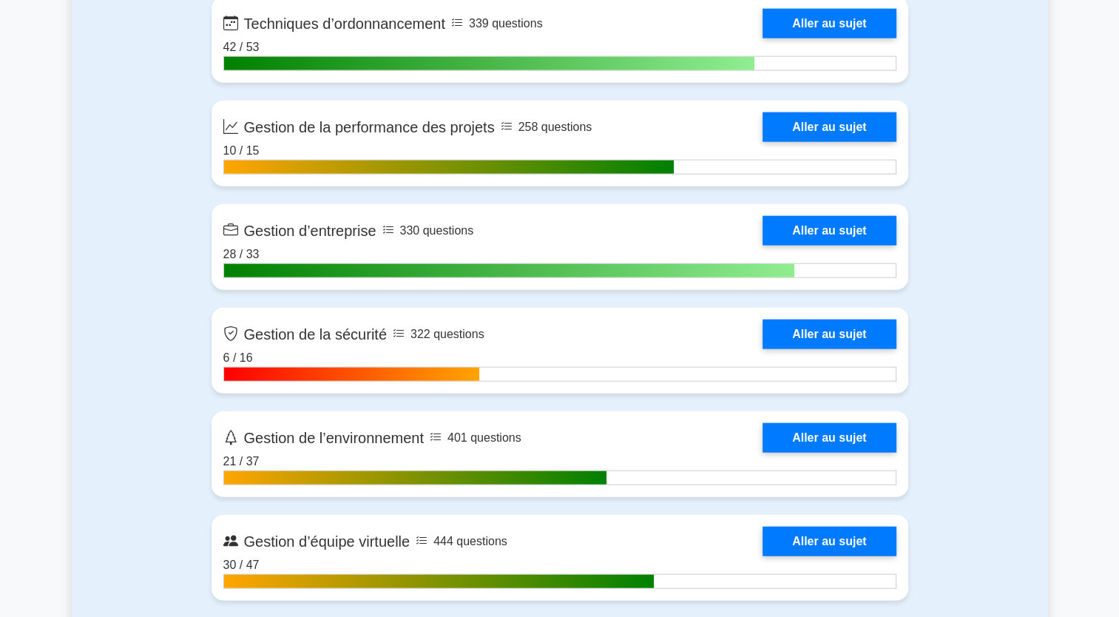
scroll to position [3624, 0]
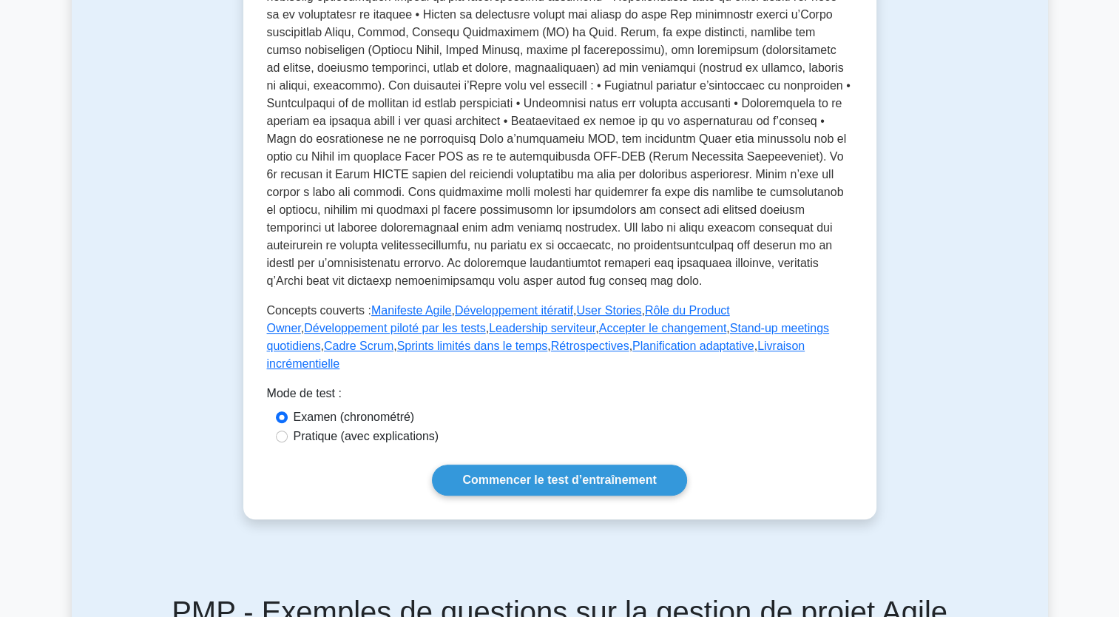
scroll to position [444, 0]
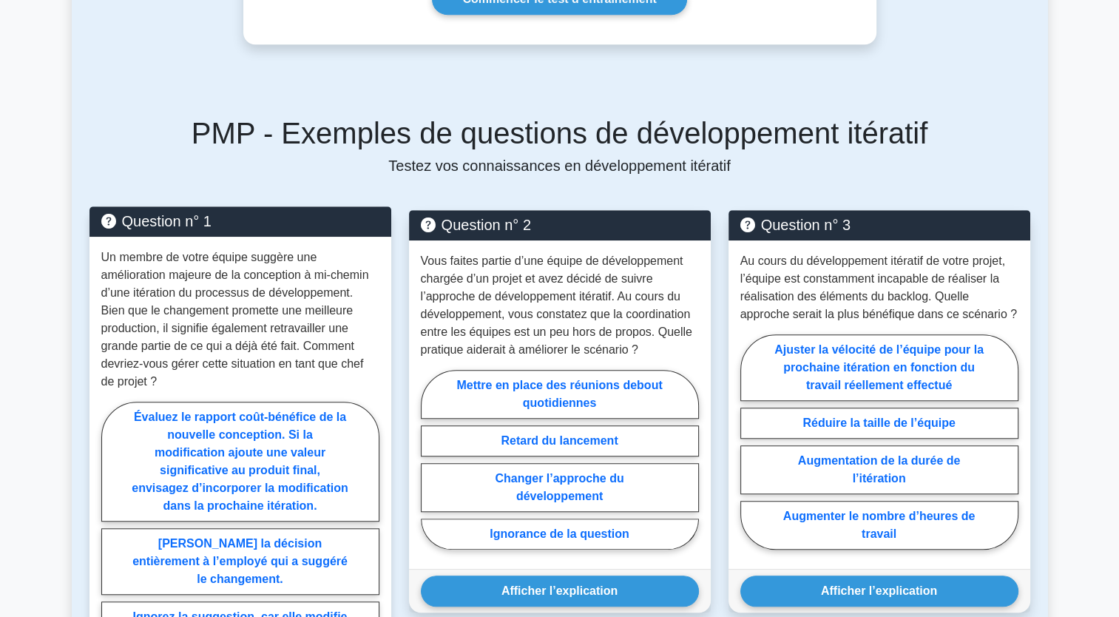
scroll to position [1109, 0]
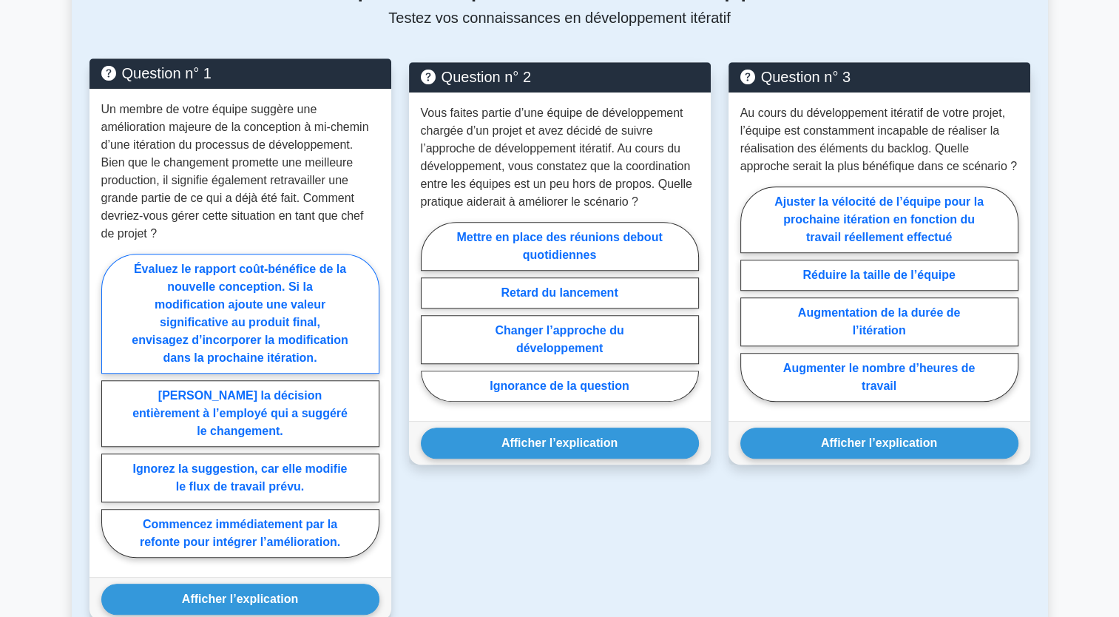
click at [221, 319] on label "Évaluez le rapport coût-bénéfice de la nouvelle conception. Si la modification …" at bounding box center [240, 314] width 278 height 120
click at [111, 405] on input "Évaluez le rapport coût-bénéfice de la nouvelle conception. Si la modification …" at bounding box center [106, 410] width 10 height 10
radio input "true"
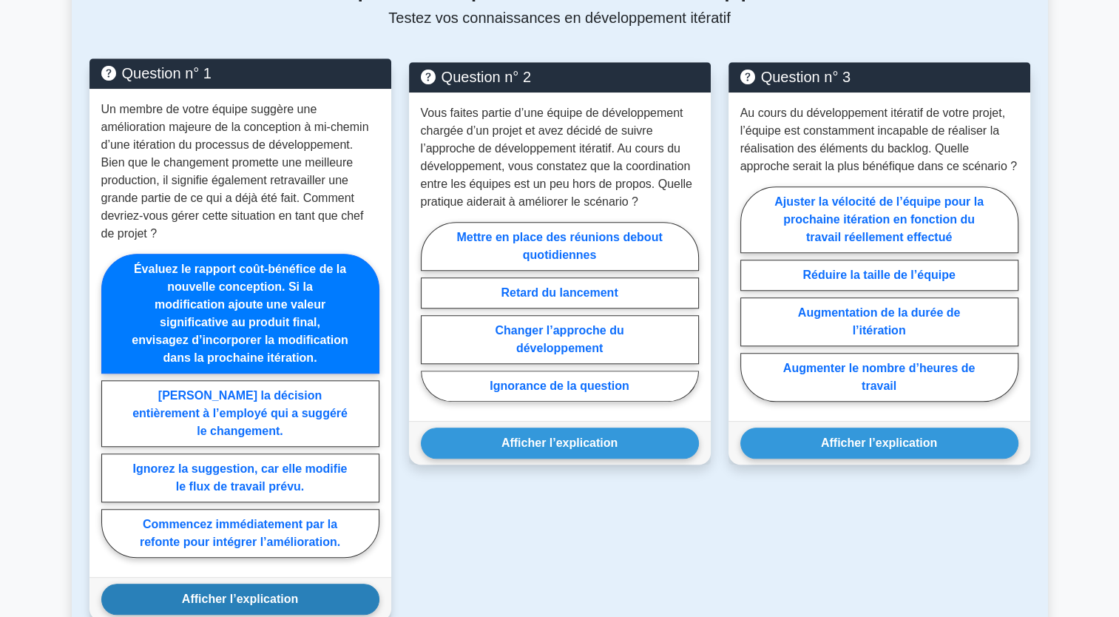
click at [249, 601] on button "Afficher l’explication" at bounding box center [240, 599] width 278 height 31
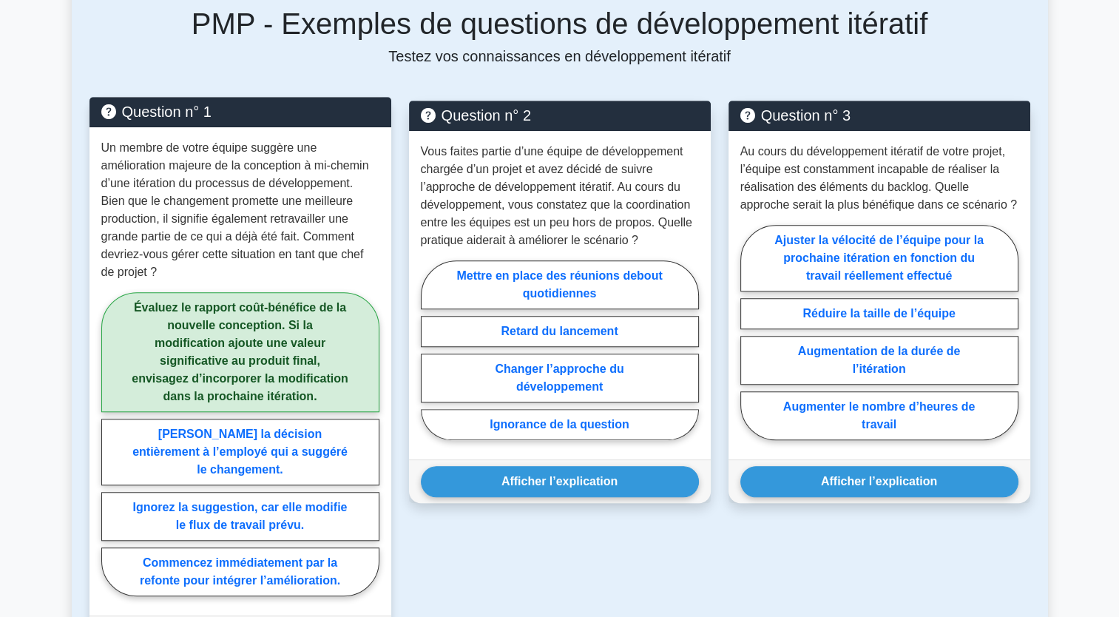
scroll to position [1036, 0]
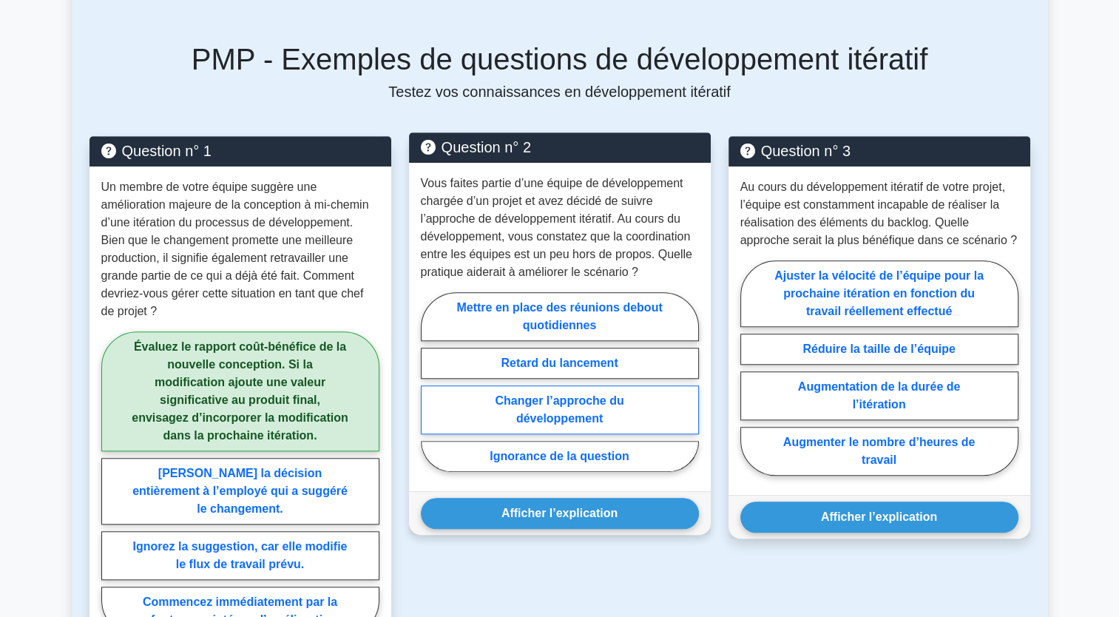
click at [604, 404] on label "Changer l’approche du développement" at bounding box center [560, 409] width 278 height 49
click at [430, 391] on input "Changer l’approche du développement" at bounding box center [426, 387] width 10 height 10
radio input "true"
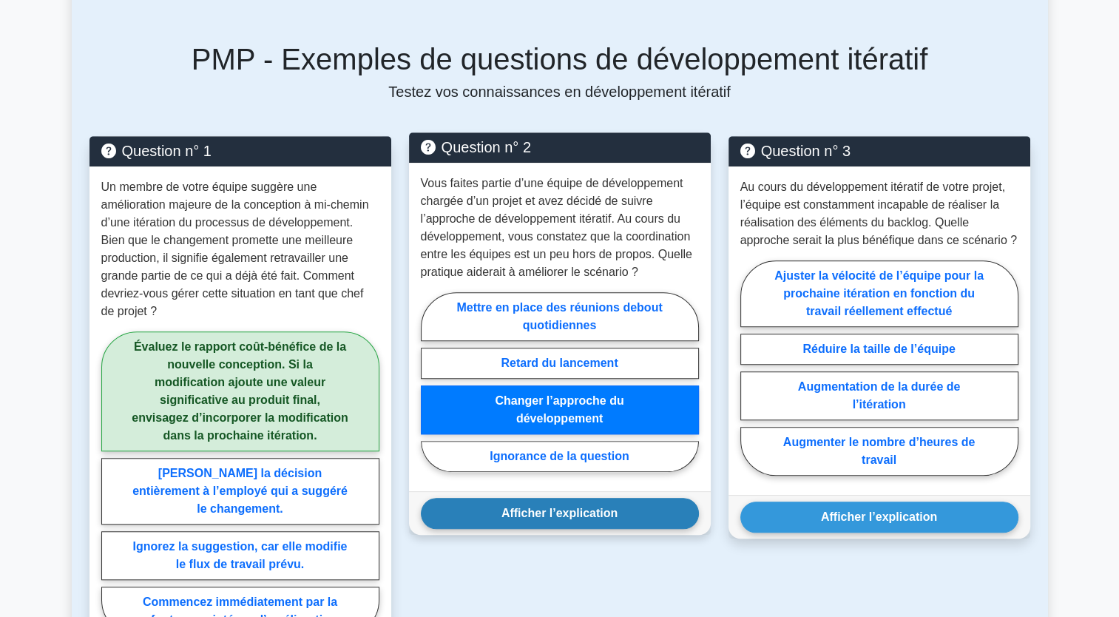
click at [590, 518] on button "Afficher l’explication" at bounding box center [560, 513] width 278 height 31
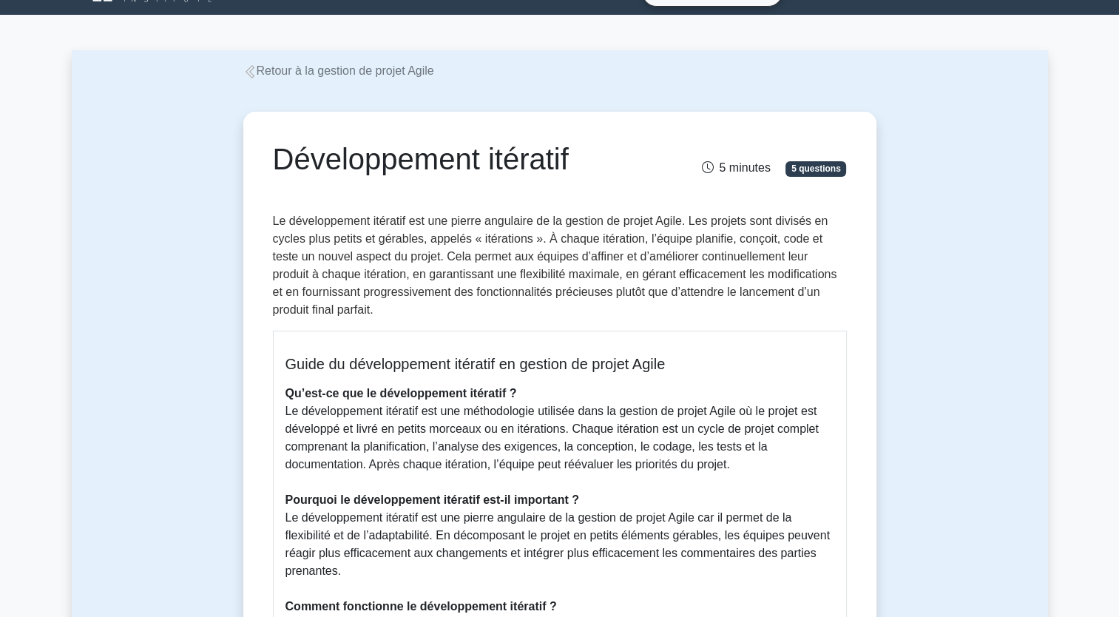
scroll to position [0, 0]
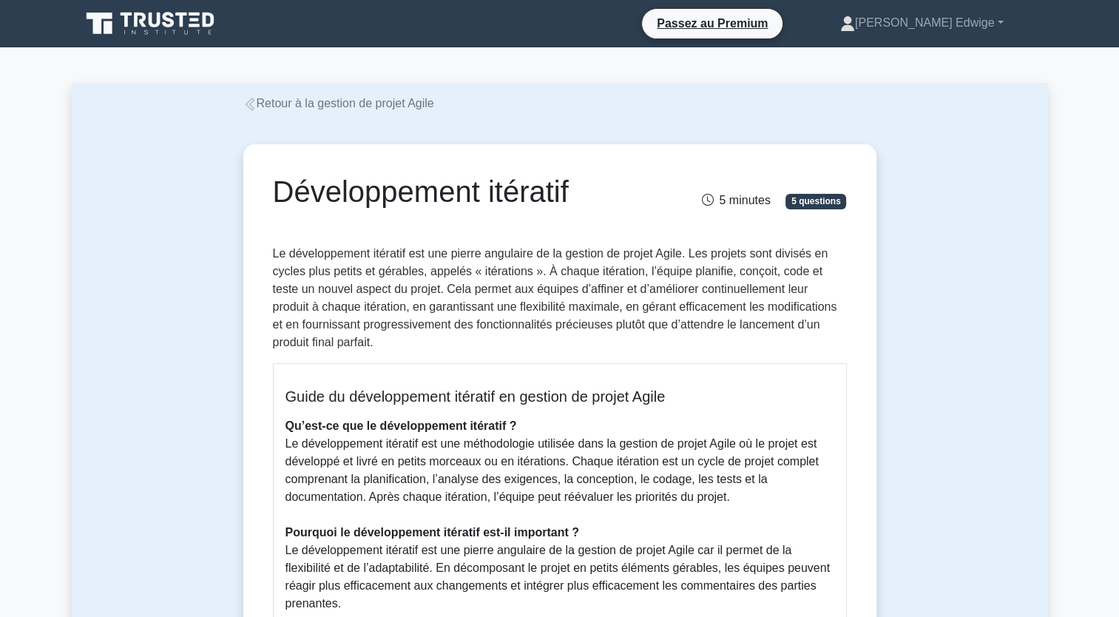
click at [820, 195] on span "5 questions" at bounding box center [816, 201] width 61 height 15
